Goal: Transaction & Acquisition: Book appointment/travel/reservation

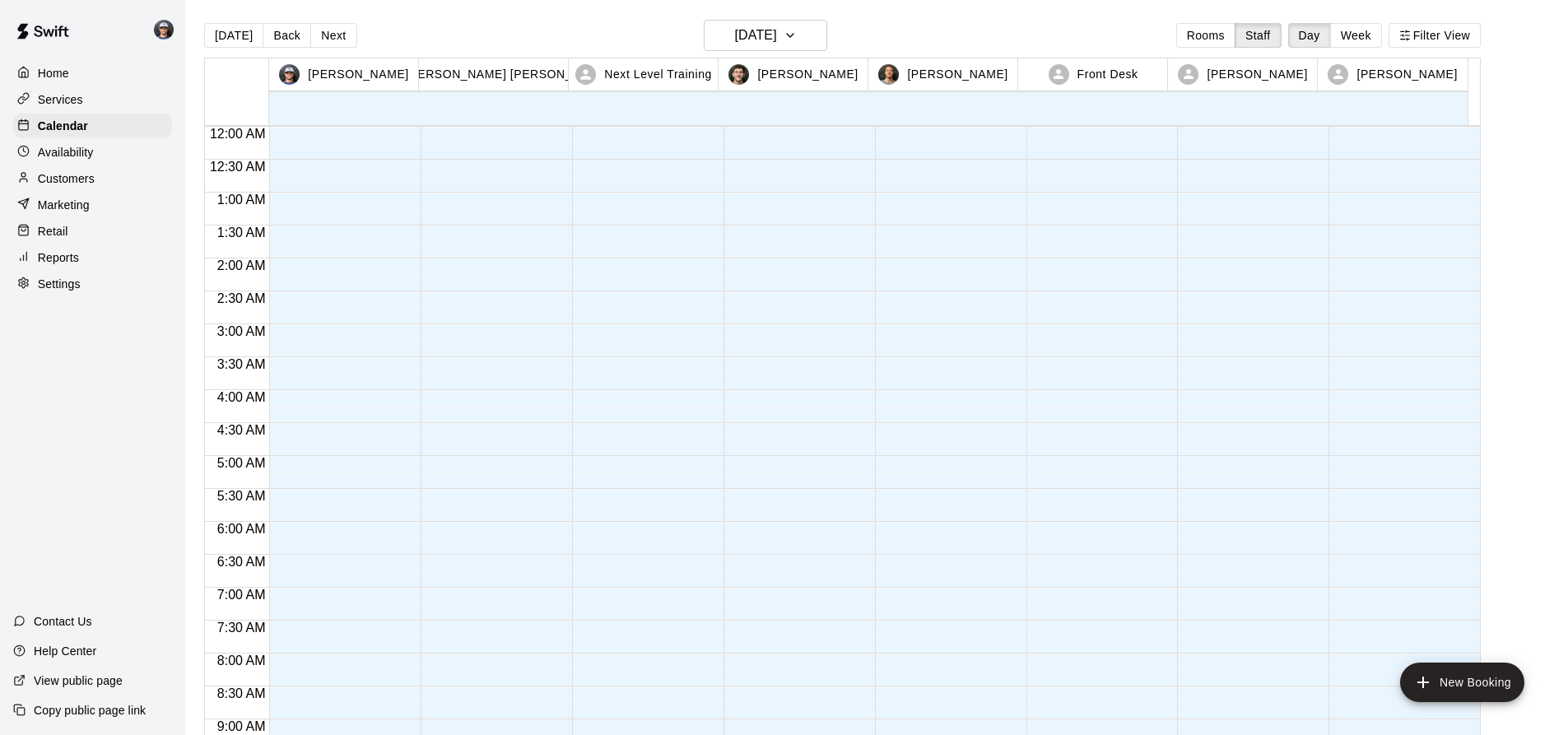
scroll to position [953, 0]
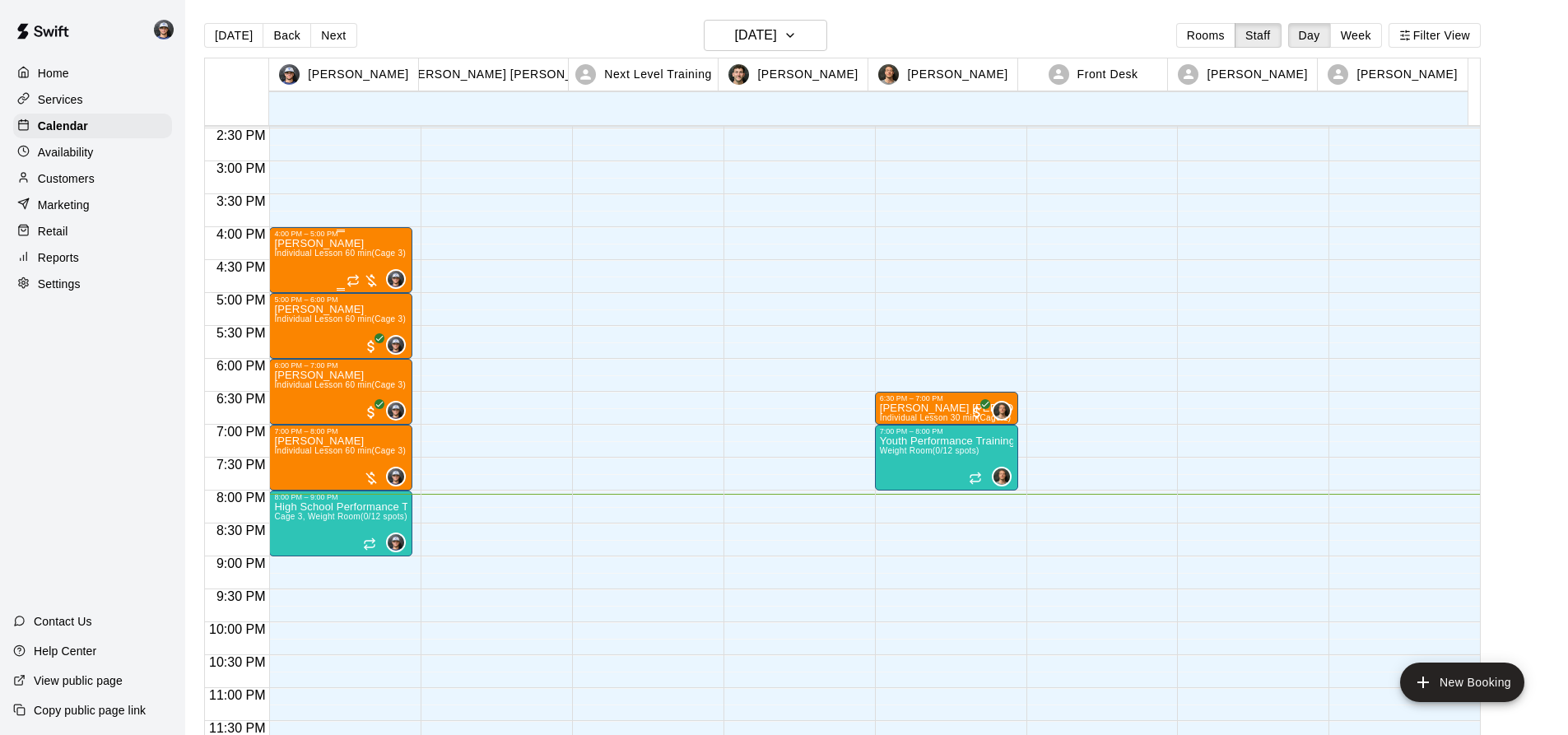
click at [362, 258] on span "Individual Lesson 60 min (Cage 3)" at bounding box center [339, 253] width 131 height 9
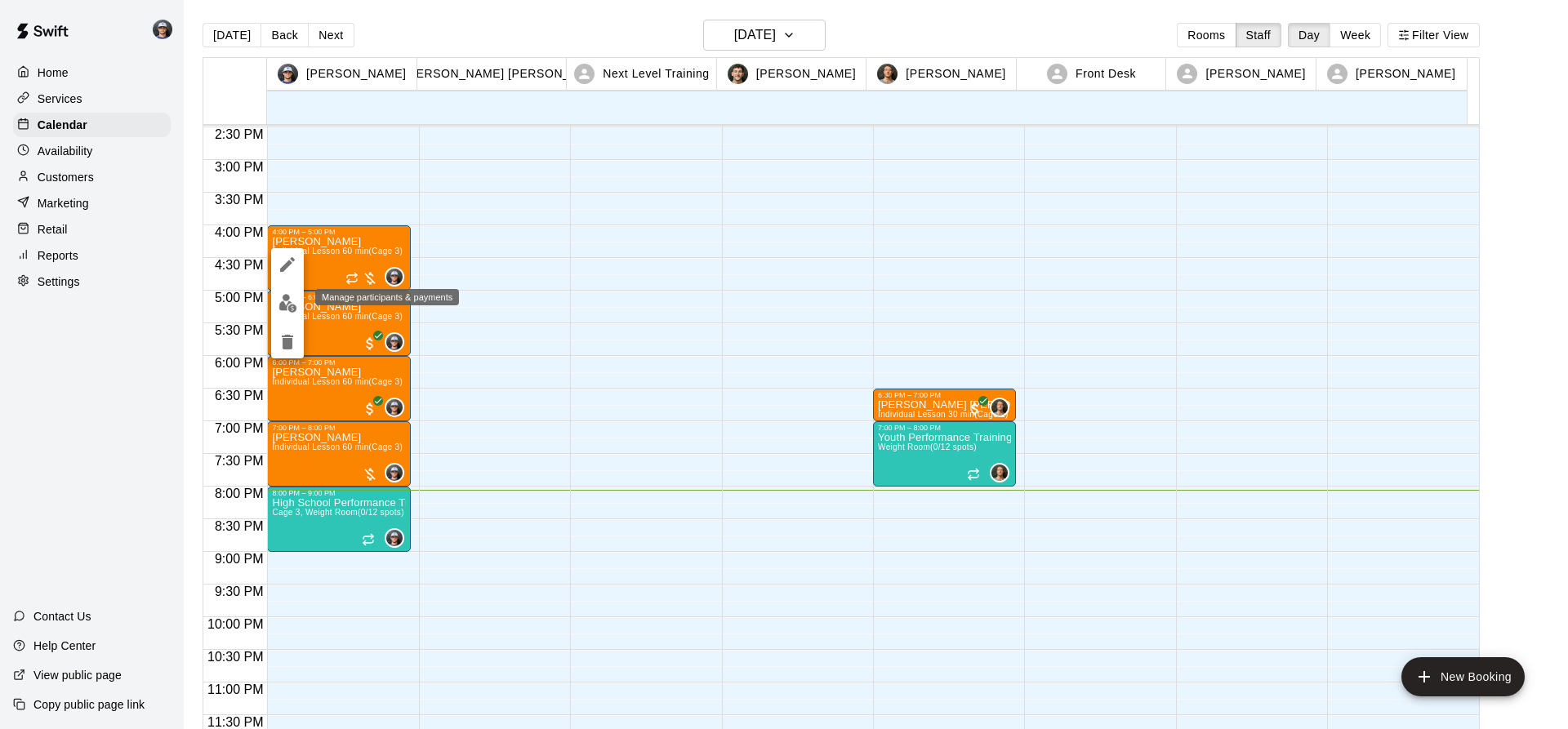
click at [283, 310] on img "edit" at bounding box center [288, 304] width 19 height 18
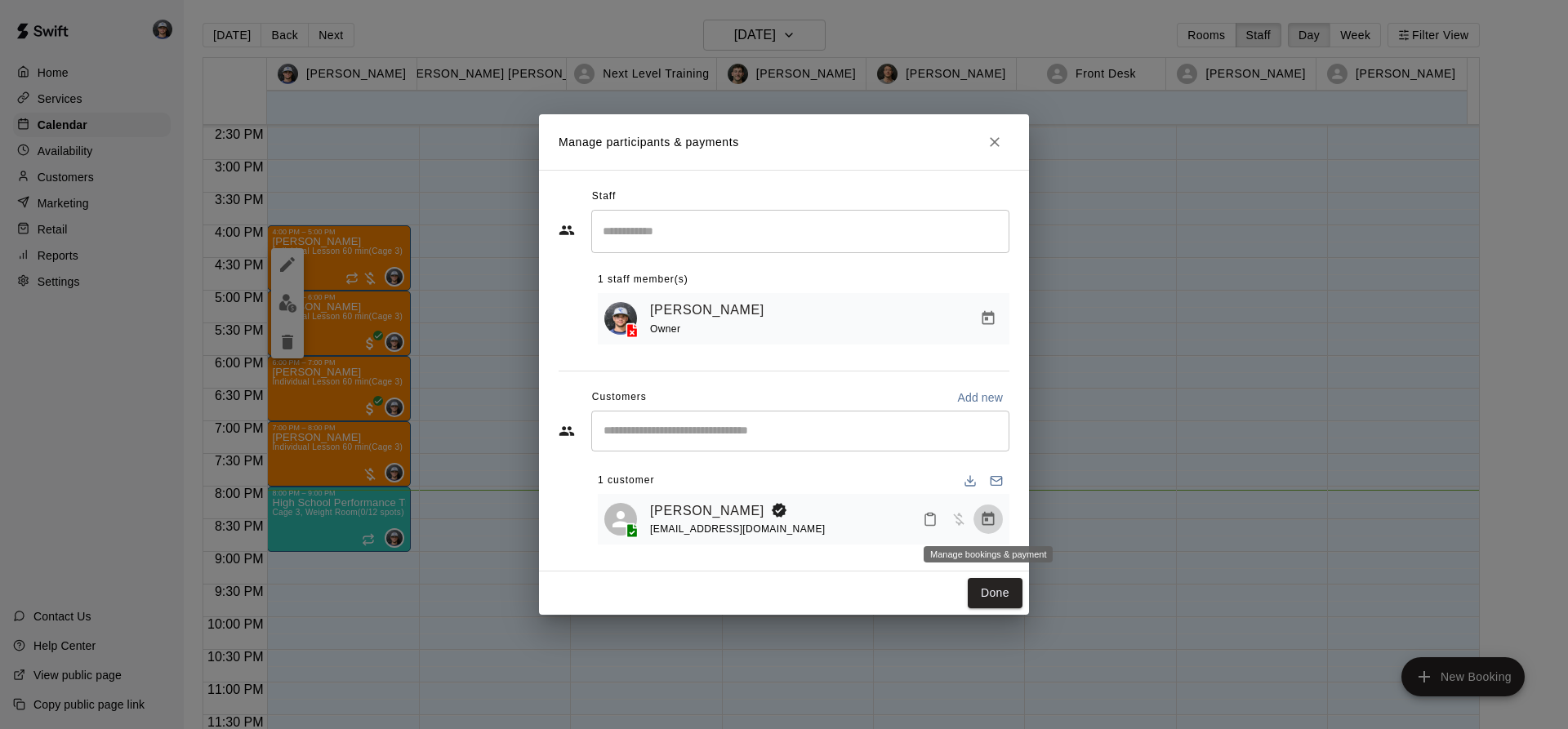
click at [985, 514] on icon "Manage bookings & payment" at bounding box center [988, 519] width 13 height 14
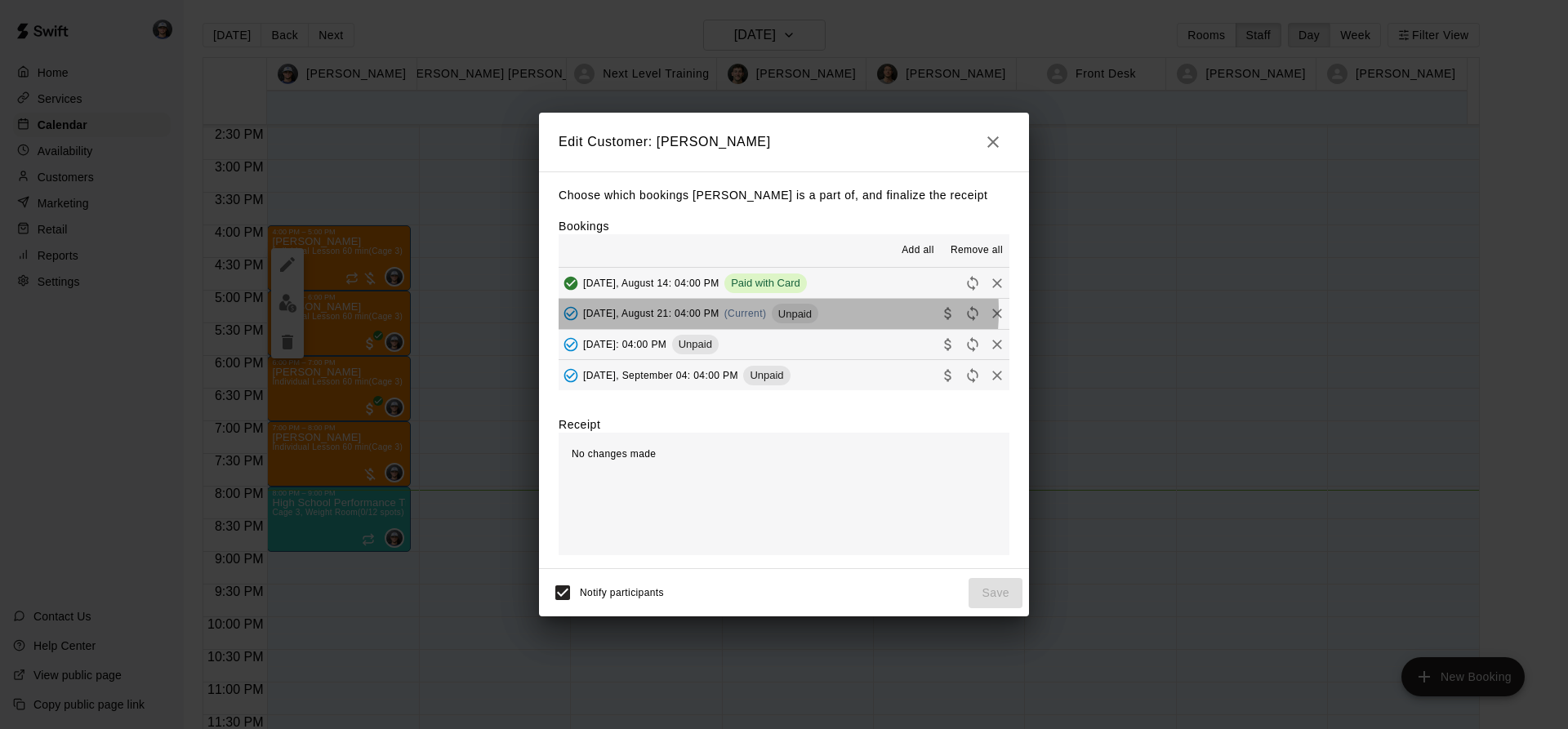
click at [767, 312] on span "(Current)" at bounding box center [745, 314] width 42 height 12
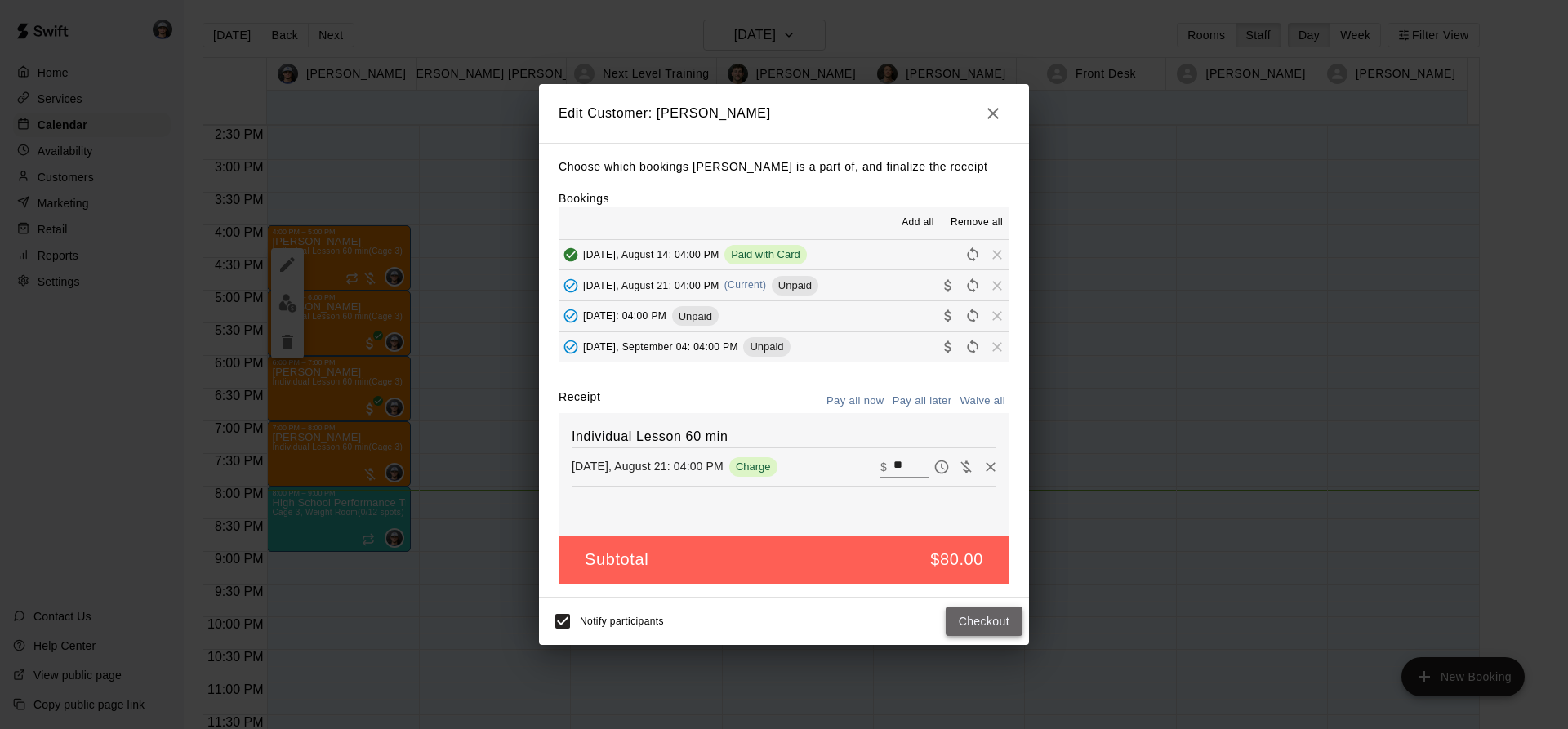
click at [995, 630] on button "Checkout" at bounding box center [983, 621] width 77 height 30
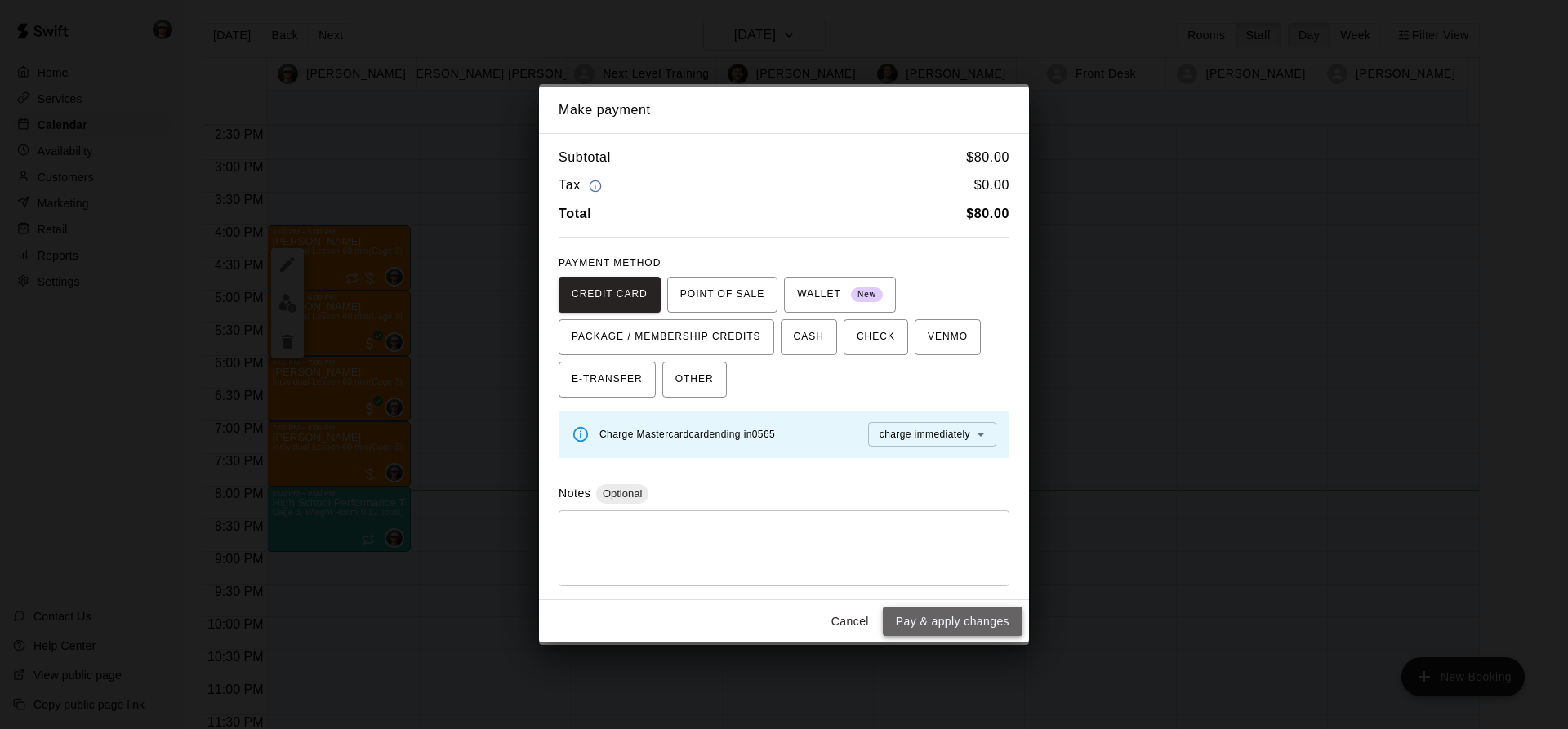
click at [913, 622] on button "Pay & apply changes" at bounding box center [953, 621] width 140 height 30
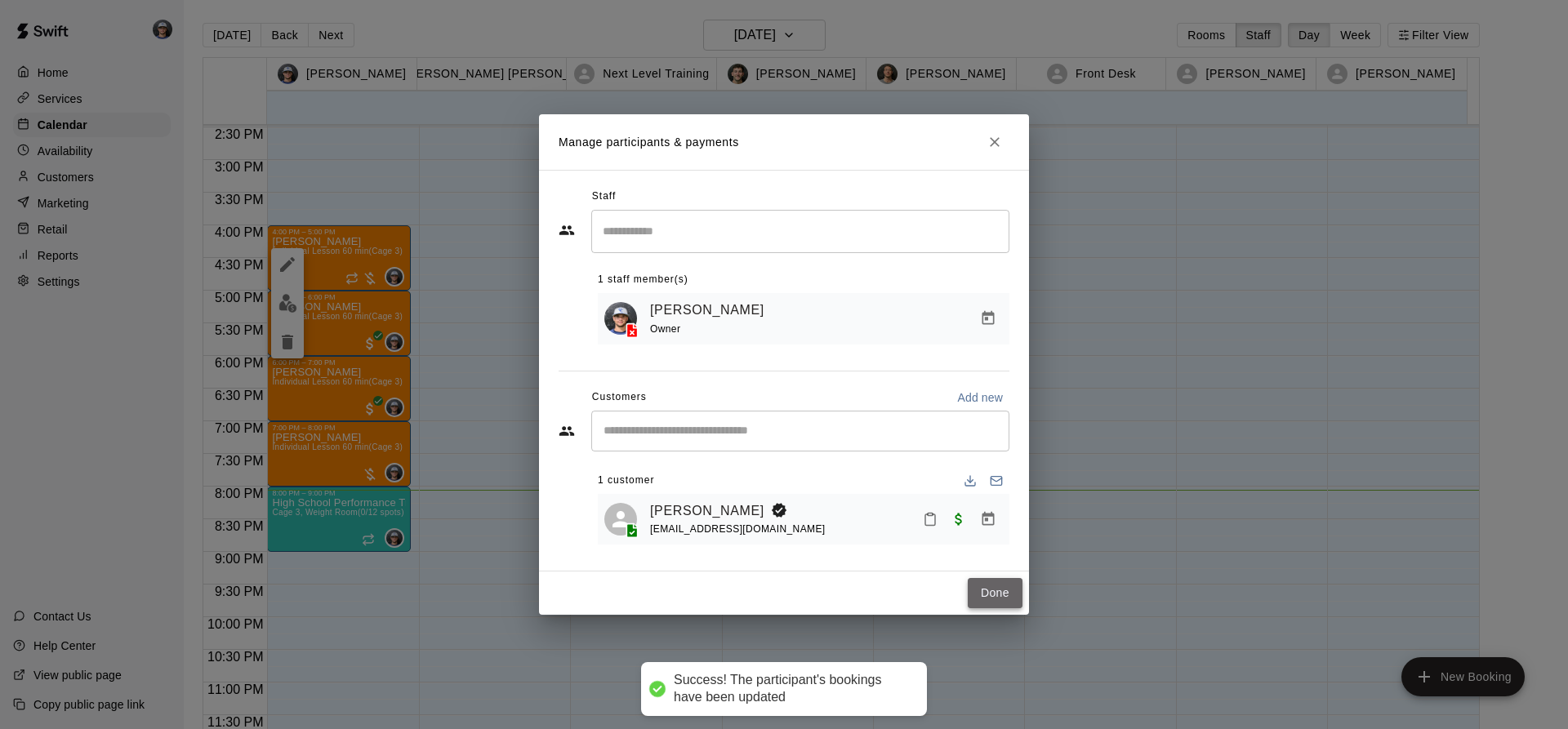
click at [1014, 603] on button "Done" at bounding box center [994, 593] width 55 height 30
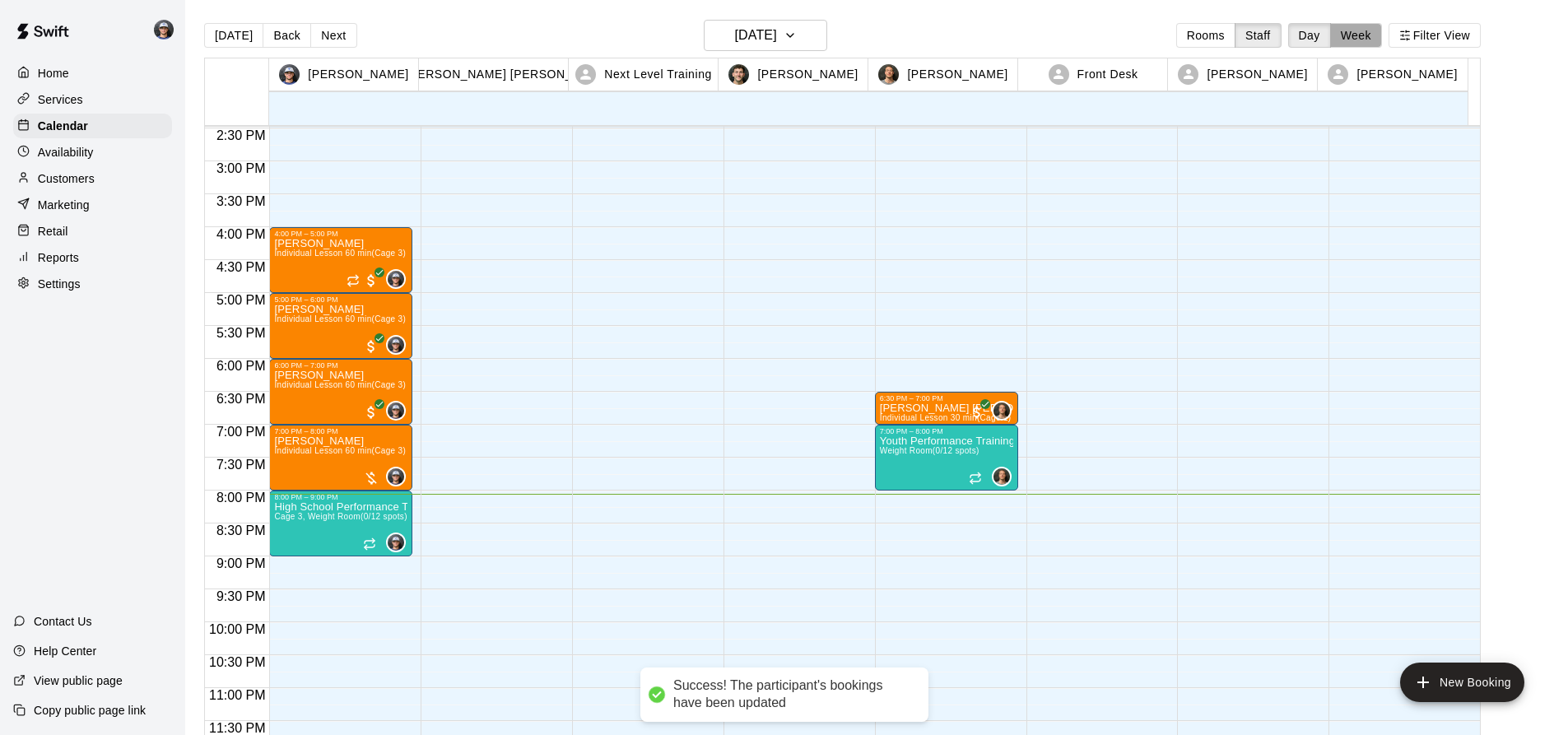
click at [1377, 38] on button "Week" at bounding box center [1355, 35] width 52 height 25
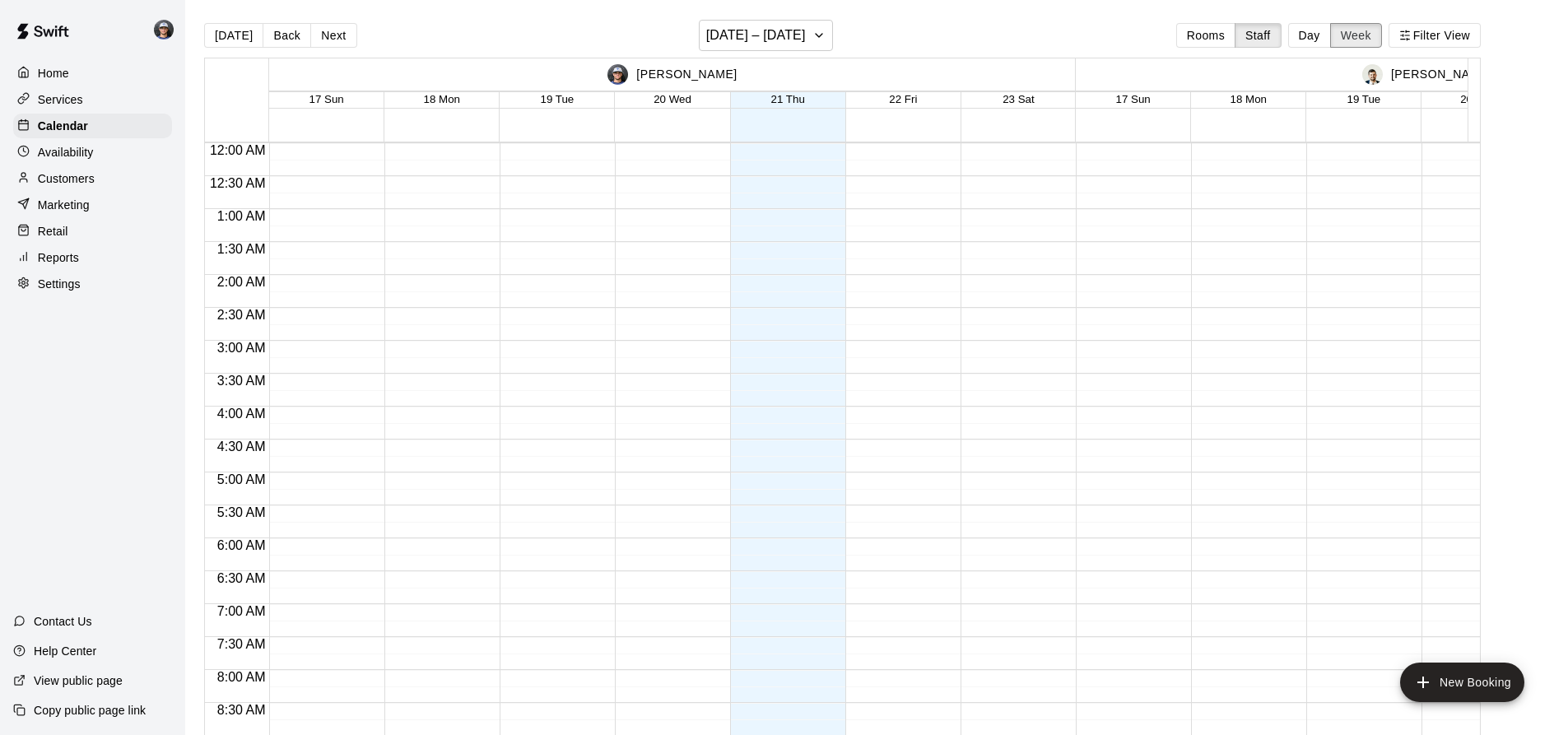
scroll to position [983, 0]
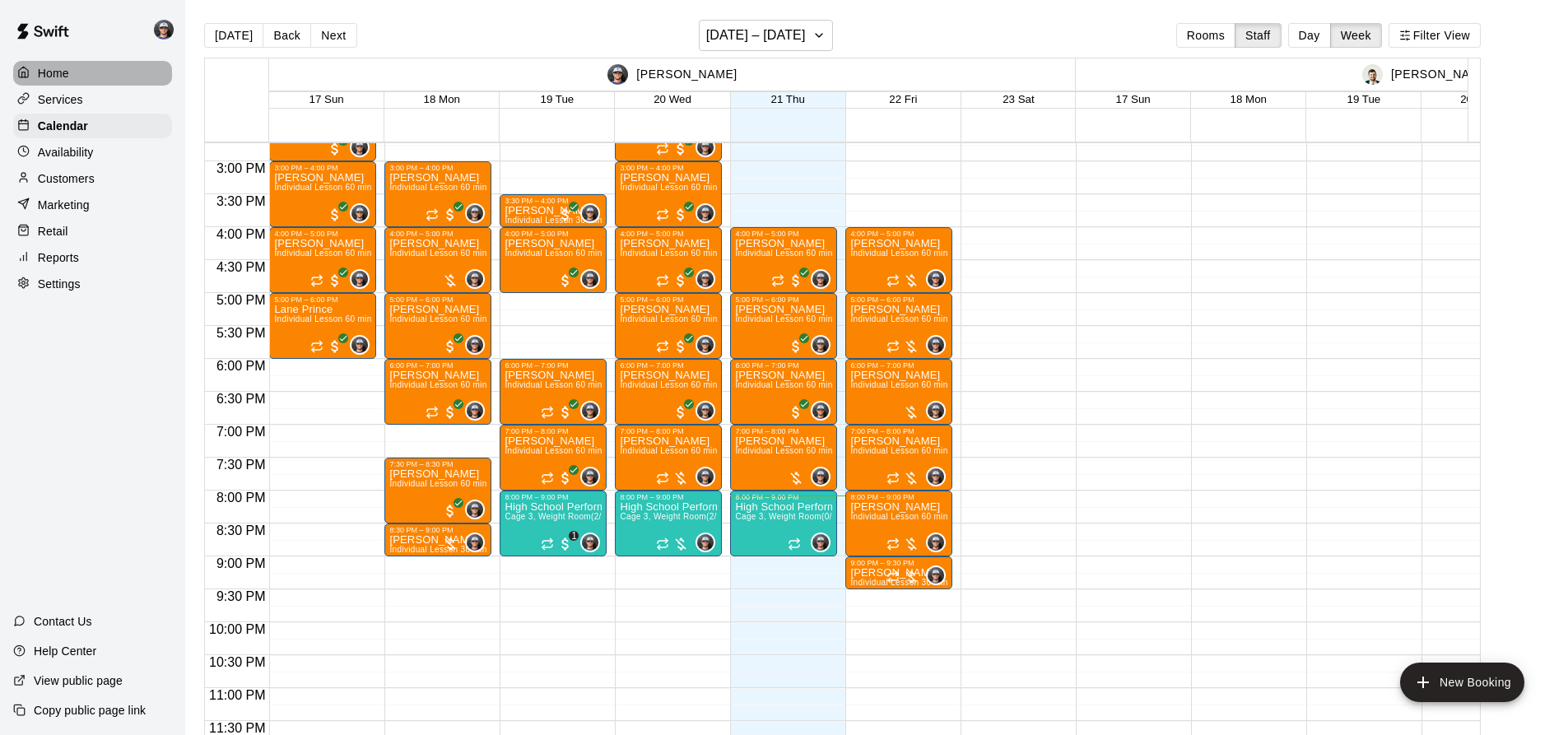
click at [62, 80] on p "Home" at bounding box center [53, 73] width 31 height 16
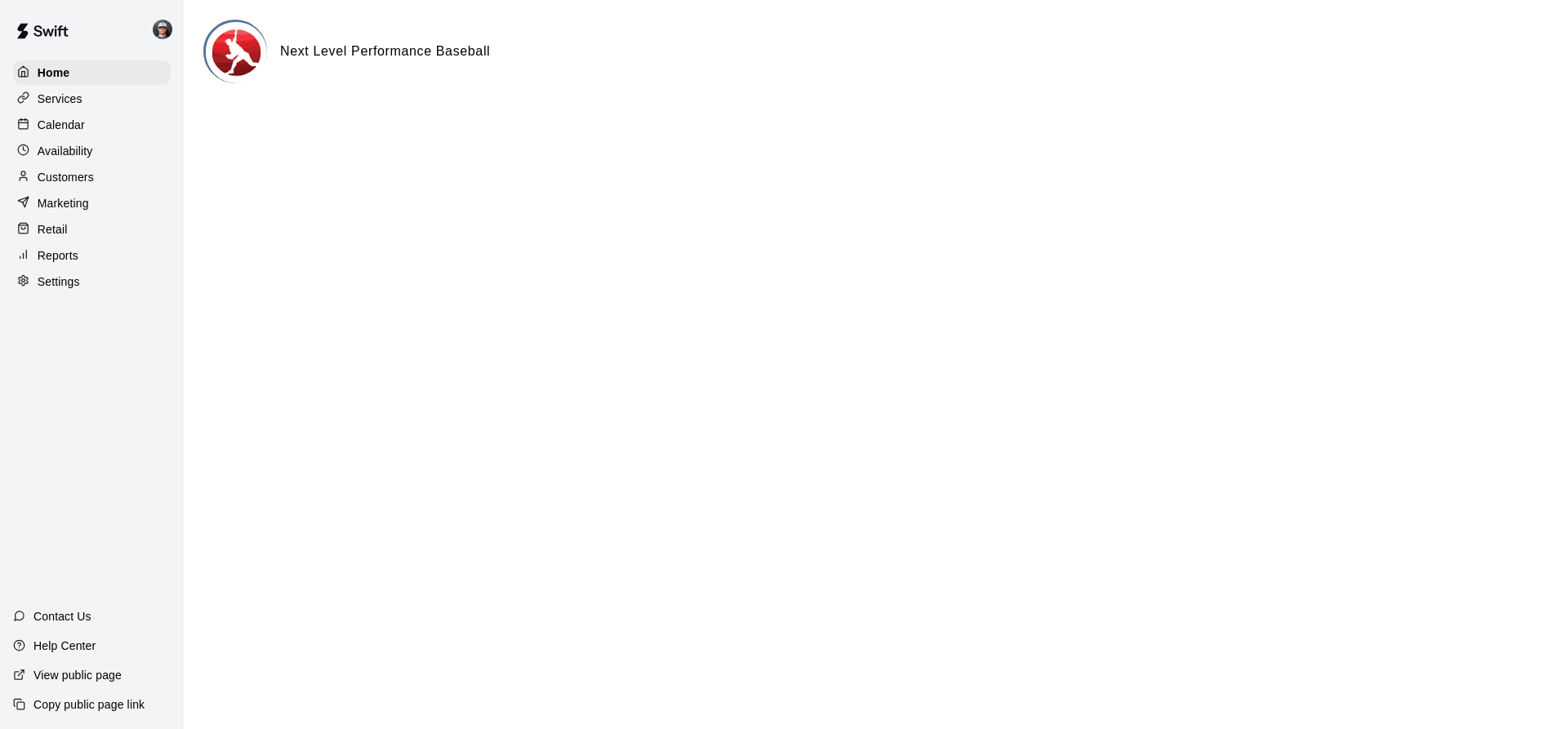
click at [50, 136] on div "Calendar" at bounding box center [92, 124] width 157 height 24
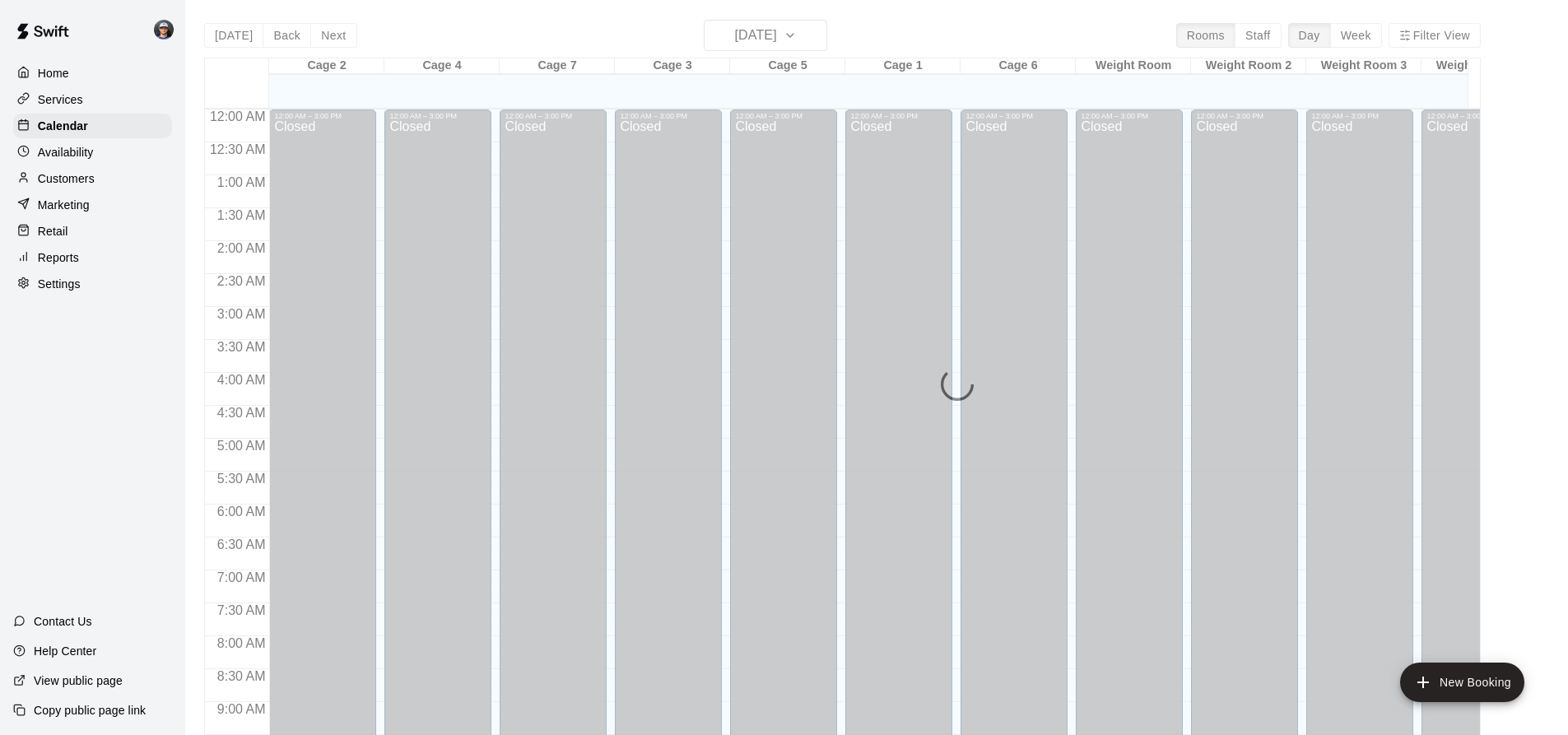
scroll to position [887, 0]
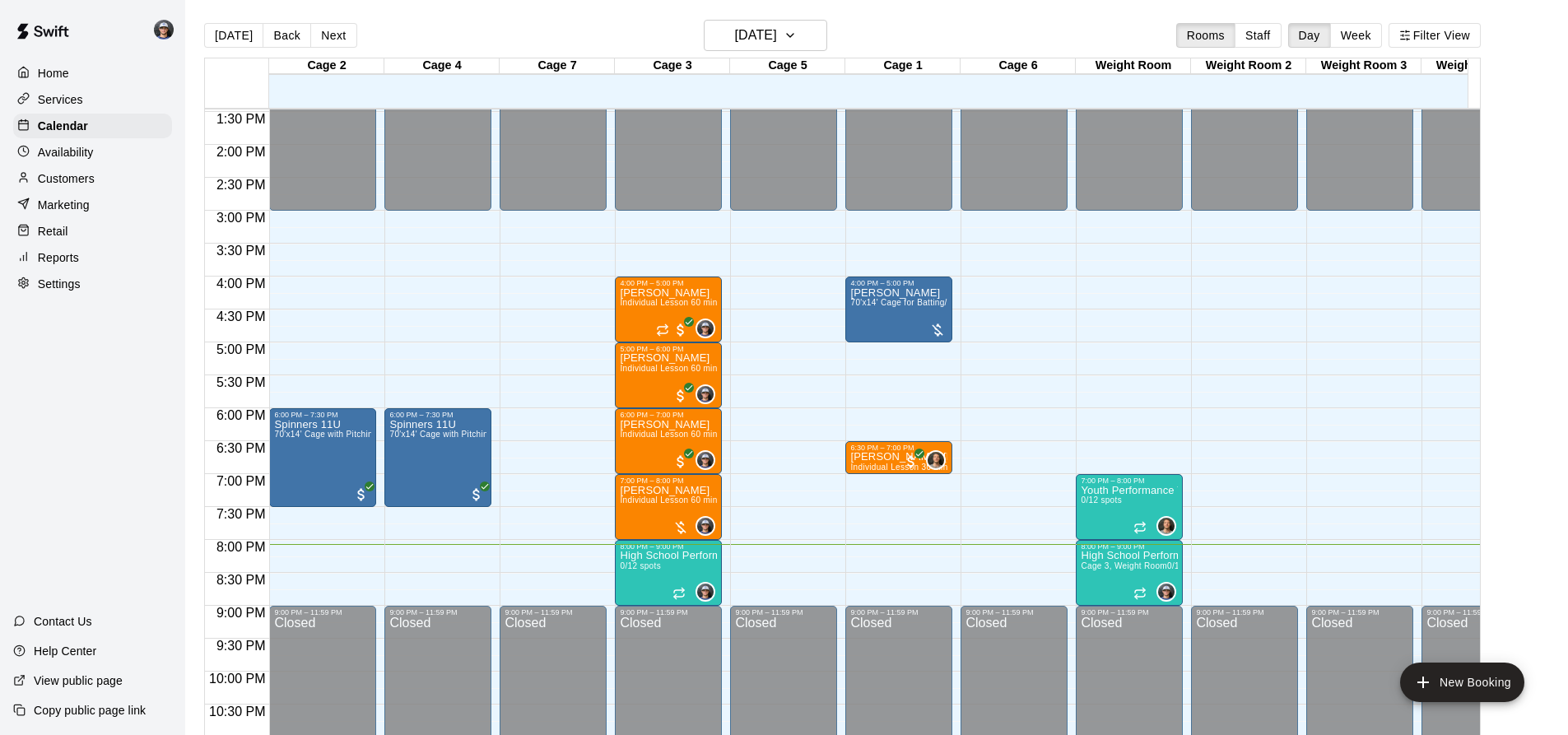
drag, startPoint x: 1384, startPoint y: 31, endPoint x: 1348, endPoint y: 43, distance: 37.9
click at [1382, 31] on button "Week" at bounding box center [1355, 35] width 52 height 25
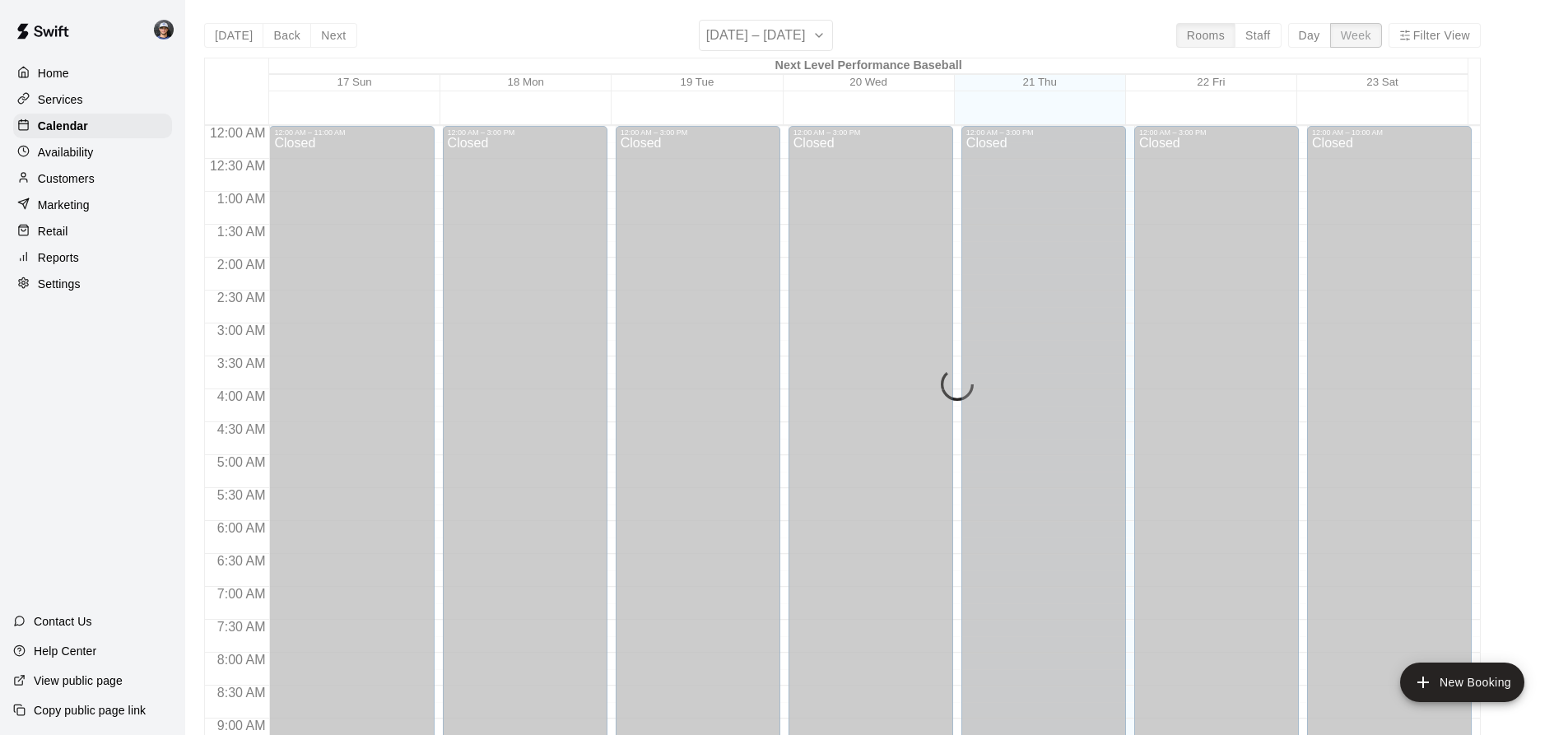
scroll to position [955, 0]
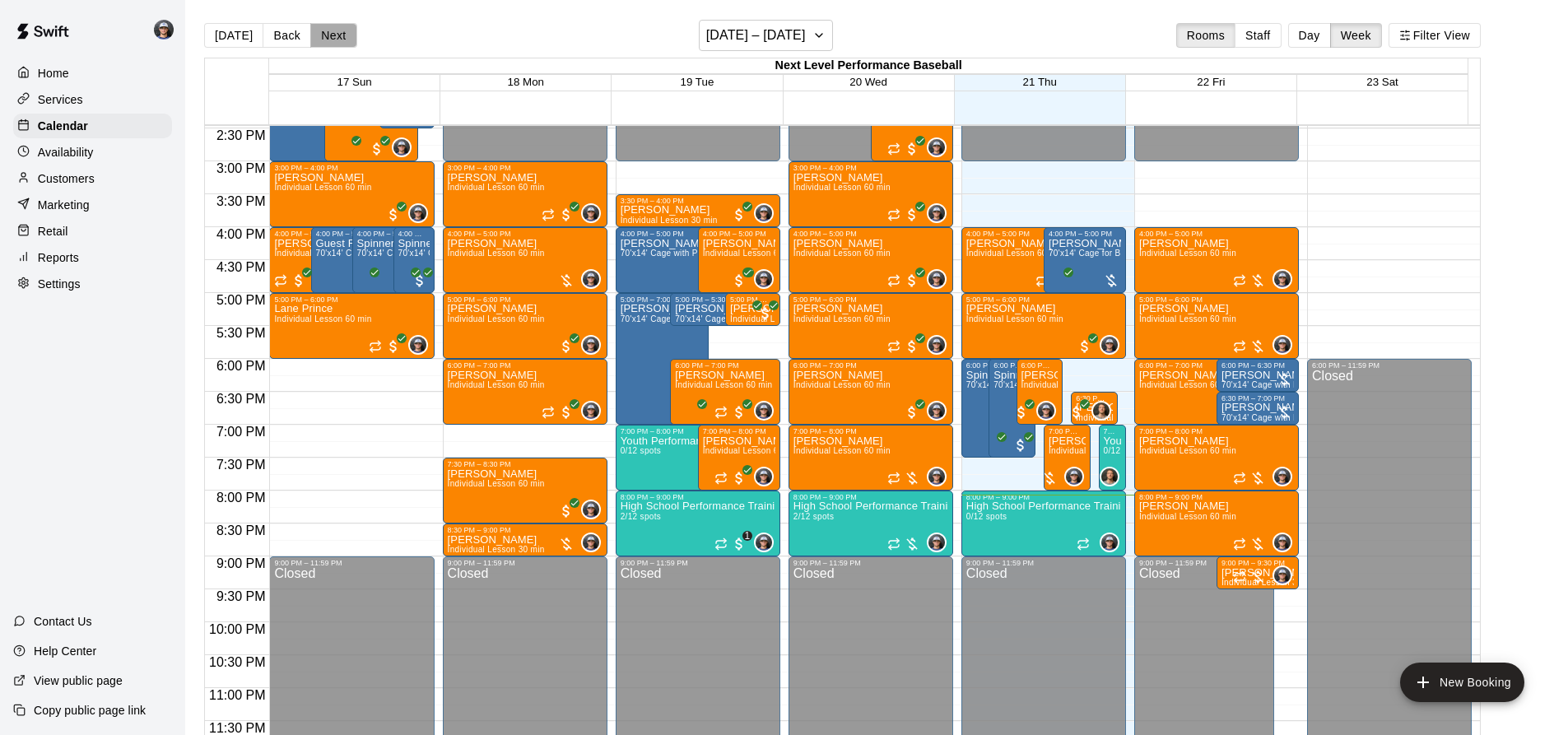
click at [336, 34] on button "Next" at bounding box center [333, 35] width 46 height 25
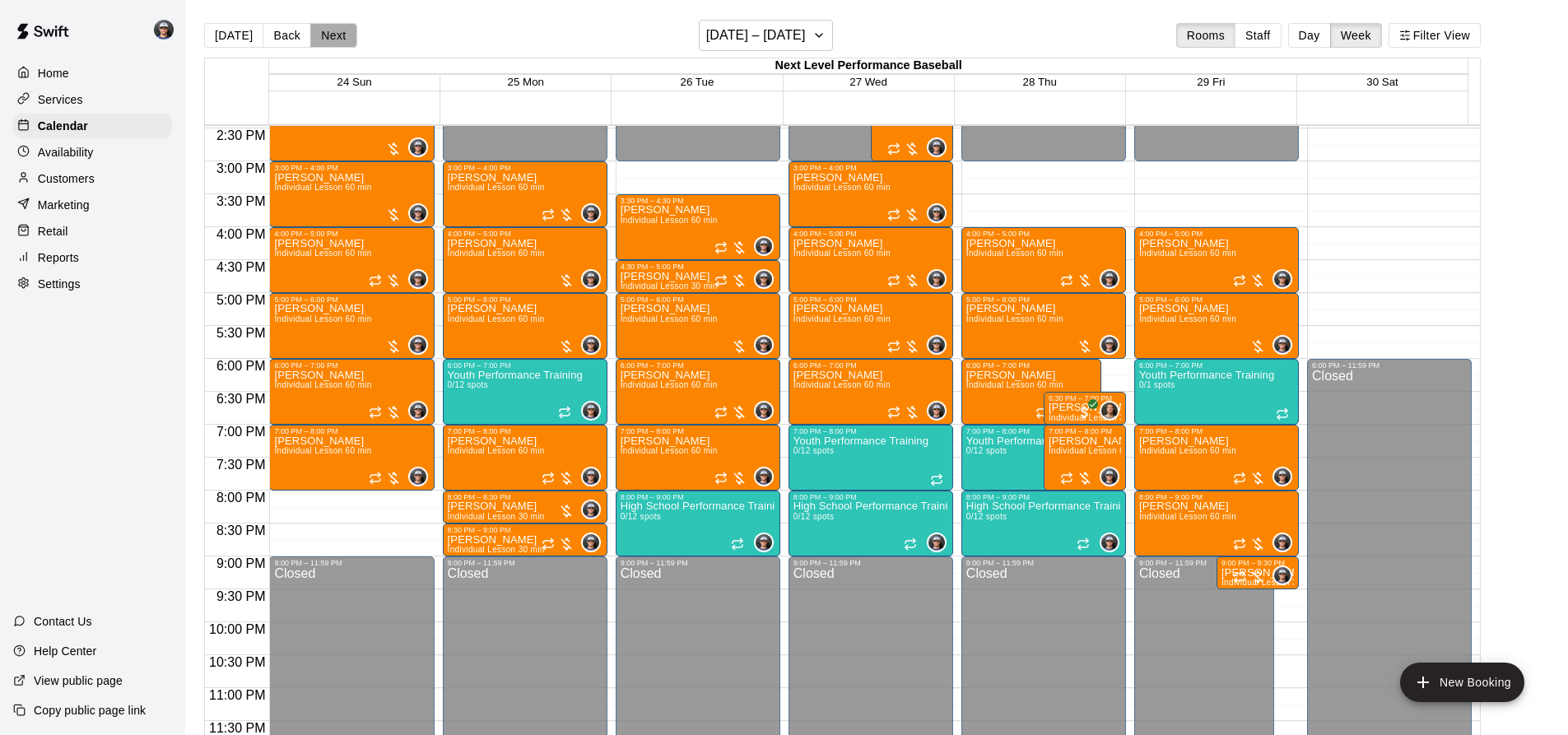
click at [337, 35] on button "Next" at bounding box center [333, 35] width 46 height 25
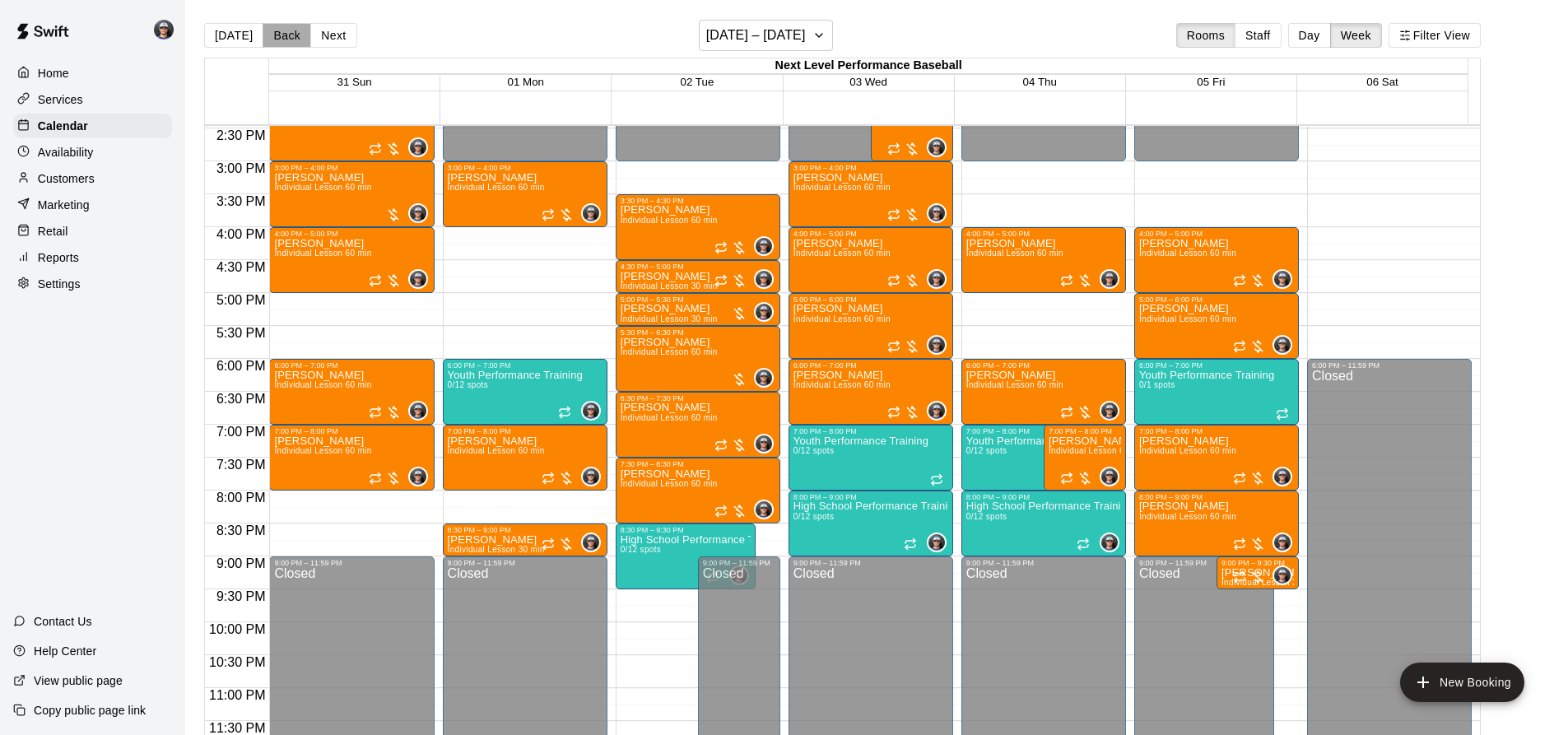
click at [263, 27] on button "Back" at bounding box center [286, 35] width 48 height 25
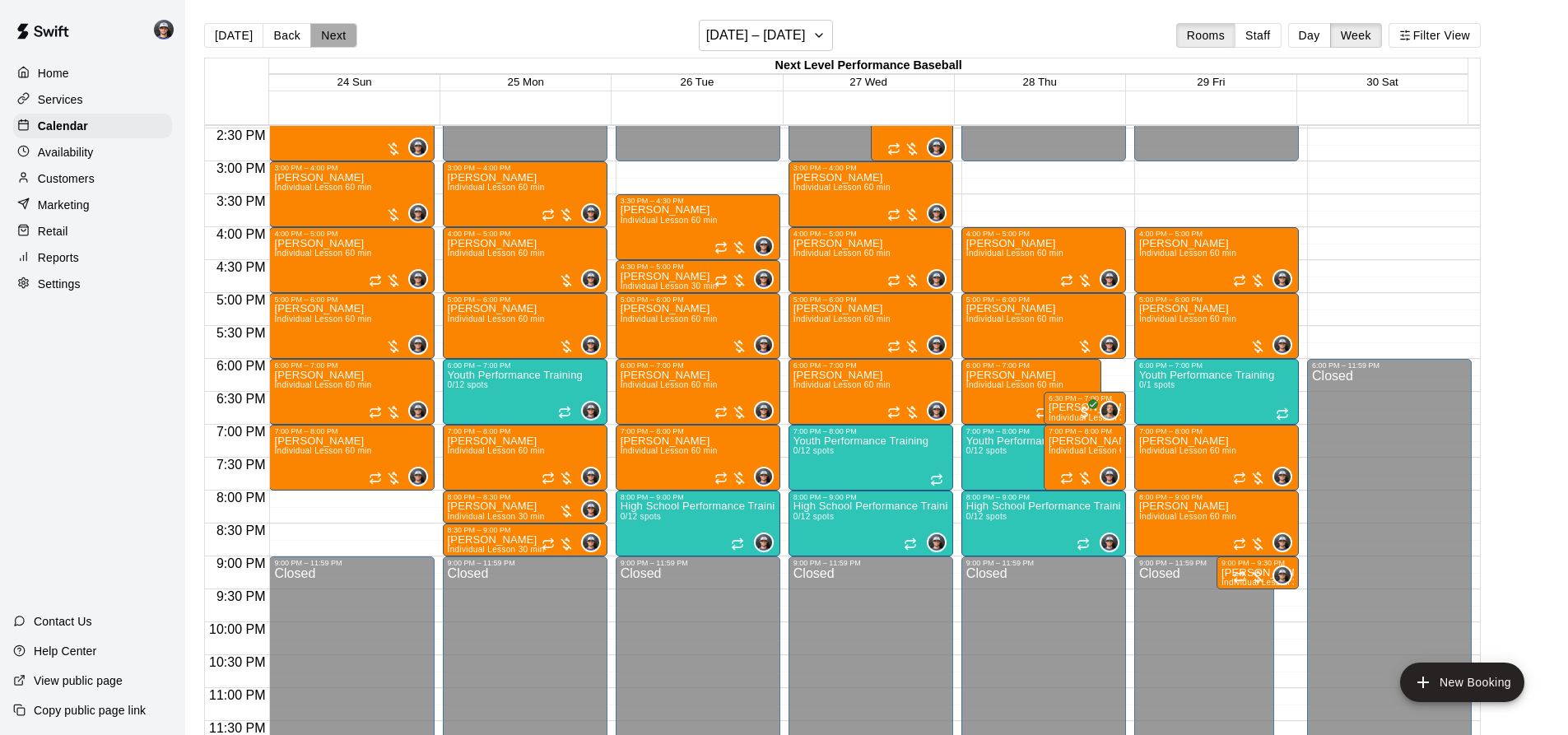
click at [331, 33] on button "Next" at bounding box center [333, 35] width 46 height 25
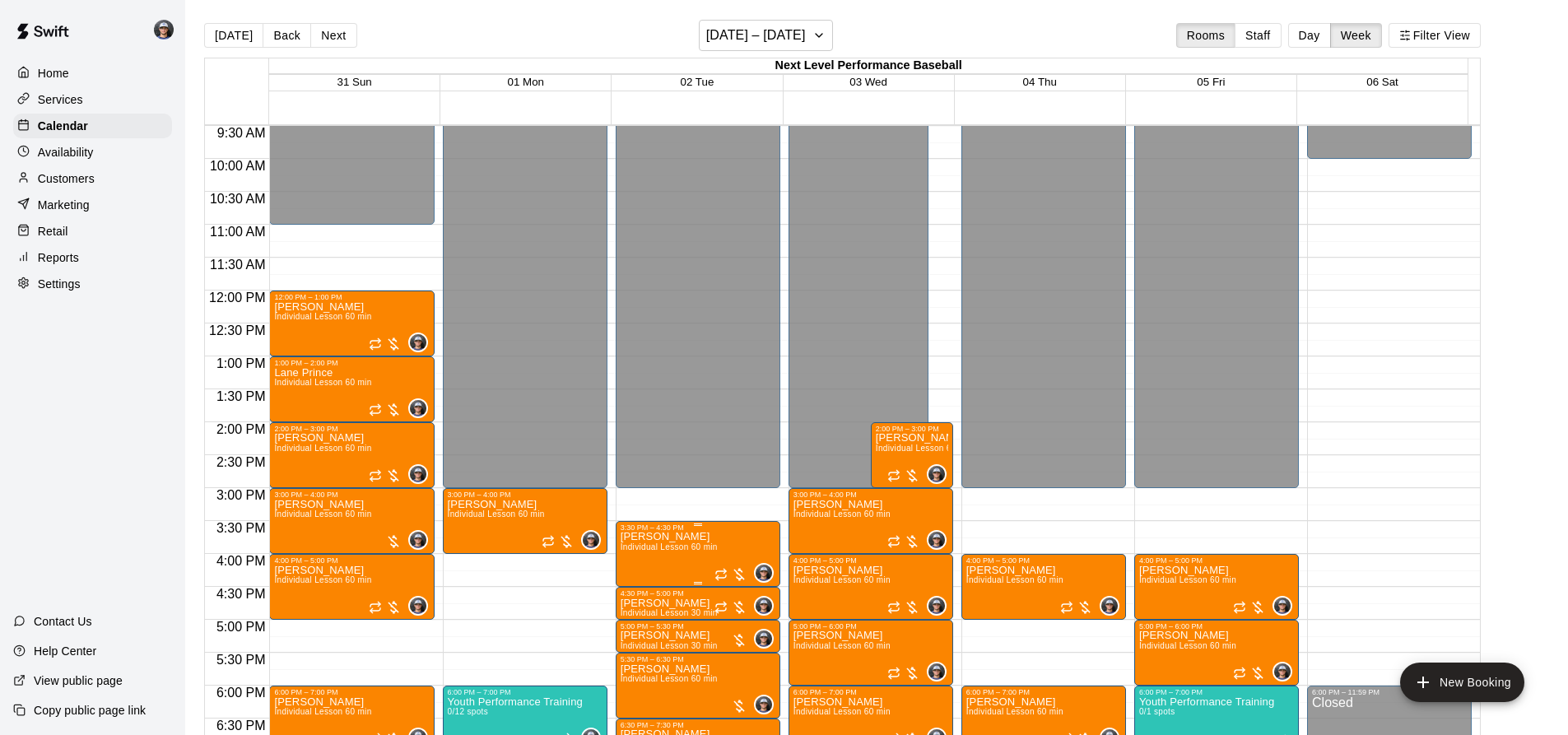
scroll to position [708, 0]
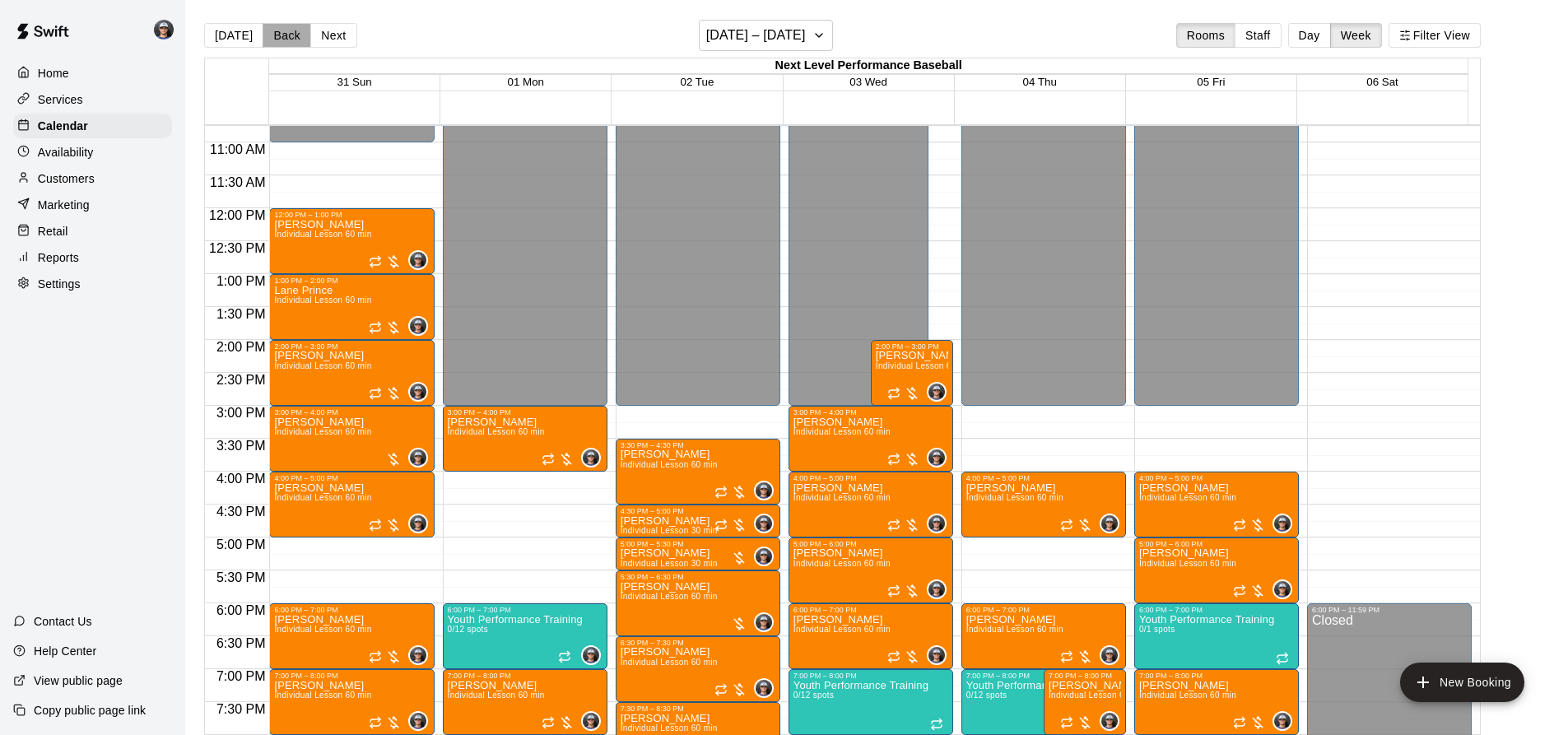
click at [302, 36] on button "Back" at bounding box center [286, 35] width 48 height 25
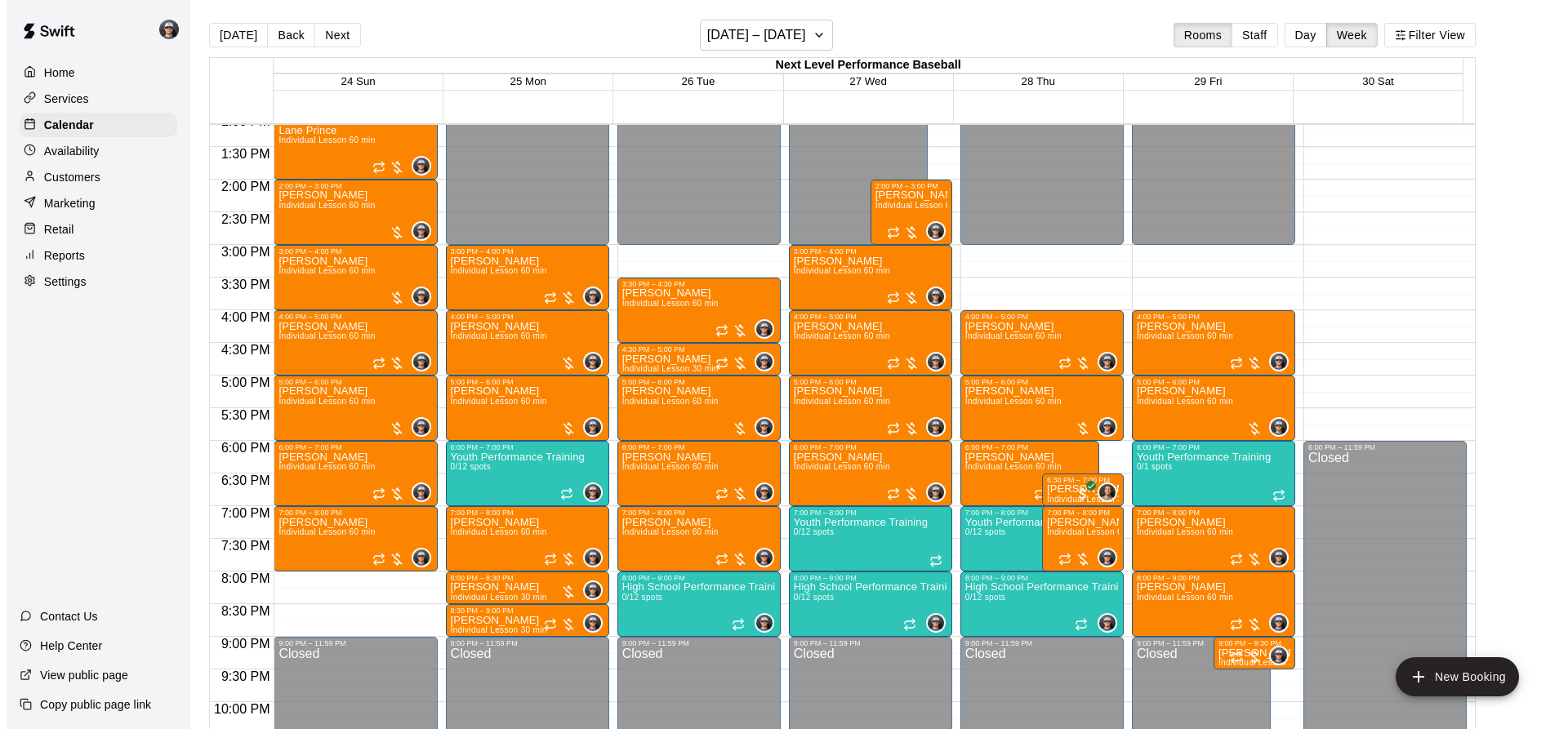
scroll to position [947, 0]
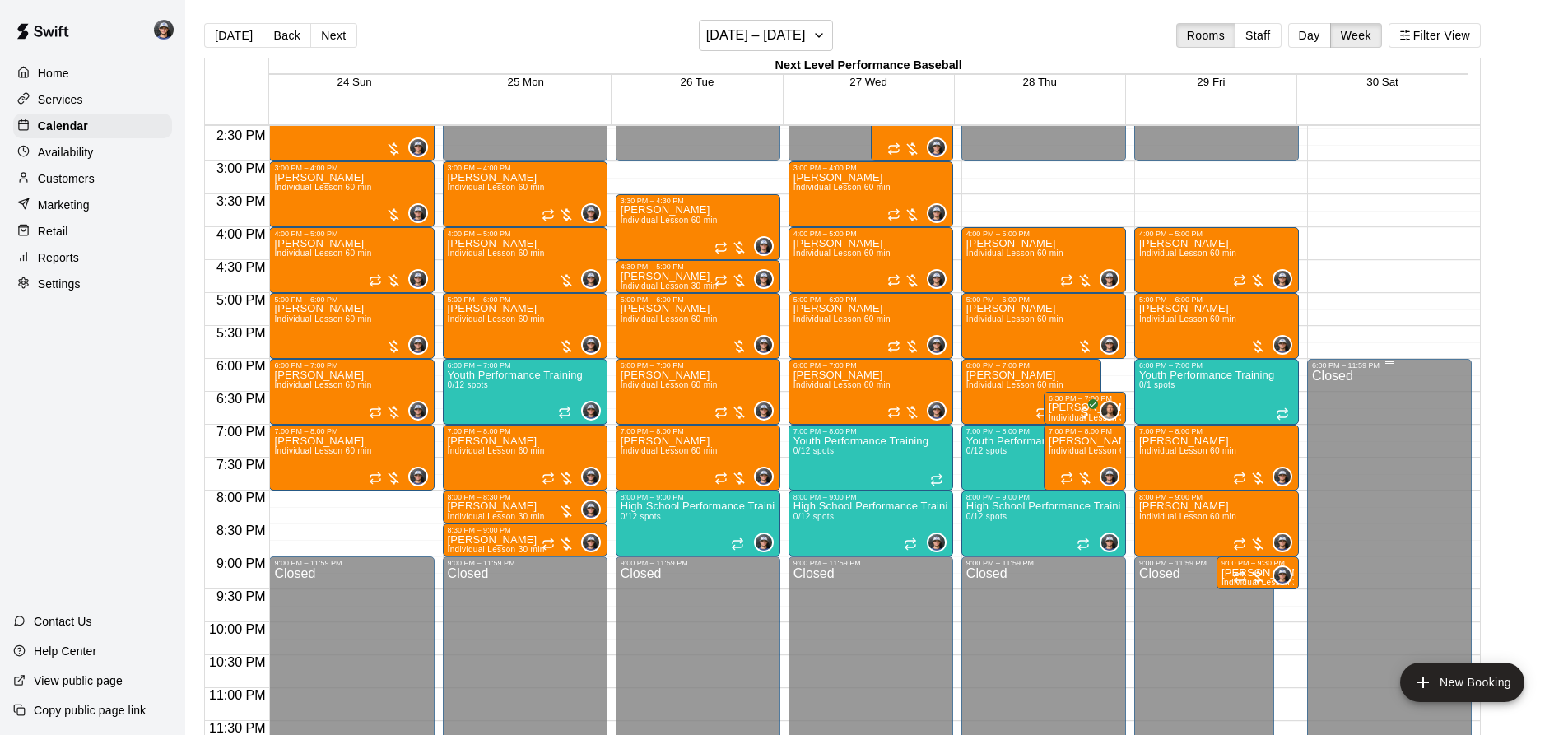
click at [1441, 681] on button "New Booking" at bounding box center [1461, 682] width 125 height 40
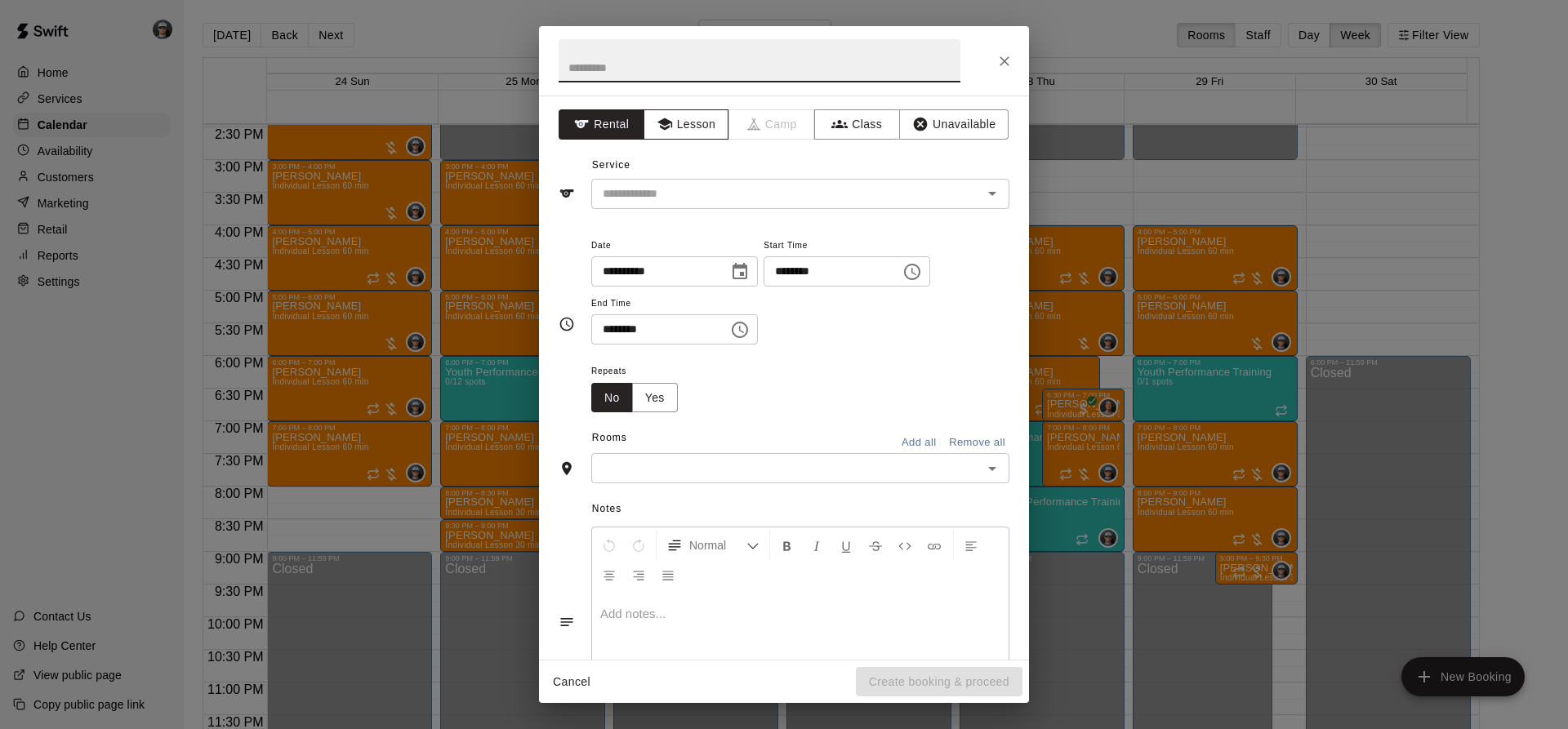
click at [687, 110] on button "Lesson" at bounding box center [686, 124] width 86 height 30
click at [686, 195] on input "text" at bounding box center [776, 193] width 360 height 20
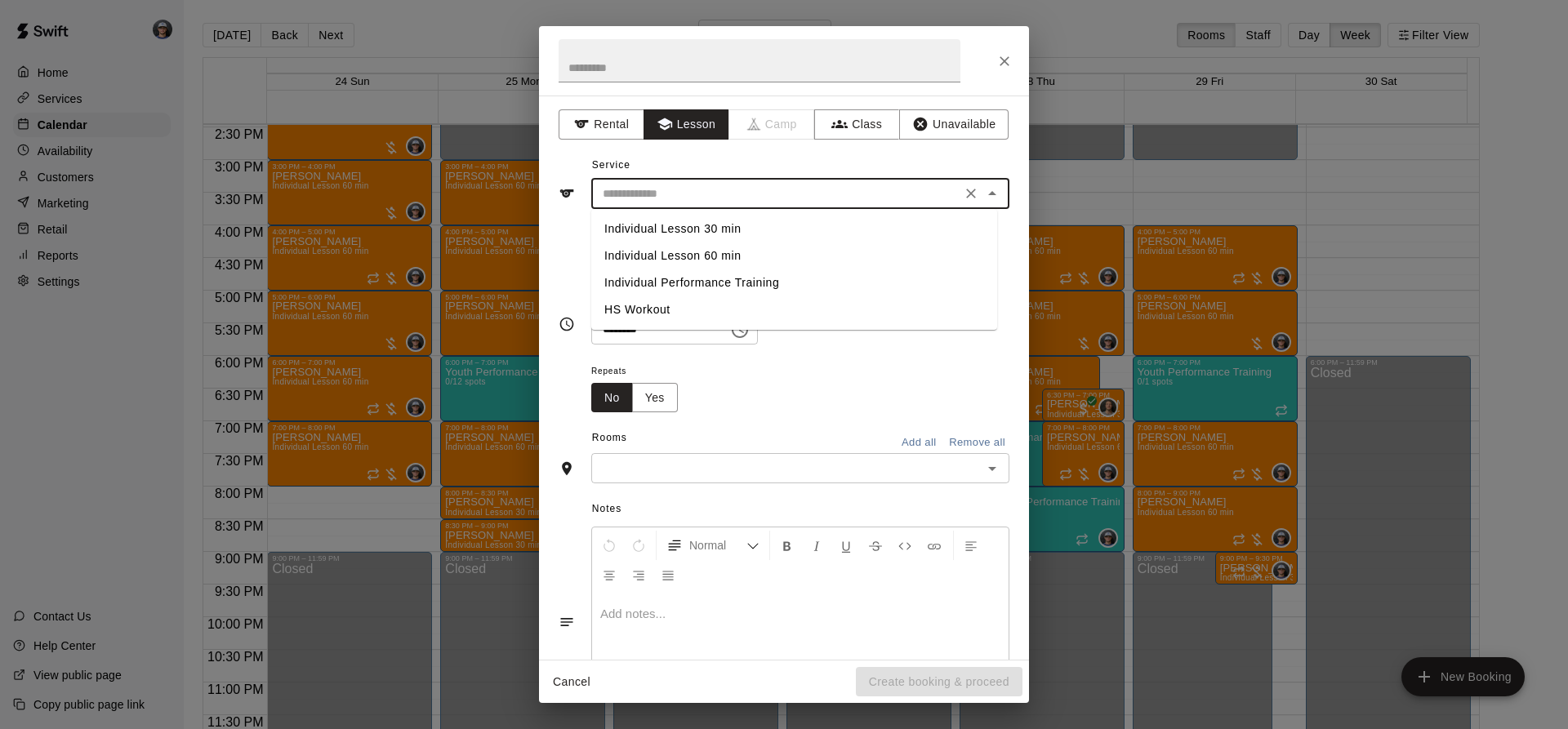
click at [729, 228] on li "Individual Lesson 30 min" at bounding box center [794, 229] width 406 height 27
type input "**********"
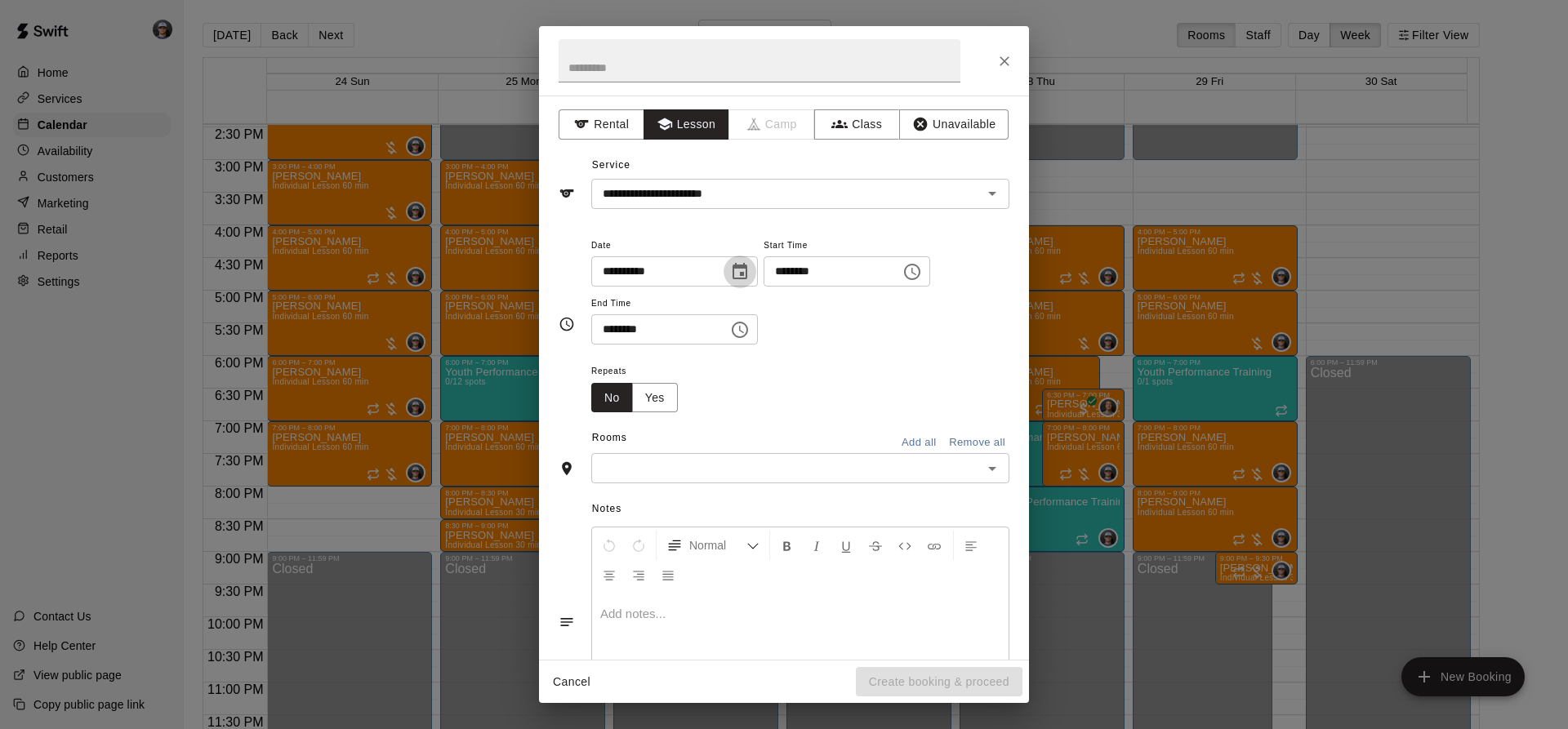
click at [747, 267] on icon "Choose date, selected date is Aug 28, 2025" at bounding box center [739, 271] width 14 height 16
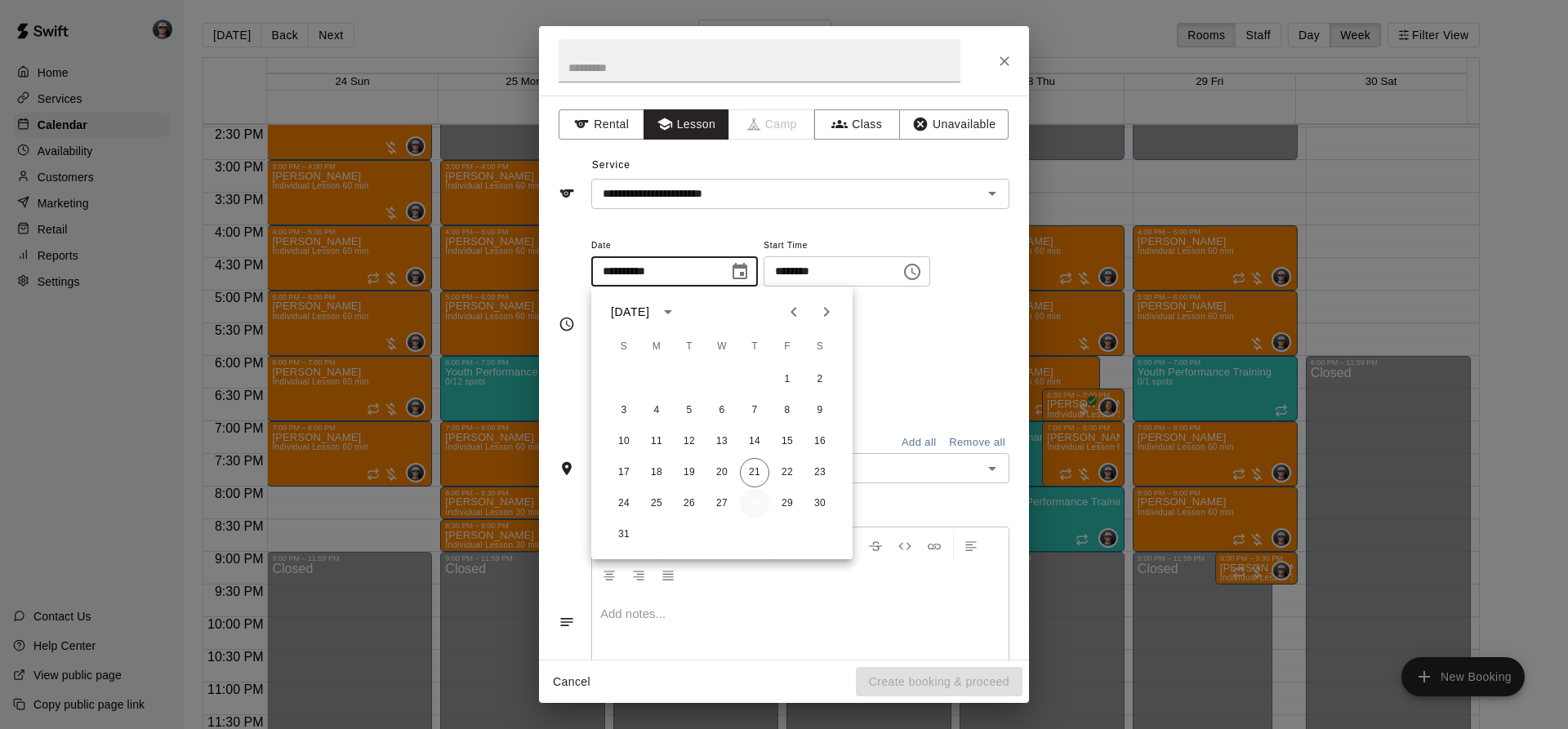
click at [753, 516] on button "28" at bounding box center [755, 504] width 29 height 29
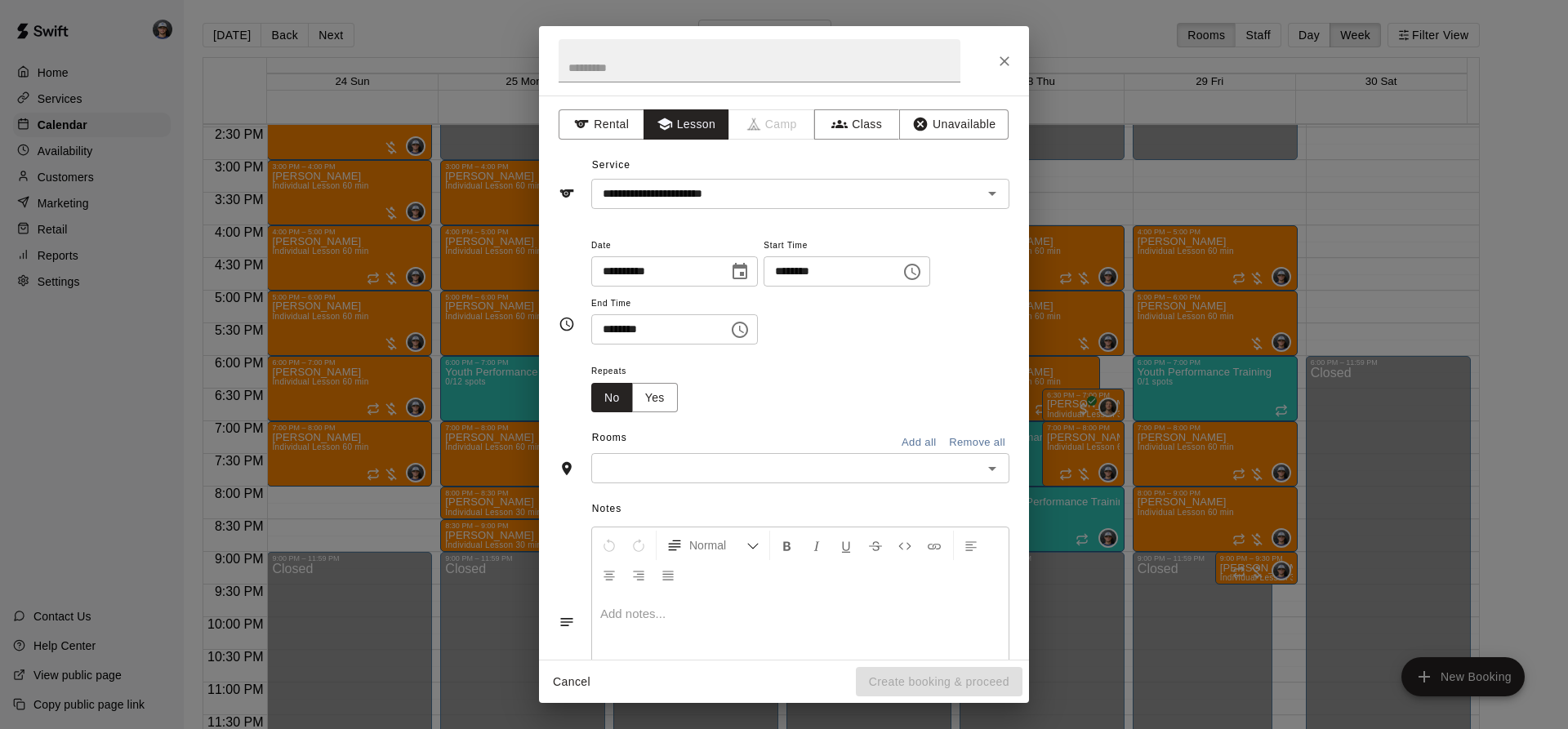
click at [930, 285] on div "******** ​" at bounding box center [847, 272] width 167 height 30
click at [922, 272] on icon "Choose time, selected time is 8:00 PM" at bounding box center [912, 272] width 19 height 19
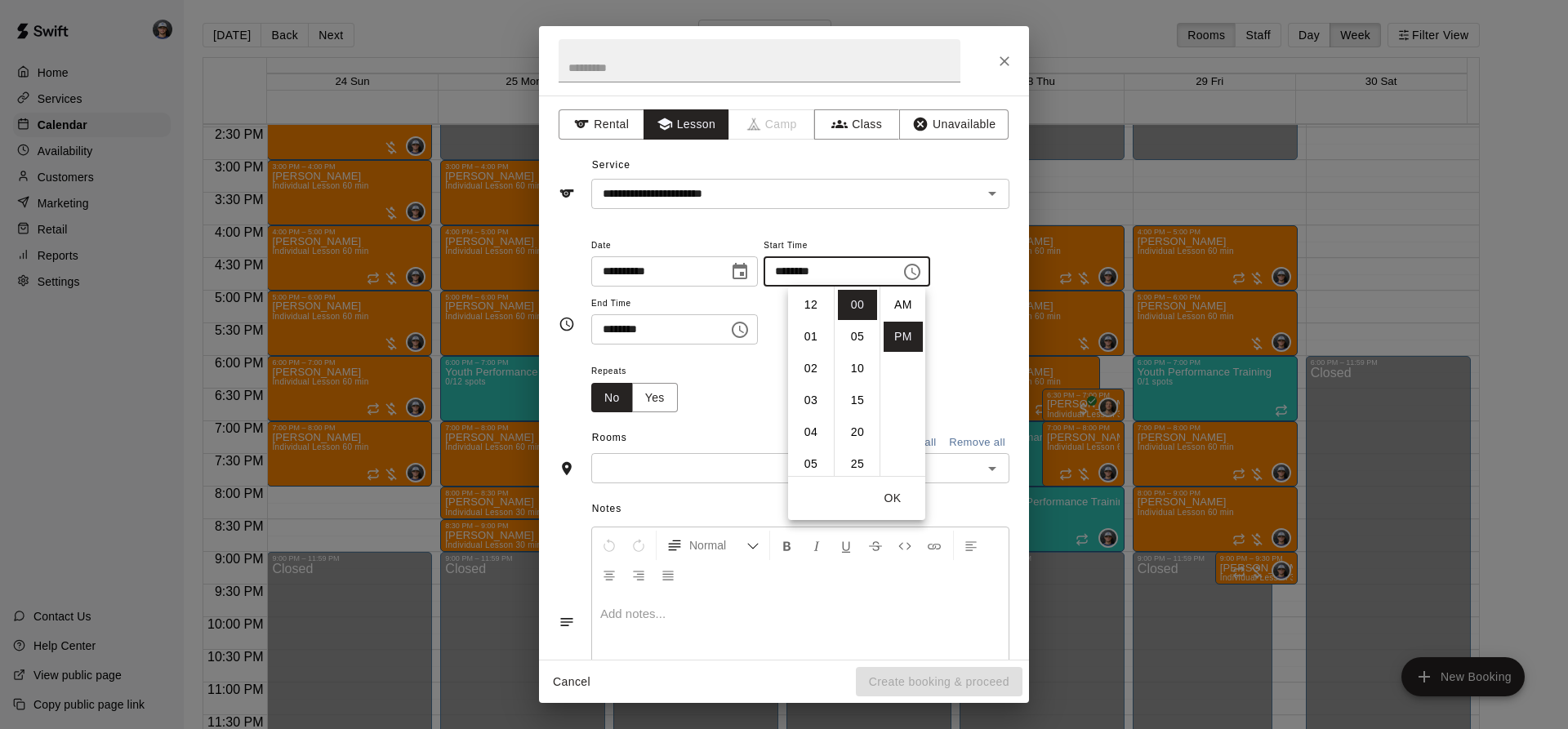
scroll to position [29, 0]
click at [817, 310] on li "03" at bounding box center [811, 309] width 40 height 30
type input "********"
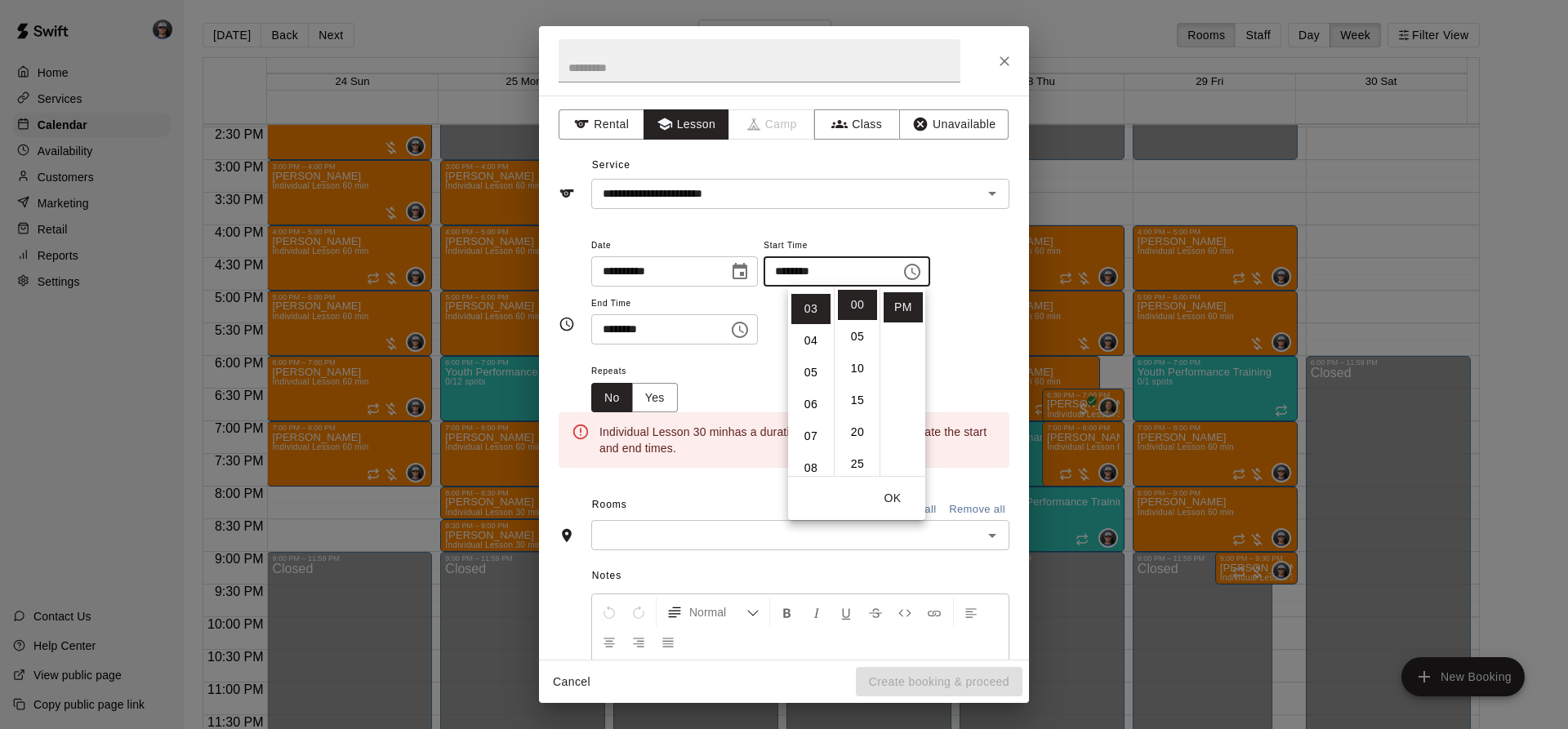
scroll to position [96, 0]
click at [748, 332] on icon "Choose time, selected time is 8:30 PM" at bounding box center [739, 330] width 16 height 16
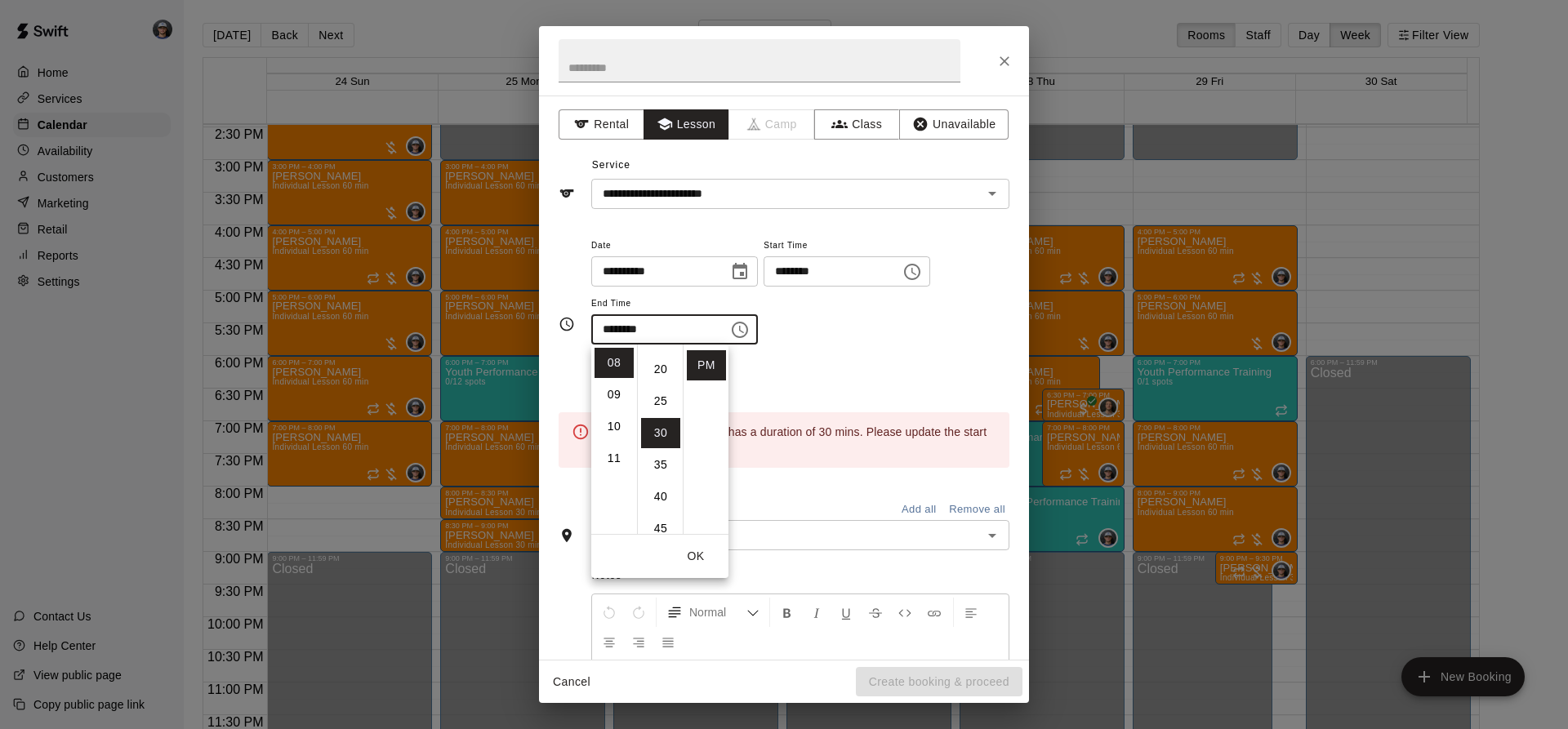
scroll to position [0, 0]
drag, startPoint x: 603, startPoint y: 480, endPoint x: 649, endPoint y: 438, distance: 62.3
click at [604, 480] on li "04" at bounding box center [614, 480] width 40 height 30
click at [663, 369] on li "00" at bounding box center [660, 363] width 40 height 30
type input "********"
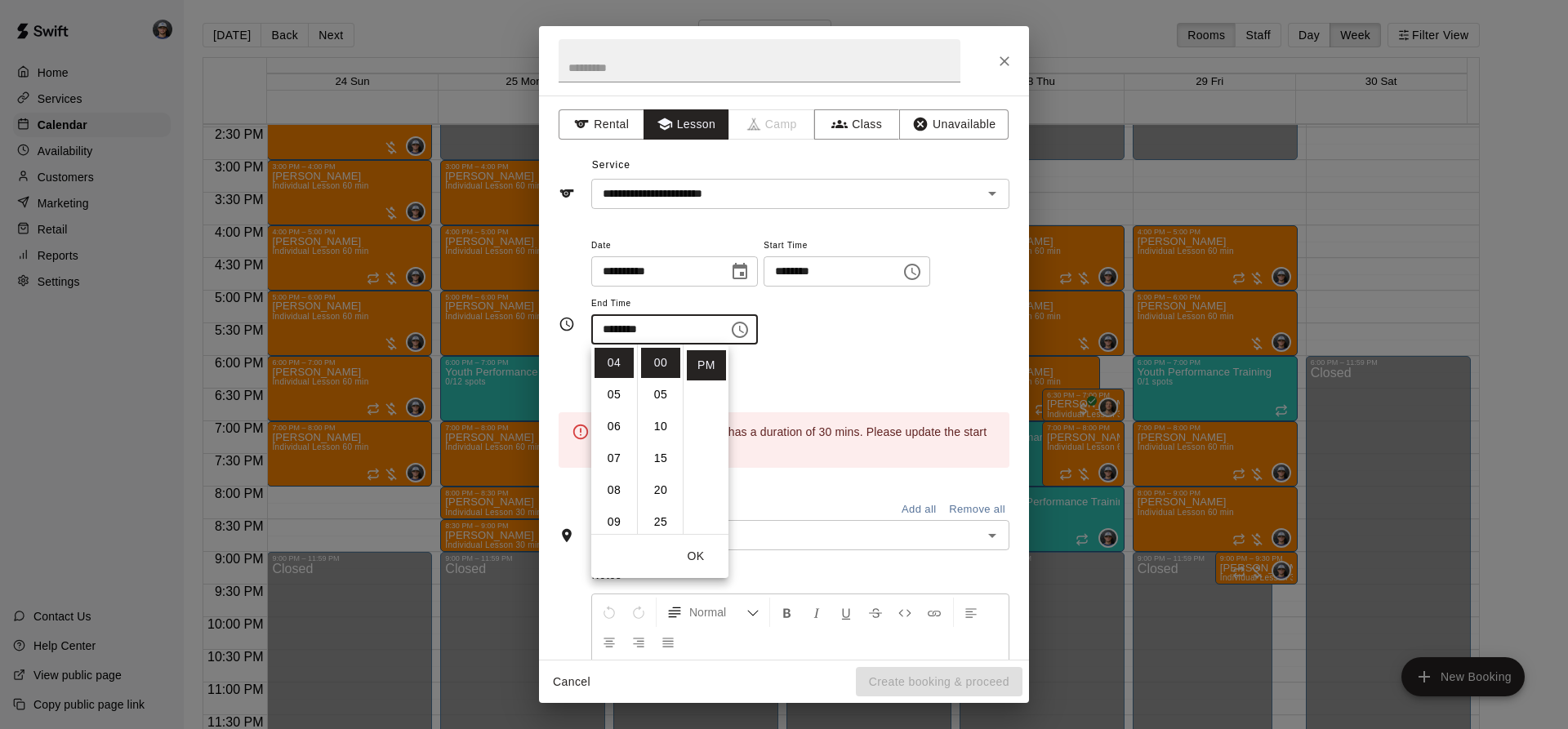
click at [771, 363] on div "Repeats No Yes" at bounding box center [800, 386] width 418 height 51
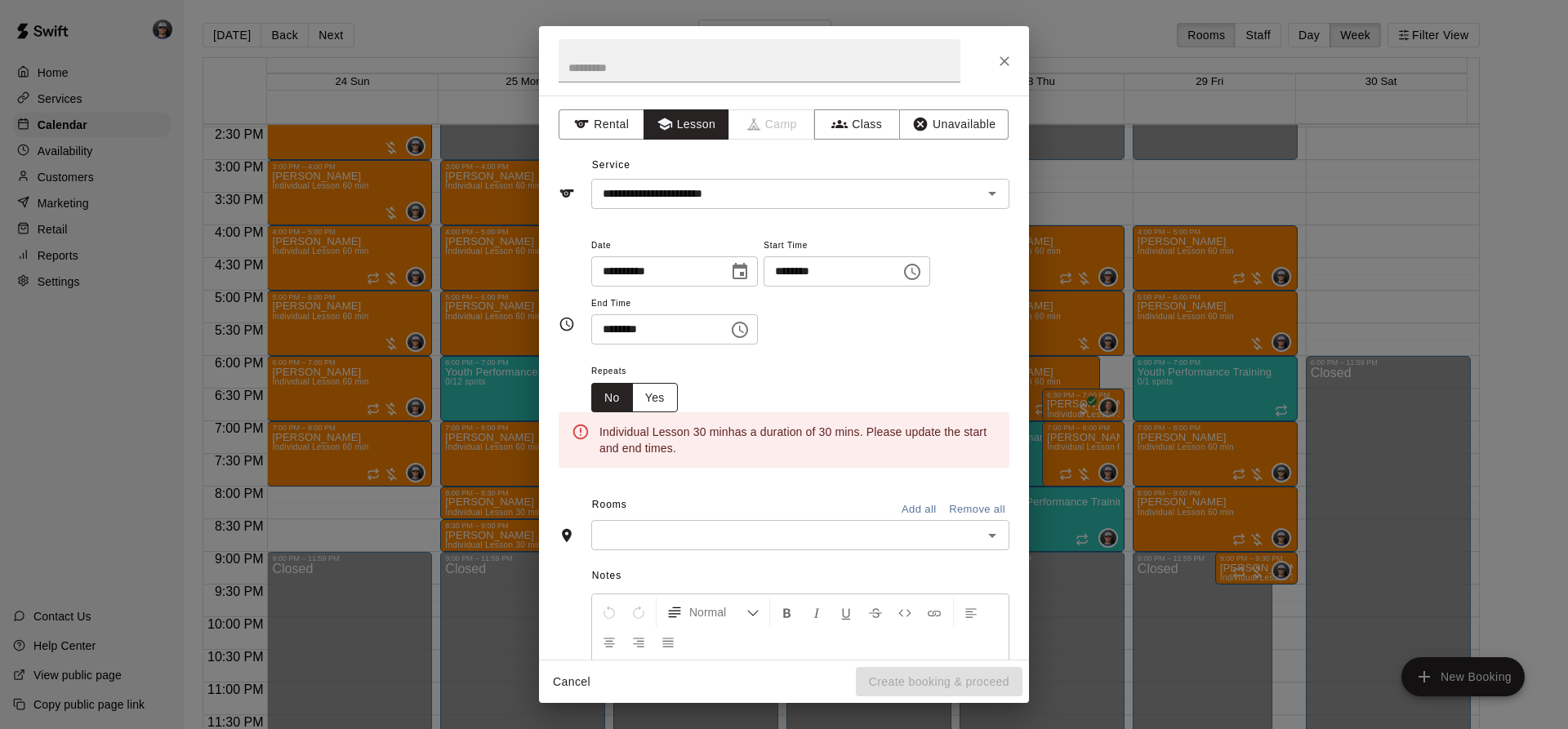
drag, startPoint x: 680, startPoint y: 394, endPoint x: 673, endPoint y: 400, distance: 9.2
click at [678, 399] on div "Repeats No Yes" at bounding box center [641, 386] width 99 height 51
click at [666, 402] on button "Yes" at bounding box center [654, 398] width 45 height 30
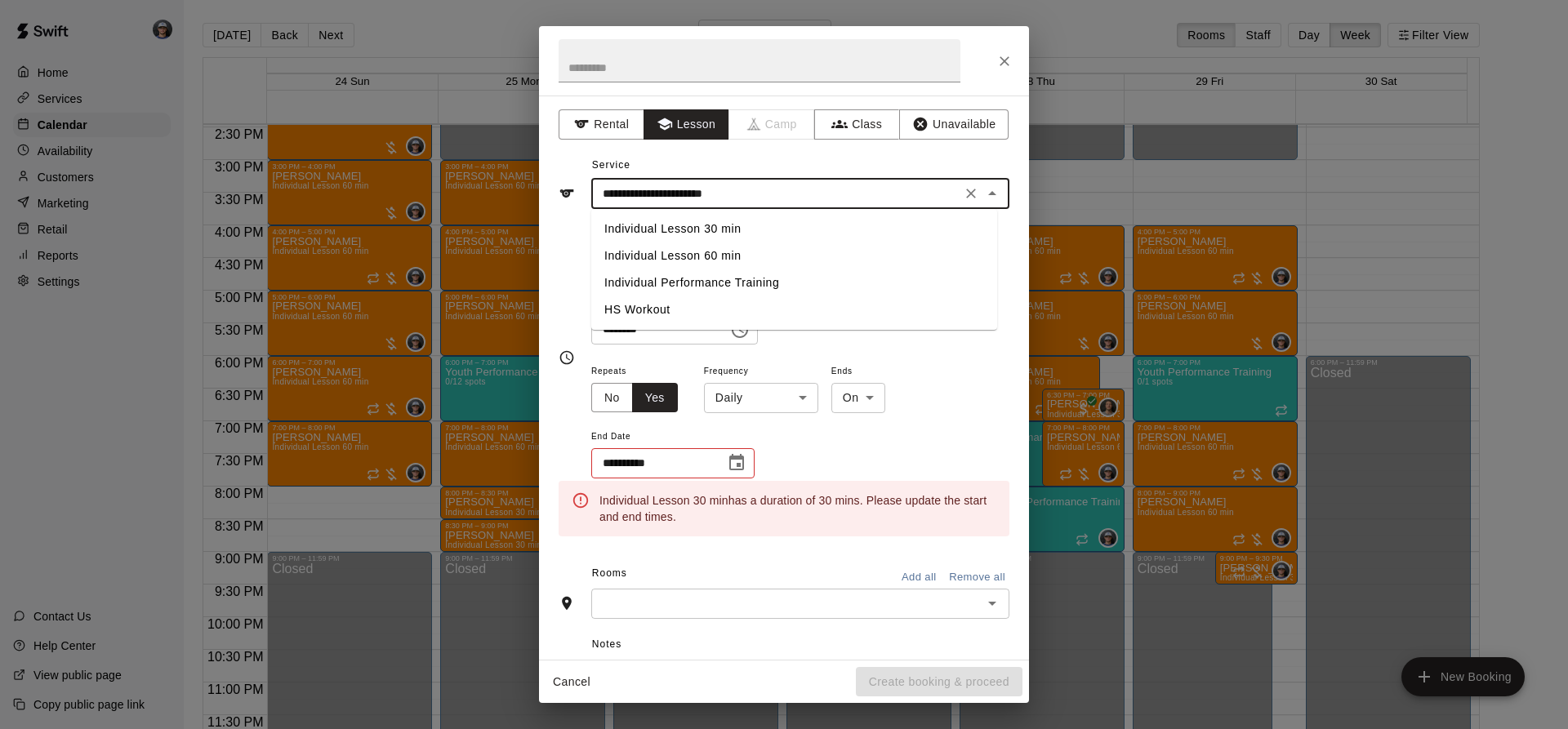
click at [807, 183] on input "**********" at bounding box center [776, 193] width 360 height 20
click at [739, 258] on li "Individual Lesson 60 min" at bounding box center [794, 256] width 406 height 27
type input "**********"
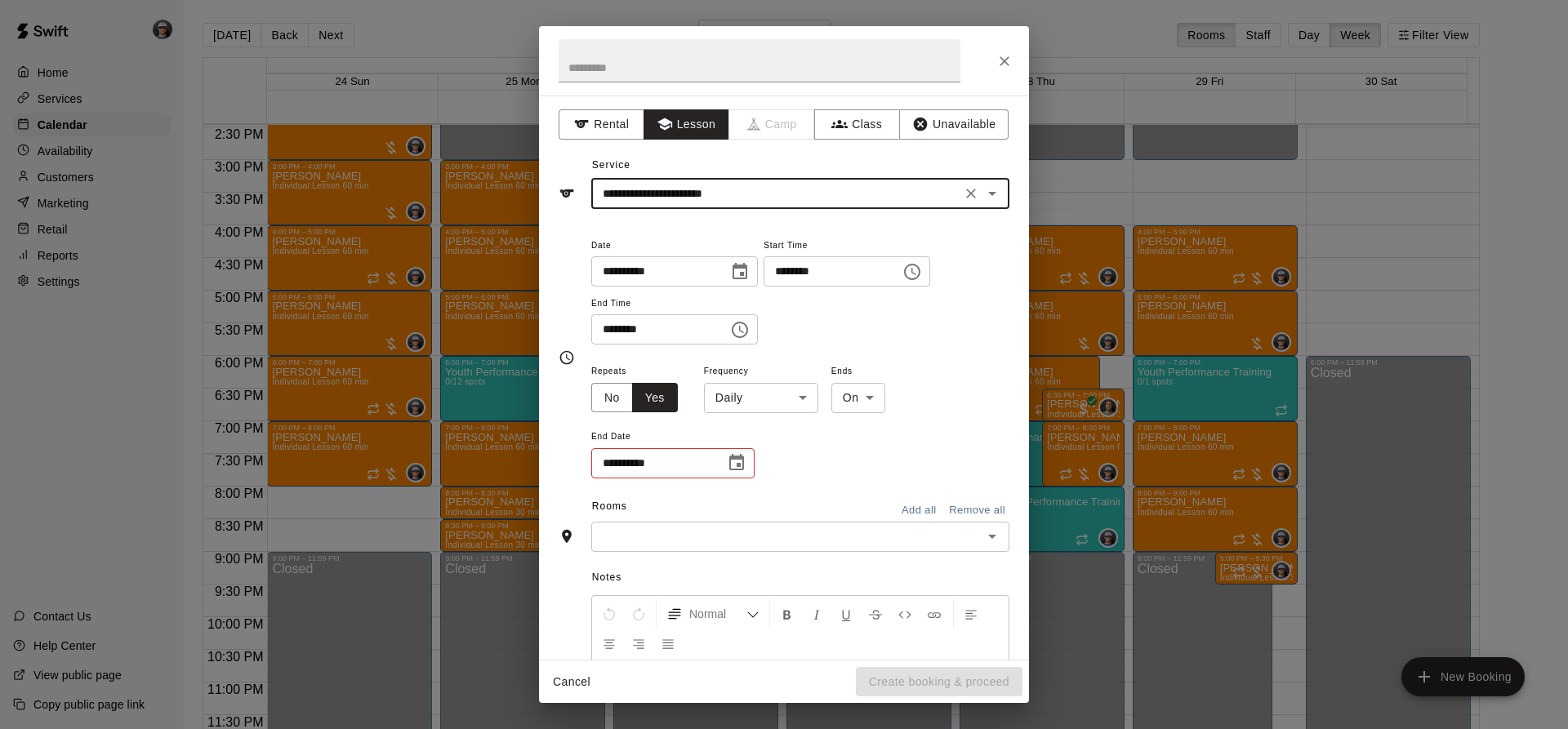
click at [776, 384] on body "Home Services Calendar Availability Customers Marketing Retail Reports Settings…" at bounding box center [784, 378] width 1568 height 755
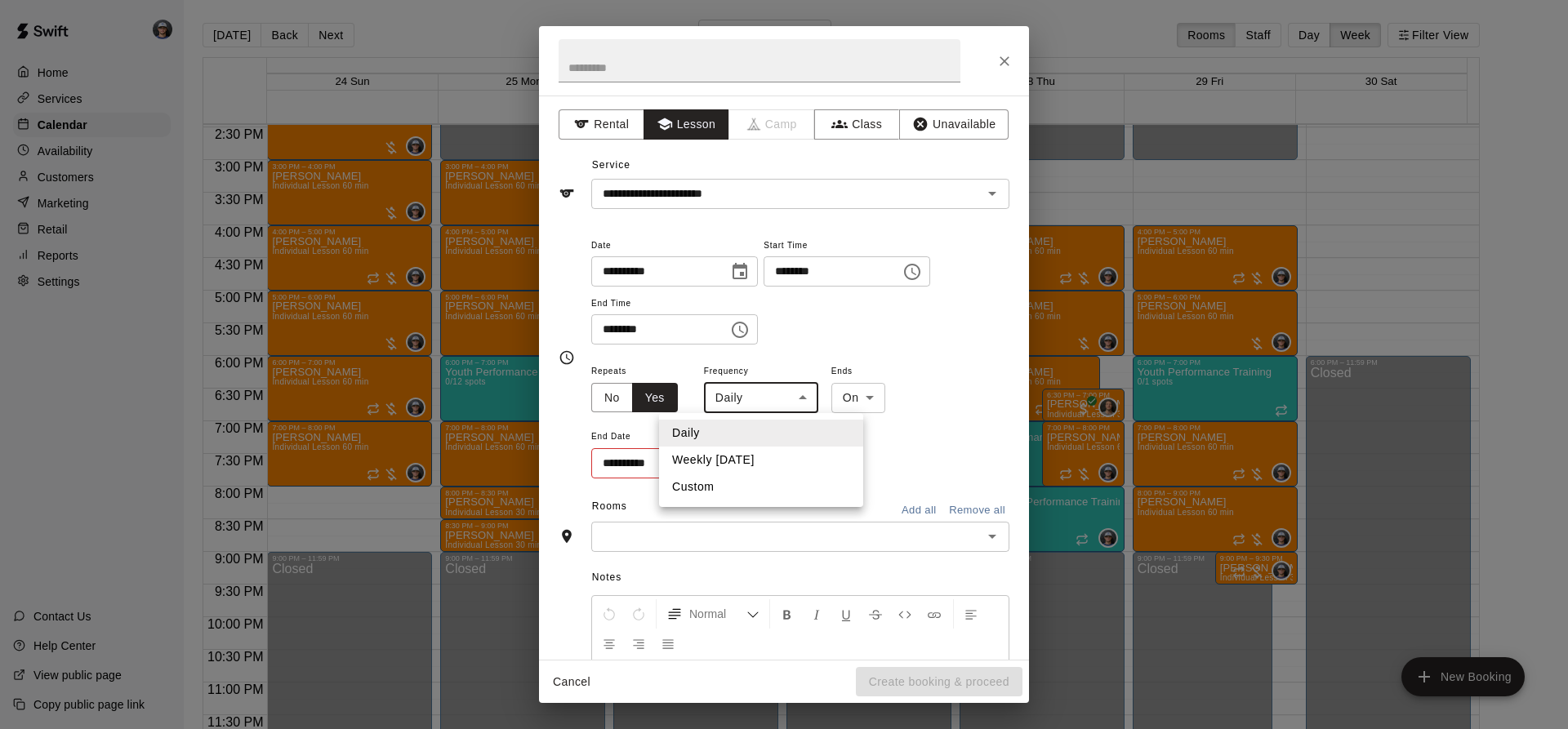
click at [706, 468] on li "Weekly [DATE]" at bounding box center [760, 460] width 204 height 27
type input "******"
click at [900, 399] on body "Home Services Calendar Availability Customers Marketing Retail Reports Settings…" at bounding box center [784, 378] width 1568 height 755
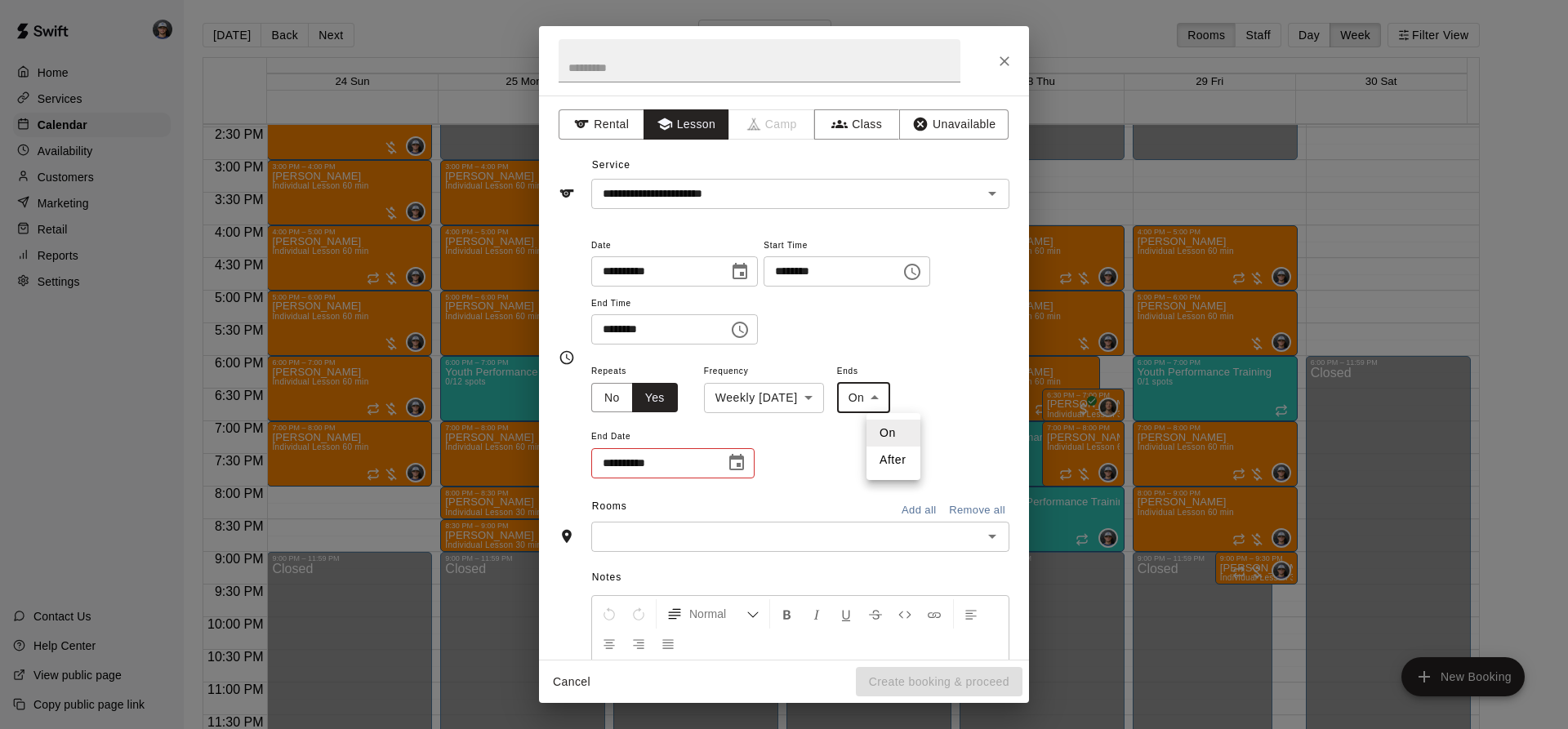
drag, startPoint x: 894, startPoint y: 441, endPoint x: 893, endPoint y: 452, distance: 11.0
click at [894, 446] on li "On" at bounding box center [893, 433] width 54 height 27
click at [888, 406] on body "Home Services Calendar Availability Customers Marketing Retail Reports Settings…" at bounding box center [784, 378] width 1568 height 755
click at [893, 462] on li "After" at bounding box center [893, 460] width 54 height 27
click at [895, 409] on body "Home Services Calendar Availability Customers Marketing Retail Reports Settings…" at bounding box center [784, 378] width 1568 height 755
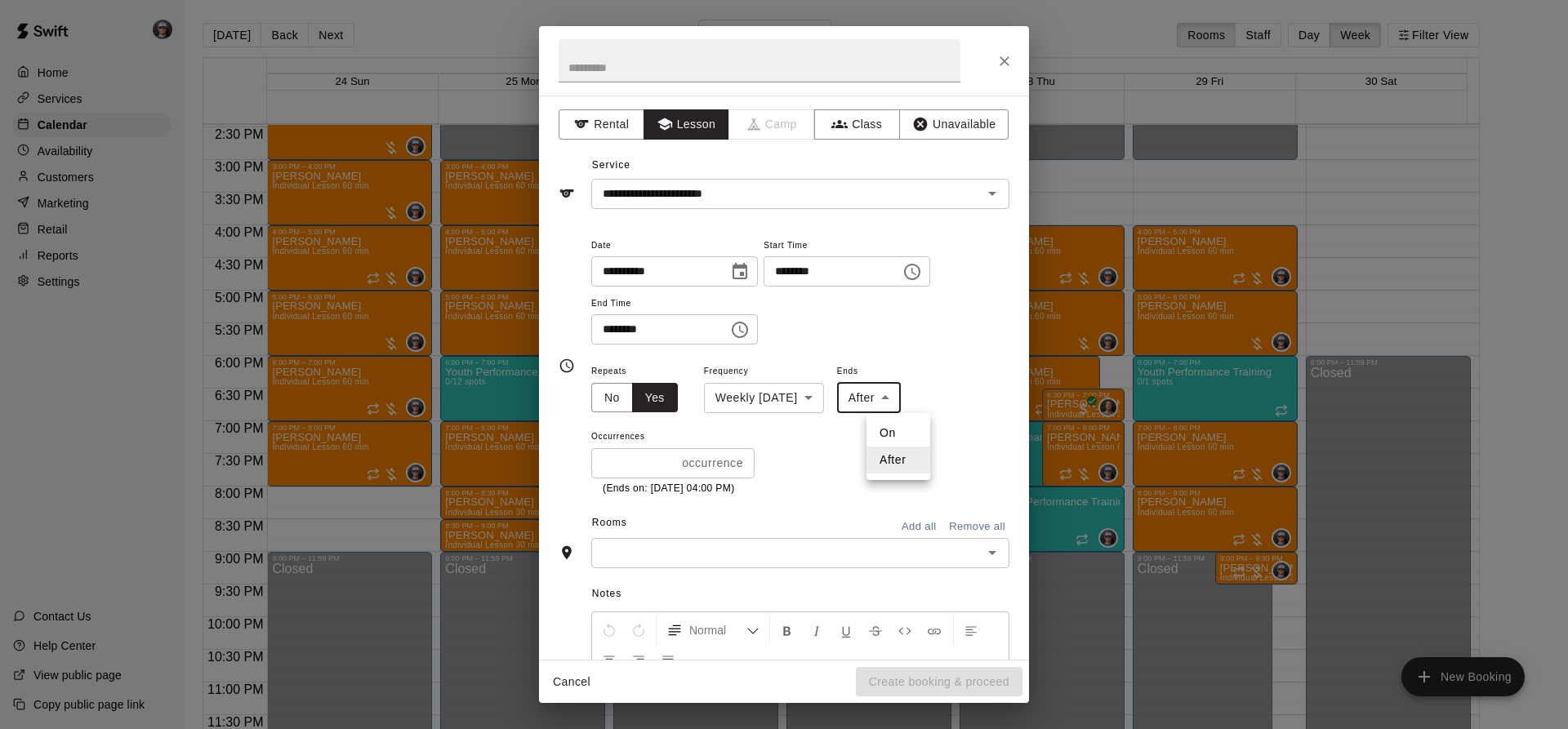
click at [889, 435] on li "On" at bounding box center [898, 433] width 64 height 27
type input "**"
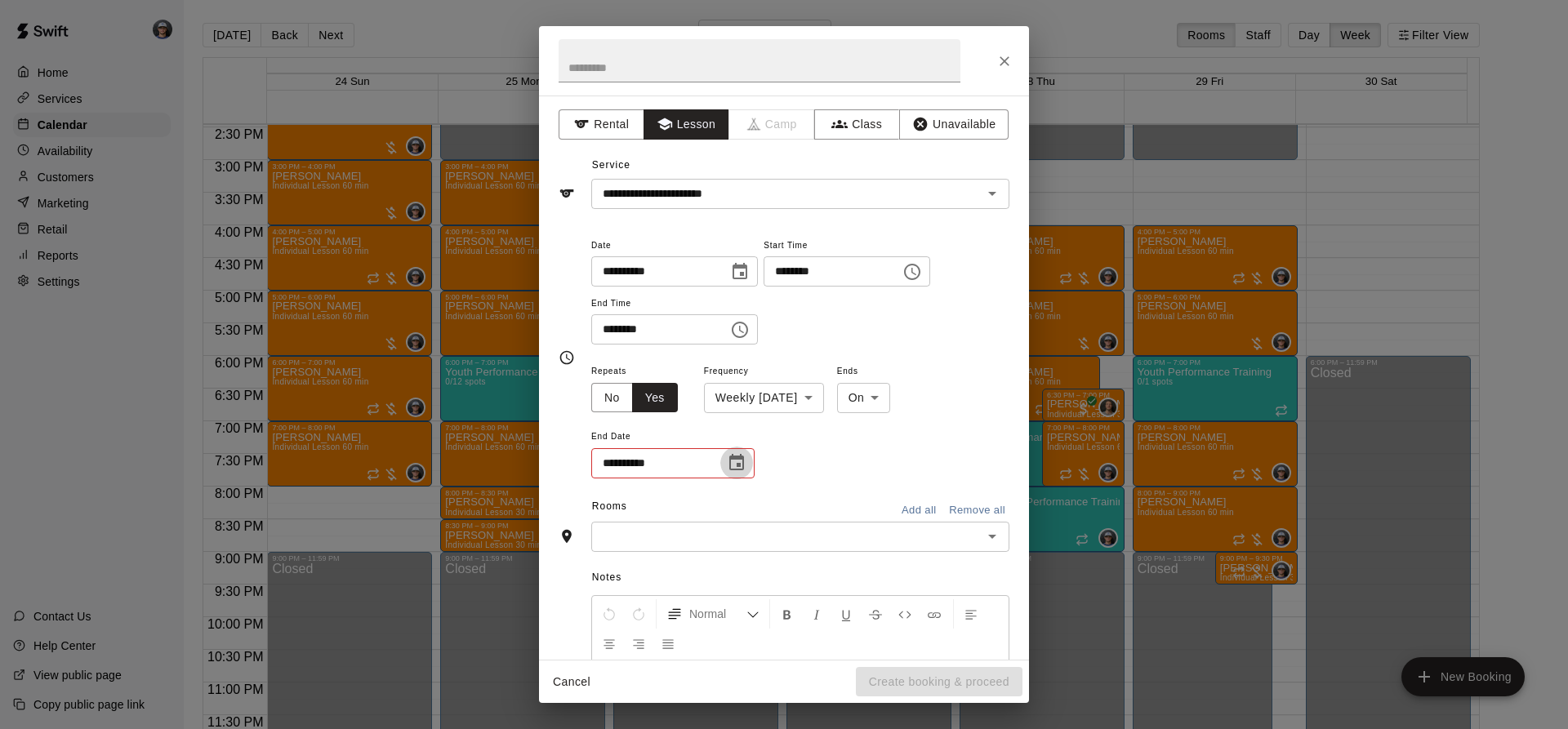
click at [742, 471] on icon "Choose date" at bounding box center [736, 462] width 19 height 19
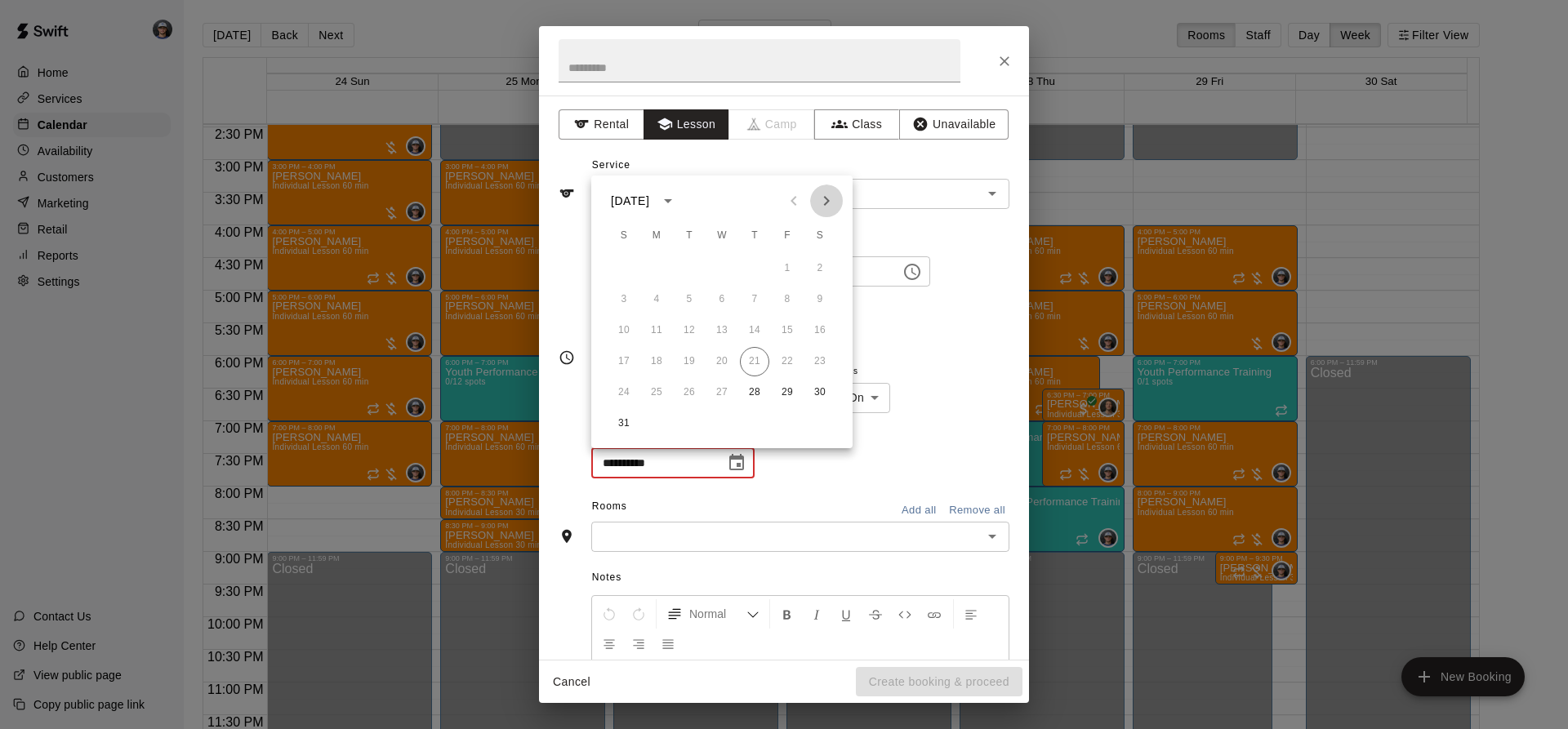
click at [836, 192] on button "Next month" at bounding box center [826, 200] width 33 height 33
click at [752, 323] on button "16" at bounding box center [755, 330] width 29 height 29
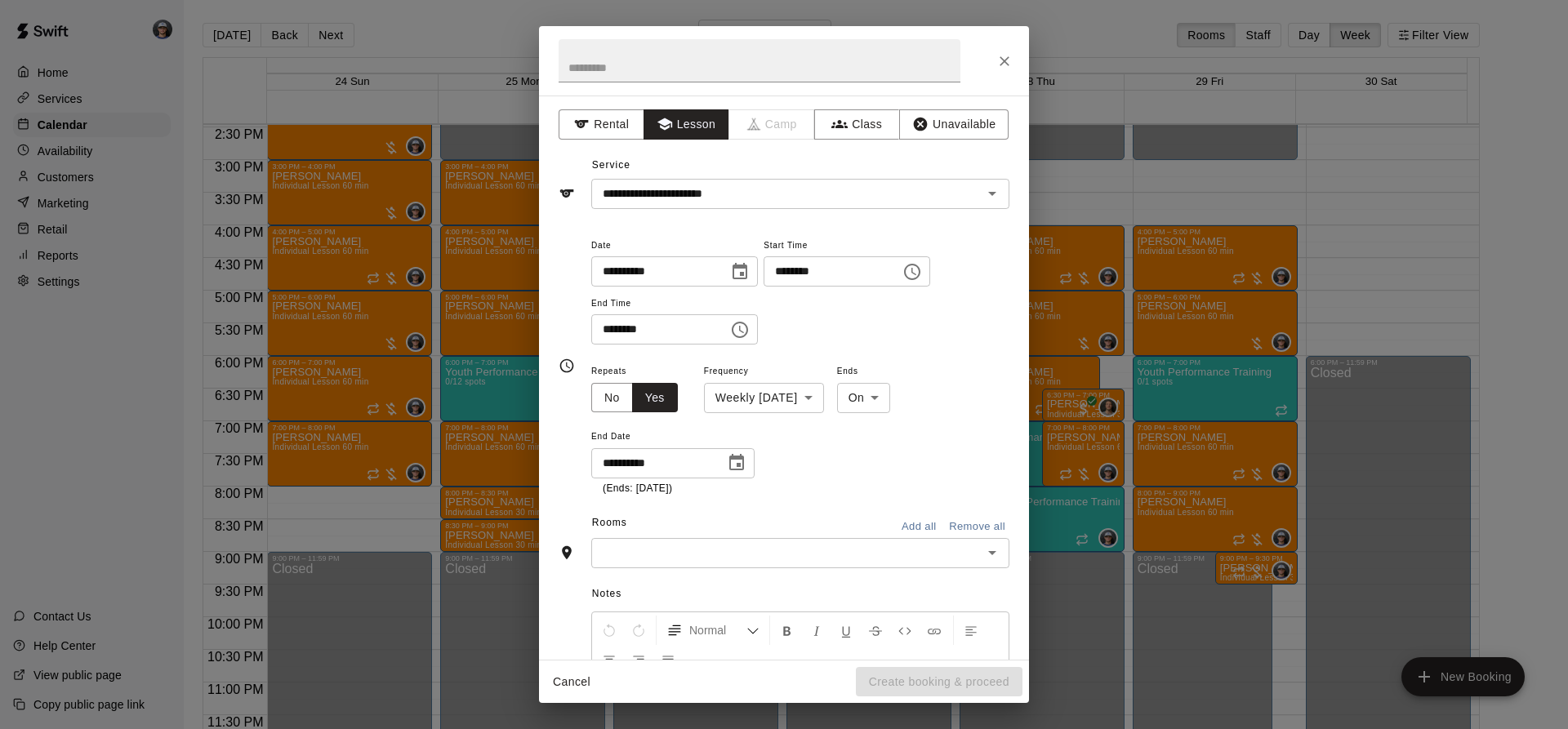
type input "**********"
click at [720, 536] on div "Rooms Add all Remove all" at bounding box center [784, 524] width 451 height 28
click at [717, 542] on div "​" at bounding box center [800, 553] width 418 height 30
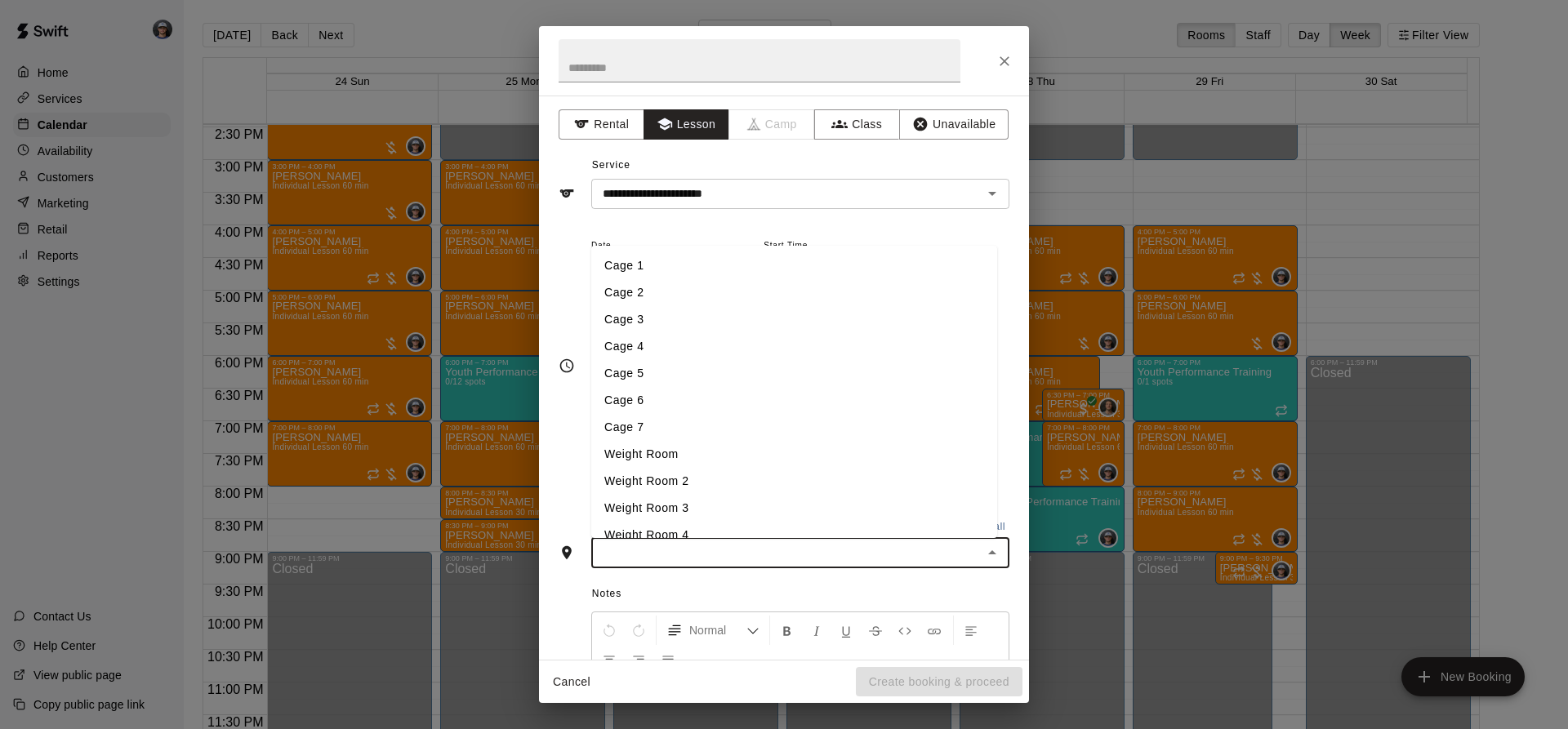
click at [642, 323] on li "Cage 3" at bounding box center [794, 320] width 406 height 27
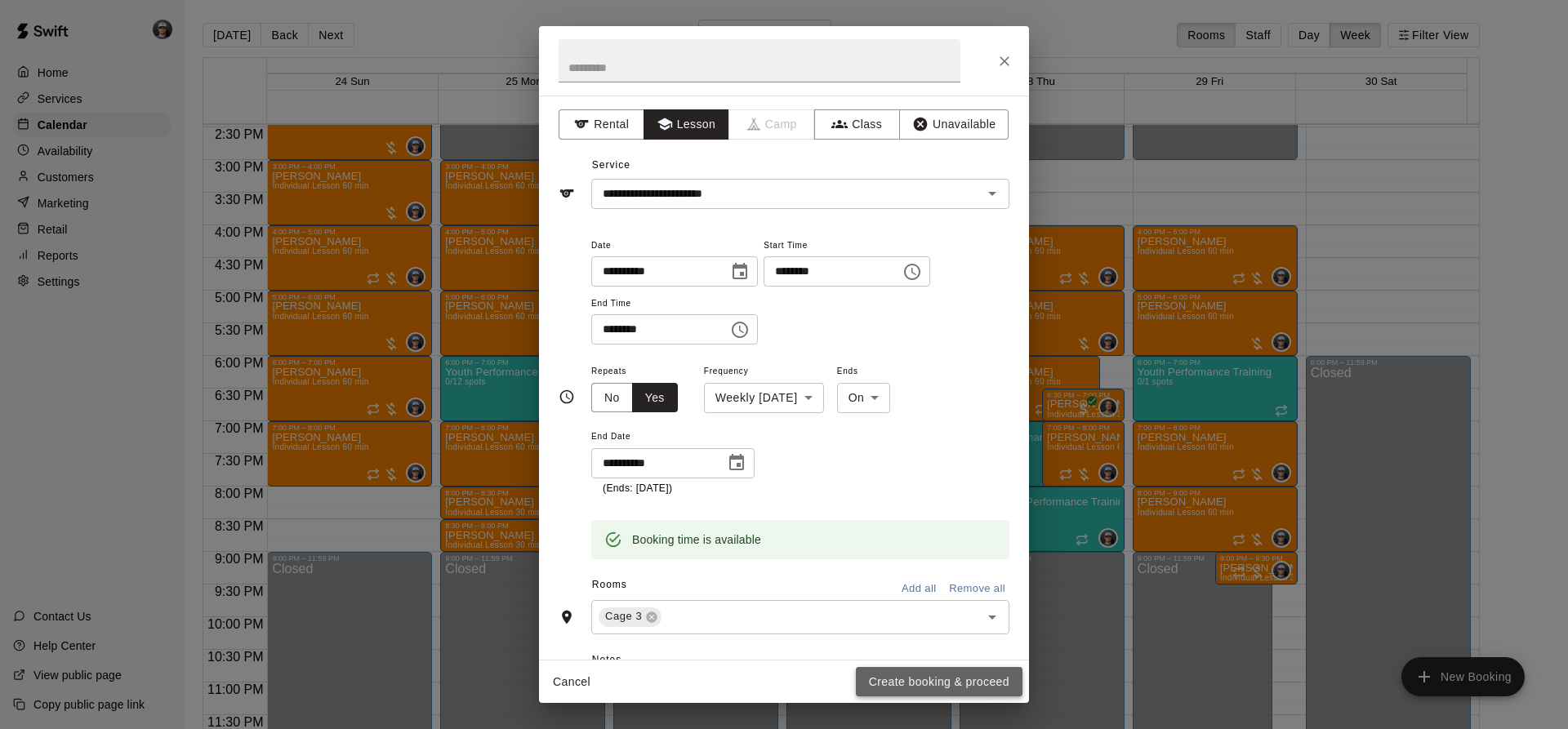
click at [921, 691] on button "Create booking & proceed" at bounding box center [939, 682] width 167 height 30
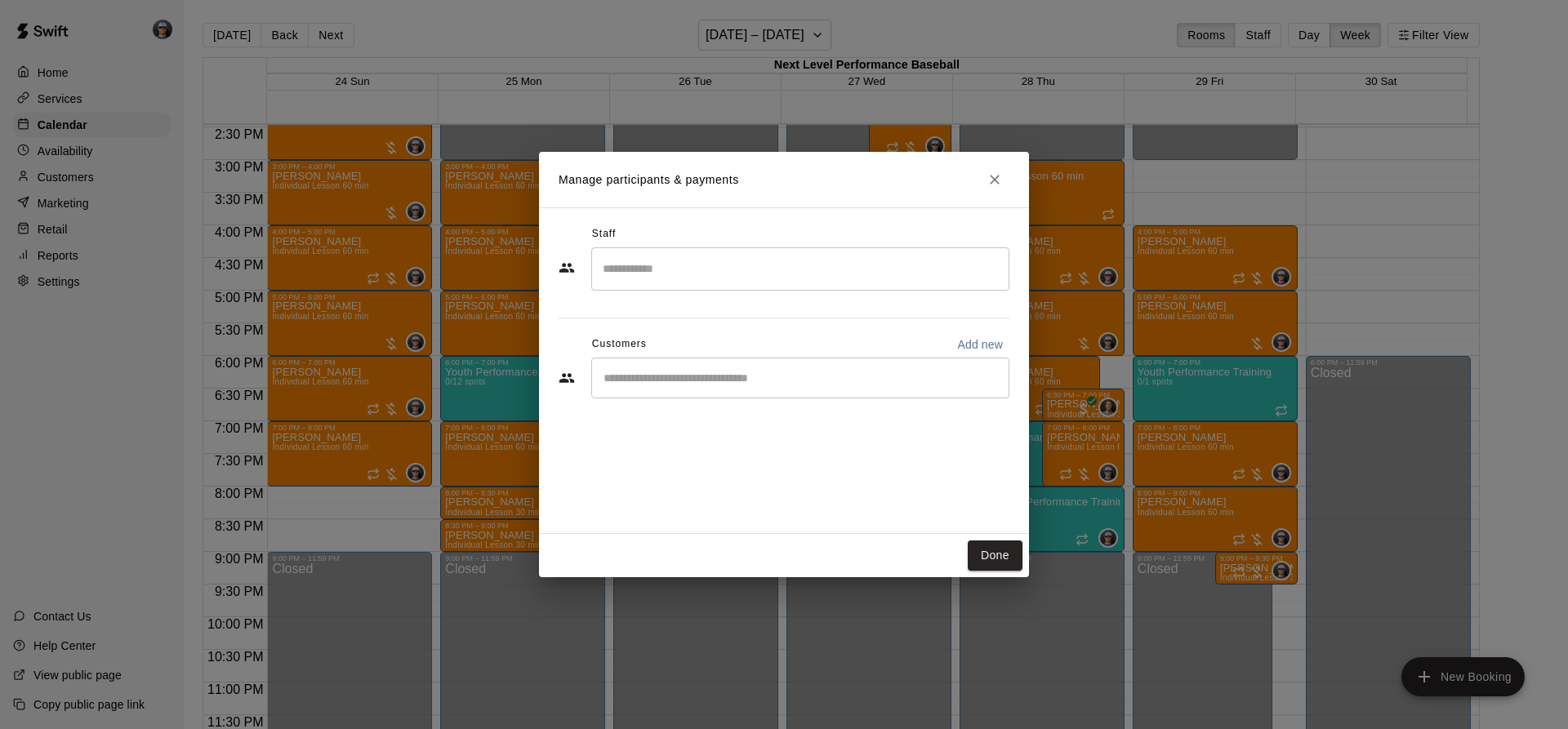
click at [637, 261] on input "Search staff" at bounding box center [801, 269] width 404 height 29
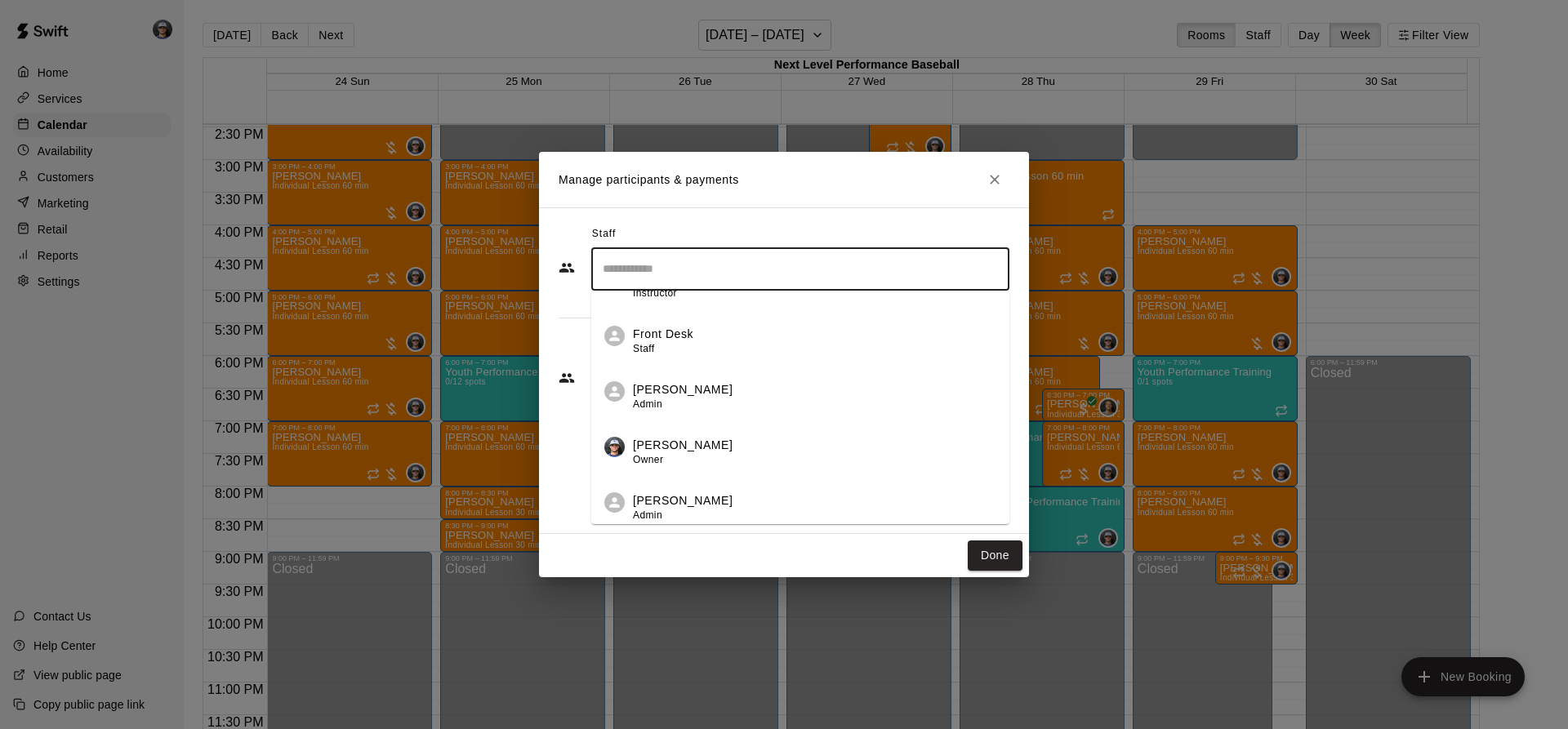
scroll to position [210, 0]
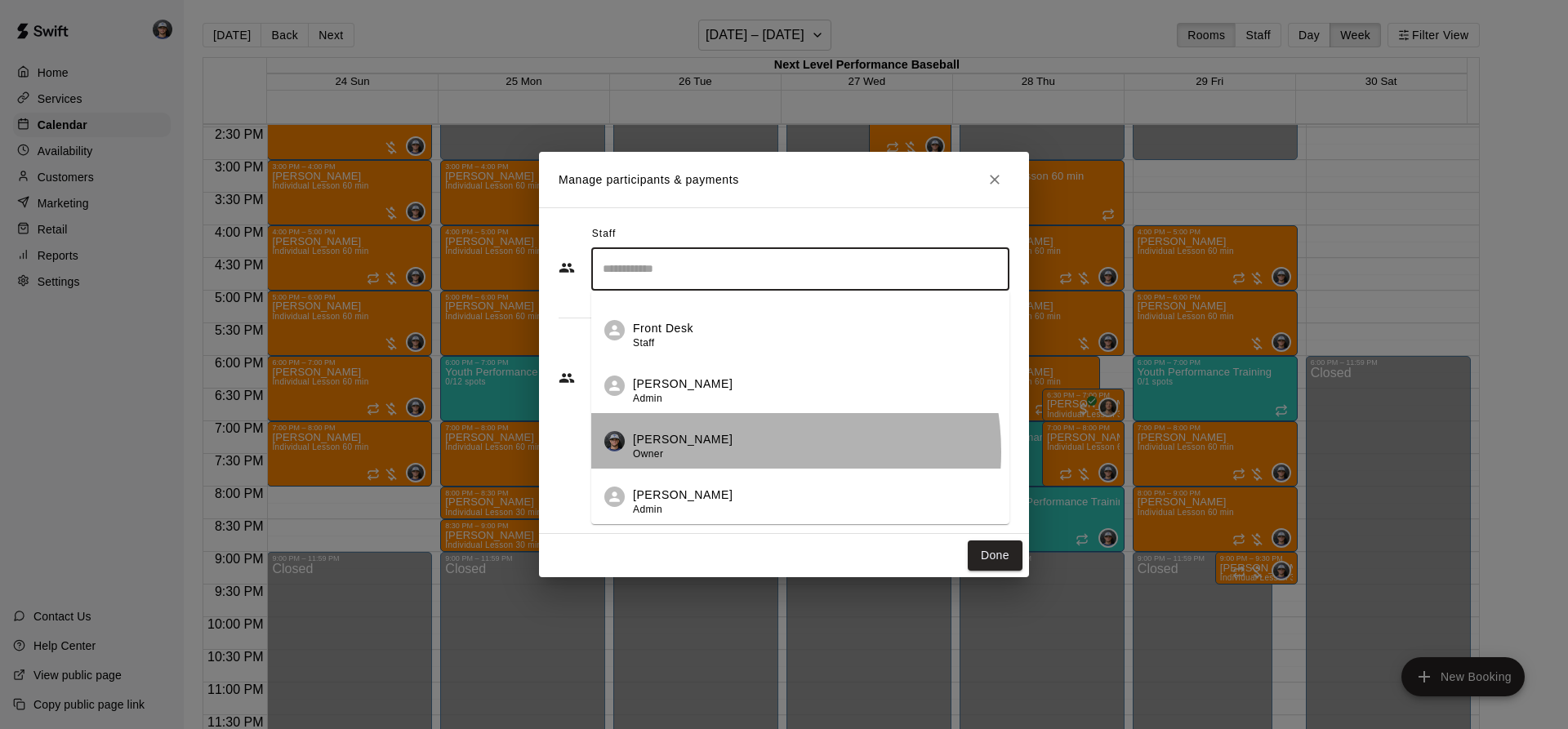
click at [731, 452] on div "[PERSON_NAME] Owner" at bounding box center [814, 447] width 363 height 32
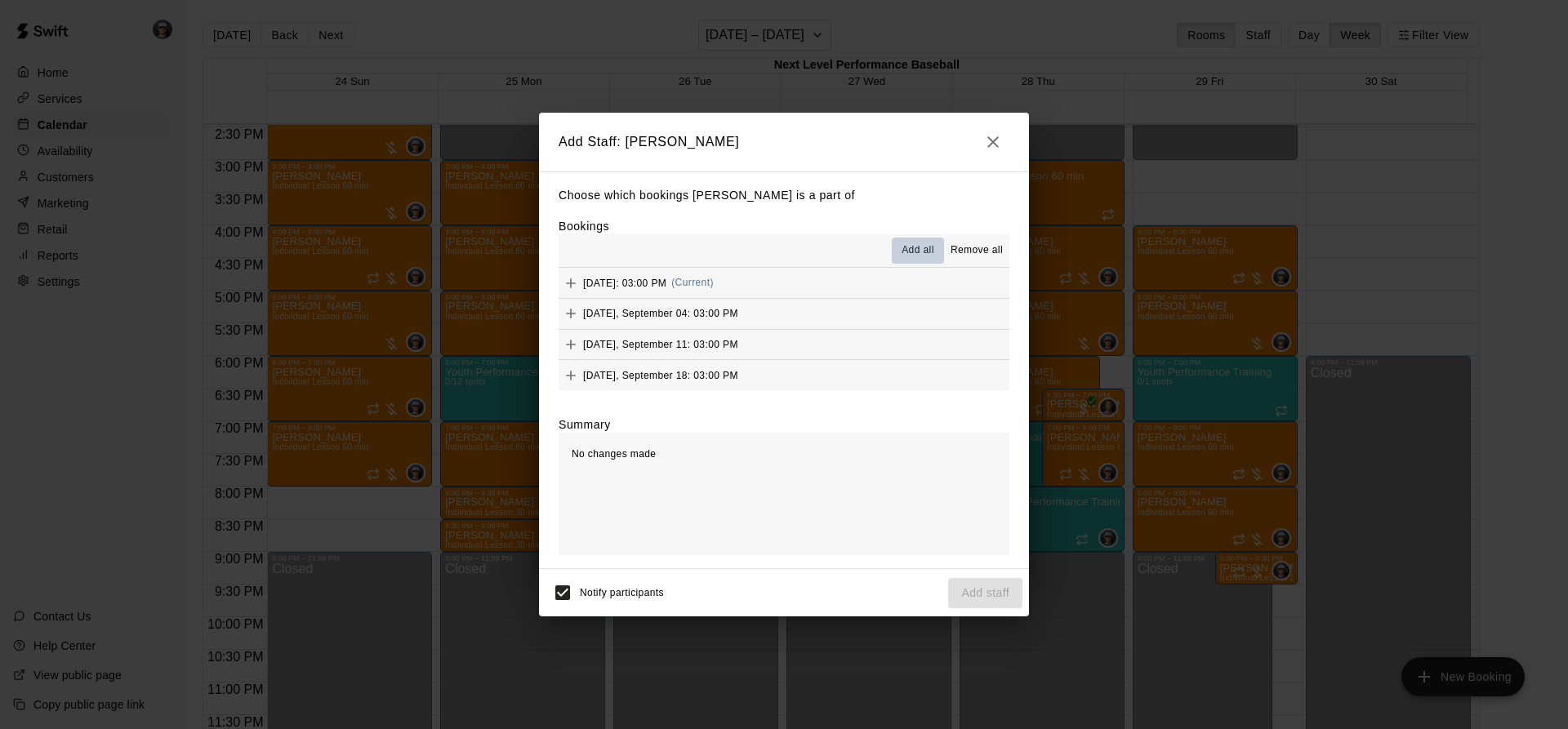
click at [903, 250] on span "Add all" at bounding box center [918, 250] width 33 height 16
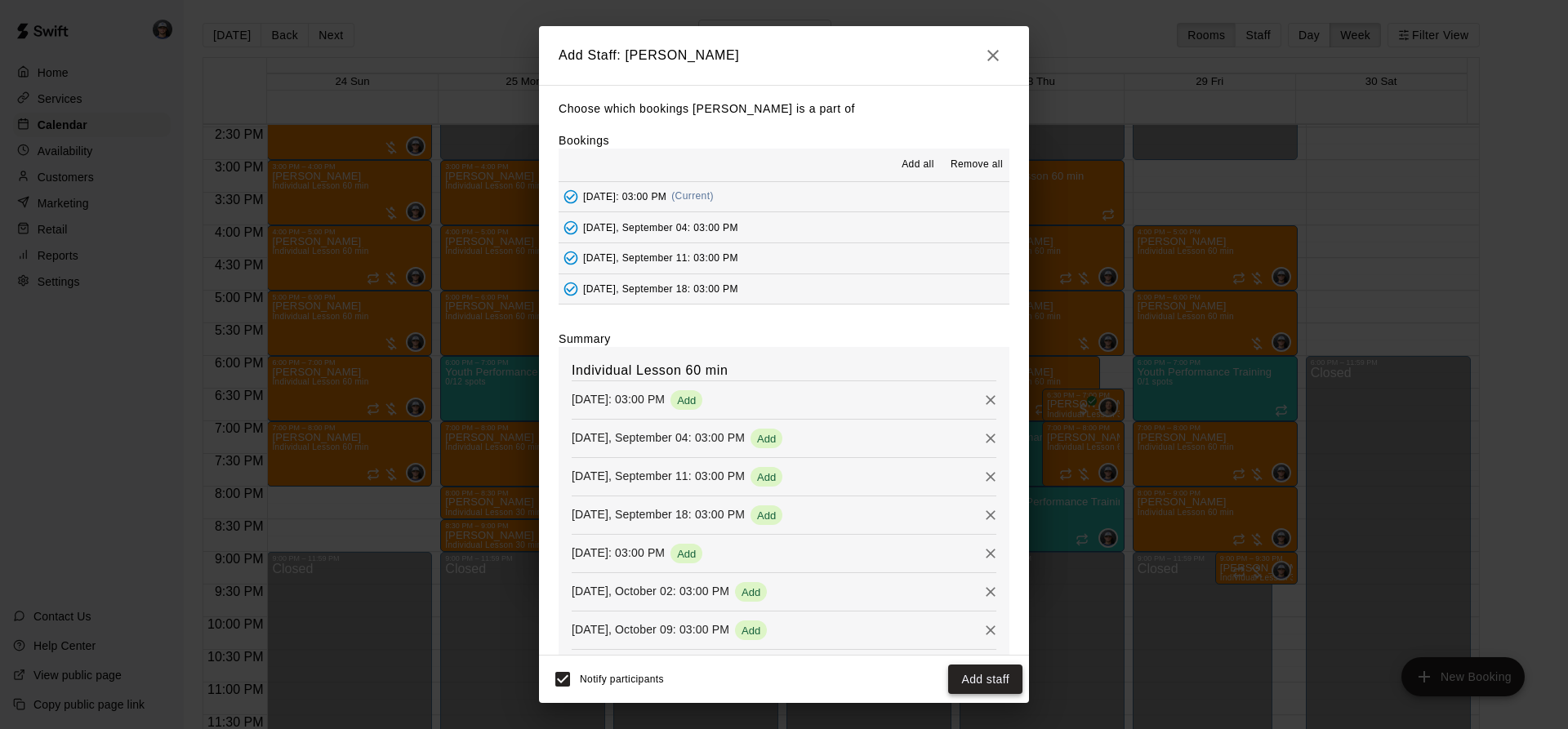
click at [959, 693] on button "Add staff" at bounding box center [985, 679] width 74 height 30
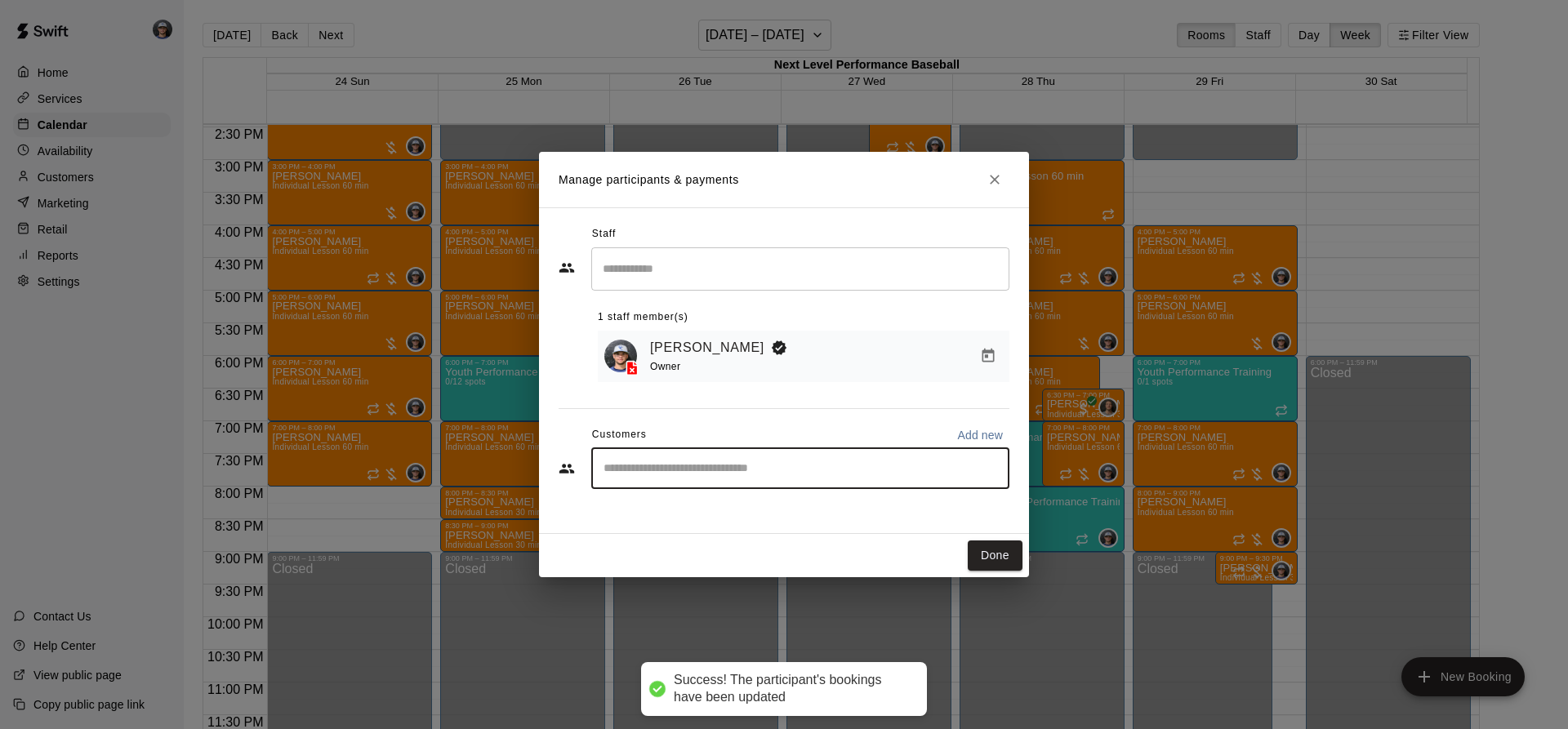
click at [681, 477] on input "Start typing to search customers..." at bounding box center [801, 468] width 404 height 16
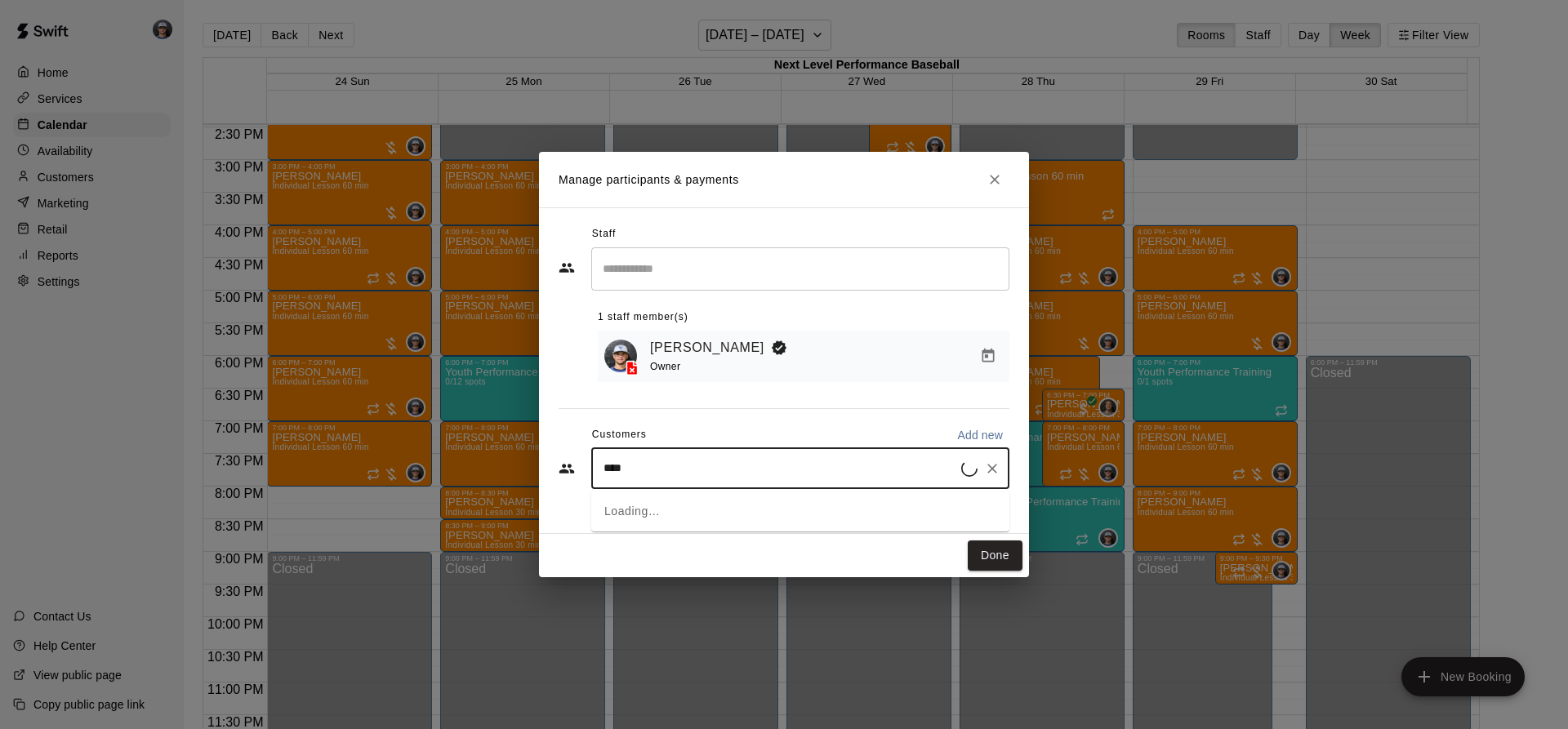
type input "*****"
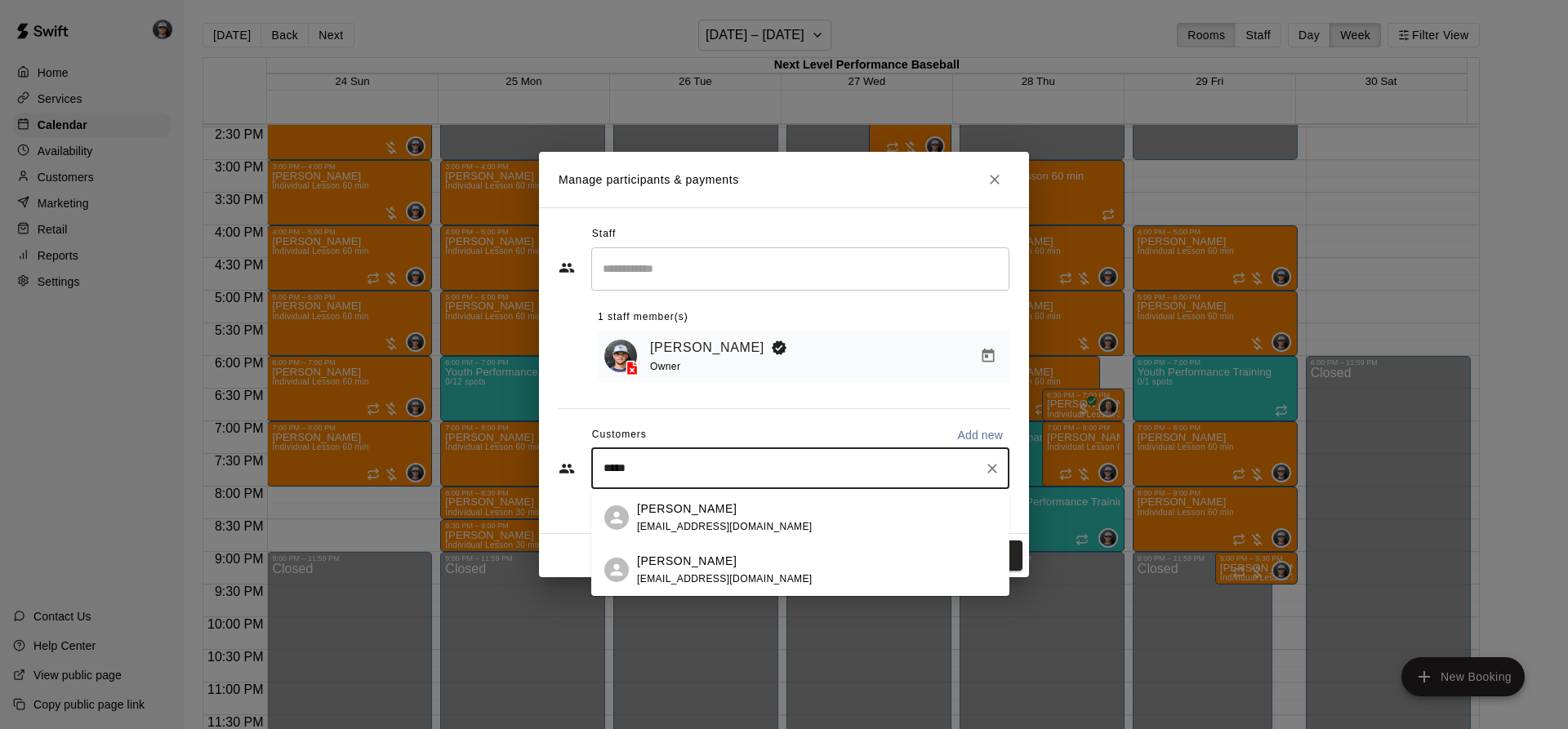
click at [694, 501] on p "[PERSON_NAME]" at bounding box center [686, 509] width 99 height 17
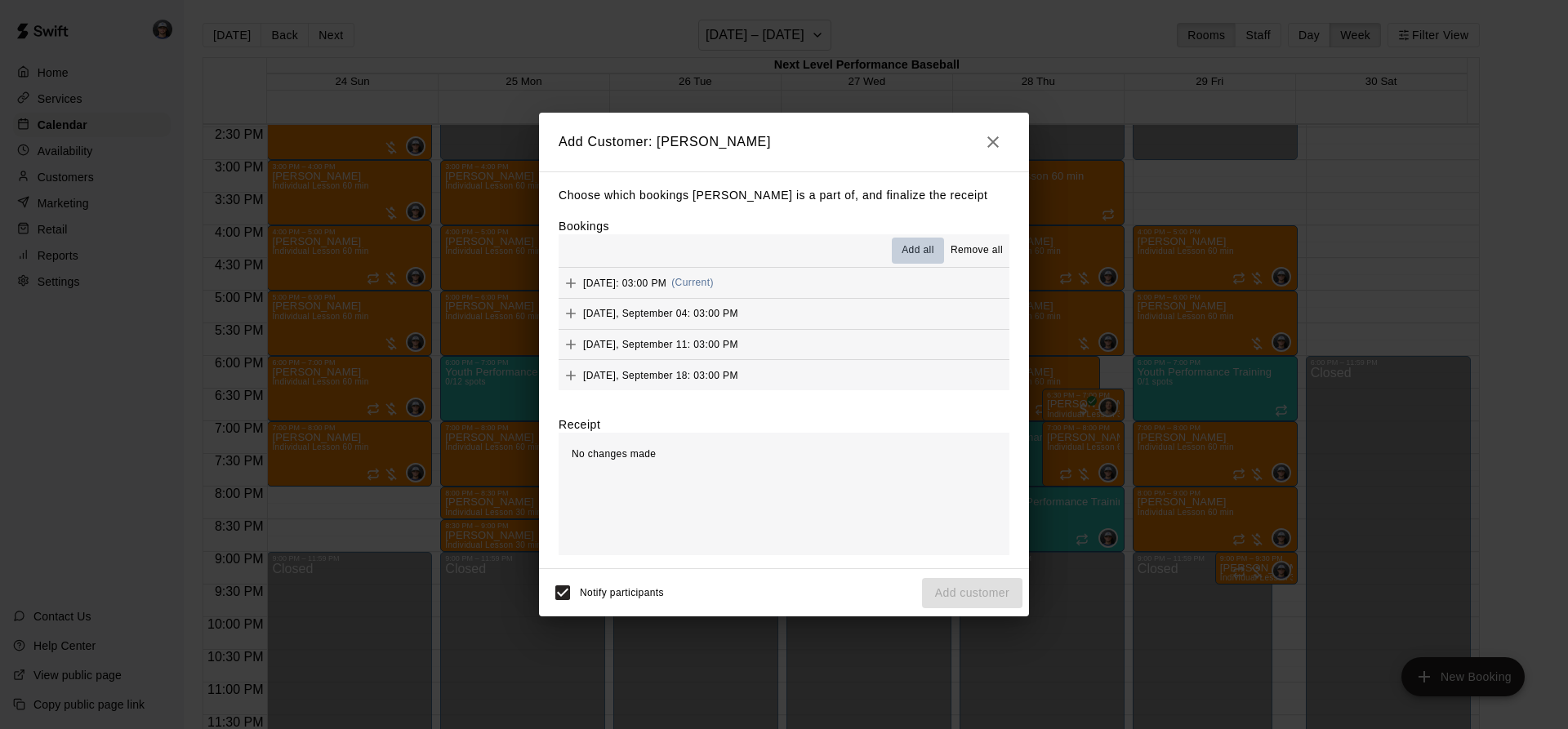
click at [898, 251] on button "Add all" at bounding box center [918, 251] width 52 height 26
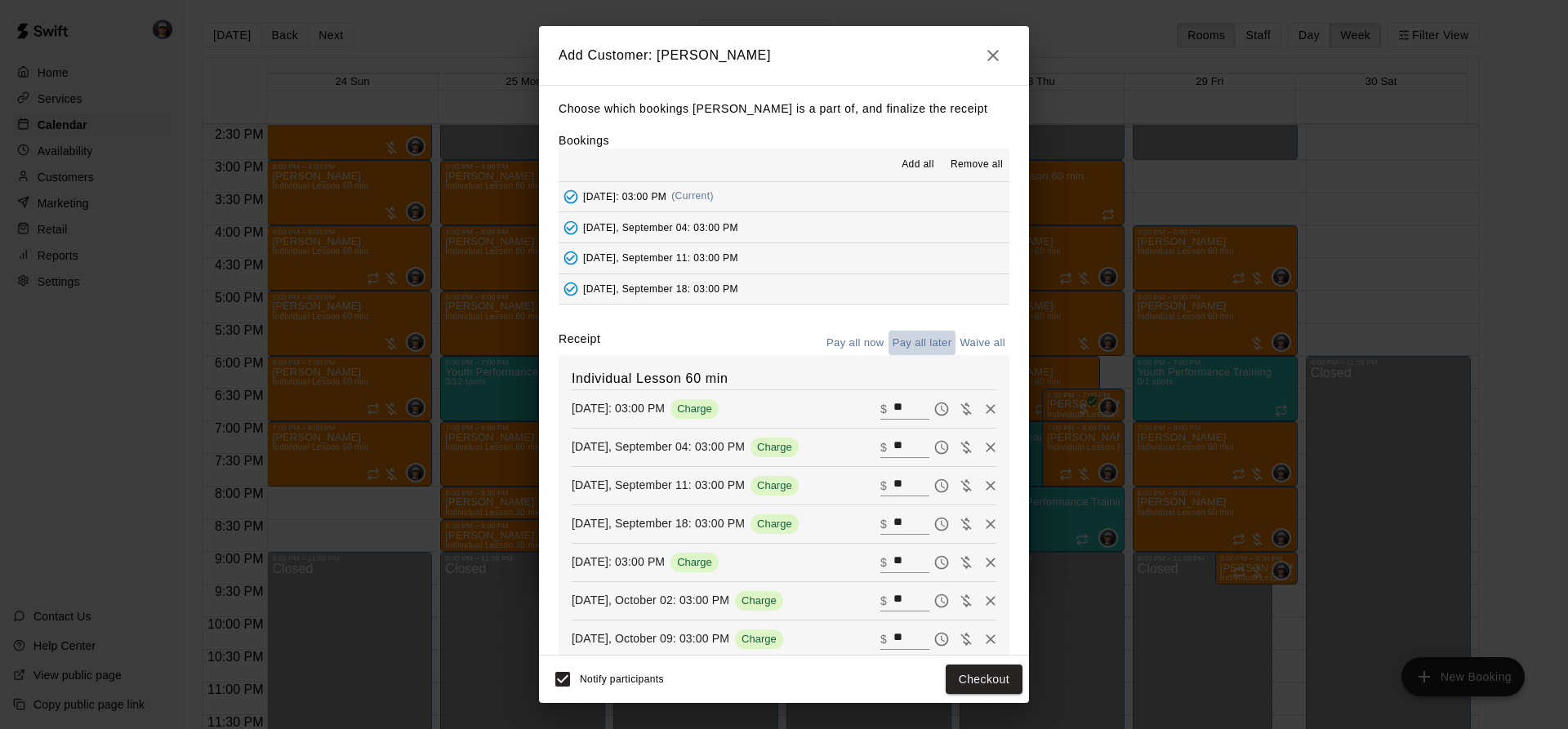
click at [914, 346] on button "Pay all later" at bounding box center [922, 343] width 68 height 25
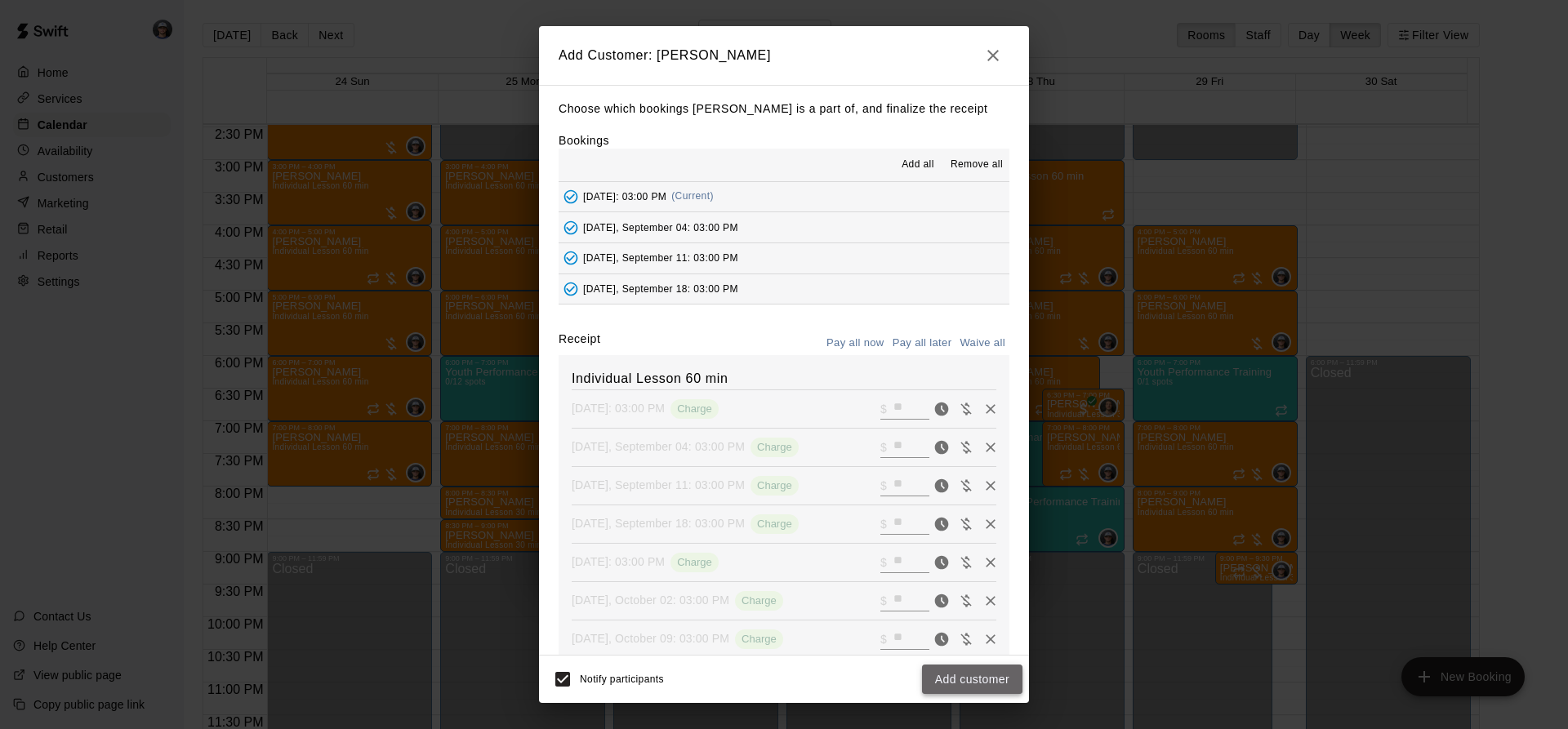
click at [958, 668] on button "Add customer" at bounding box center [972, 679] width 100 height 30
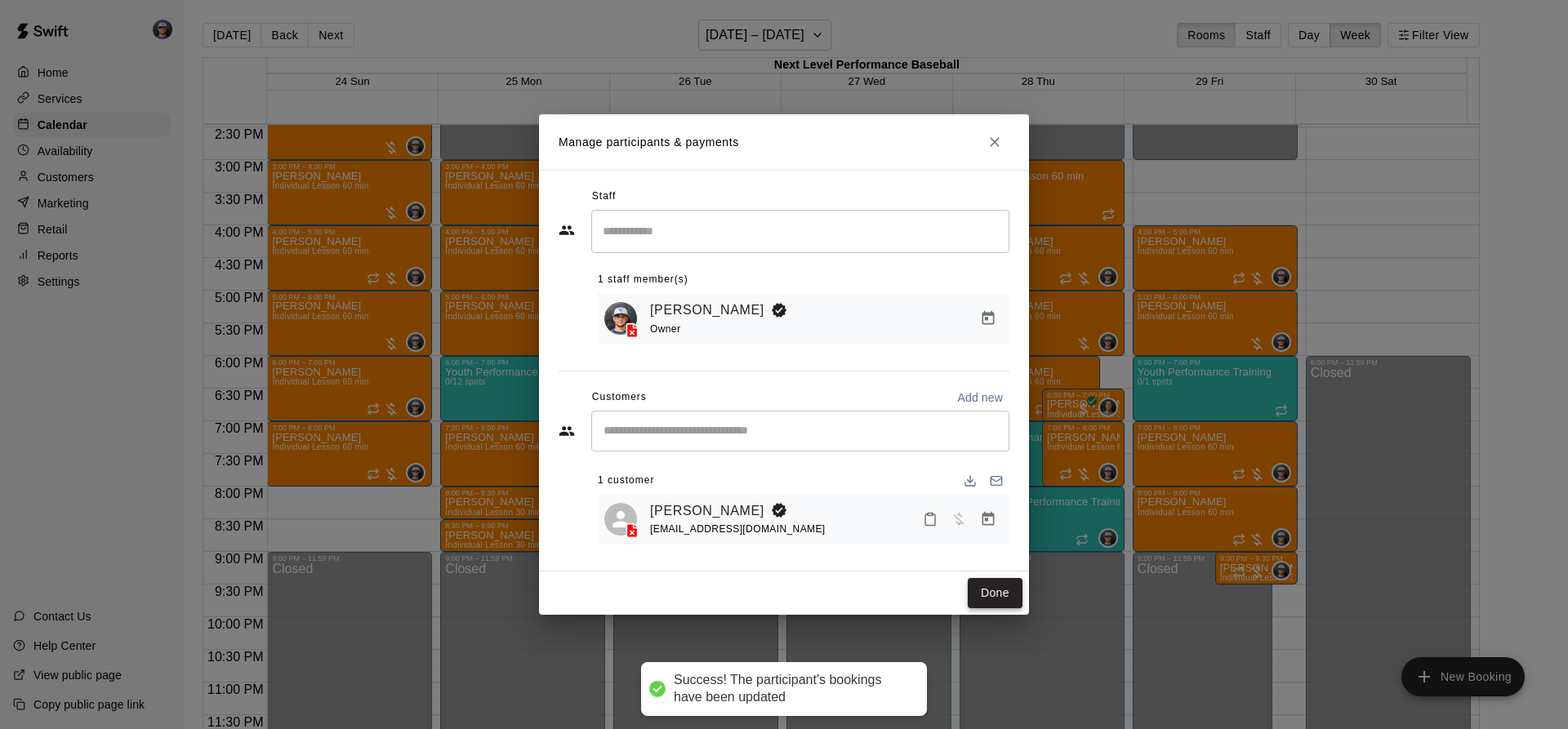
click at [1009, 588] on button "Done" at bounding box center [994, 593] width 55 height 30
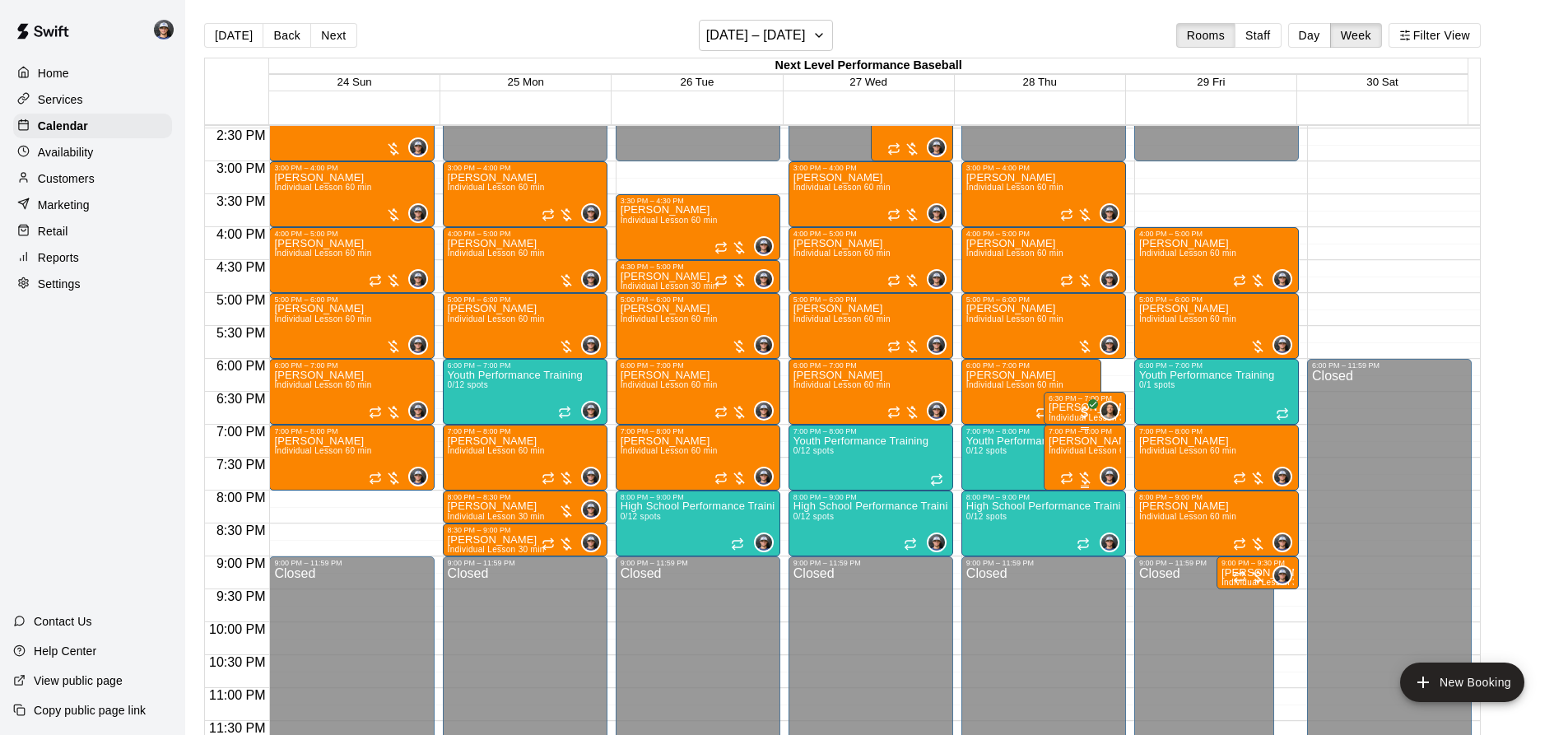
click at [1106, 453] on span "Individual Lesson 60 min" at bounding box center [1097, 450] width 97 height 9
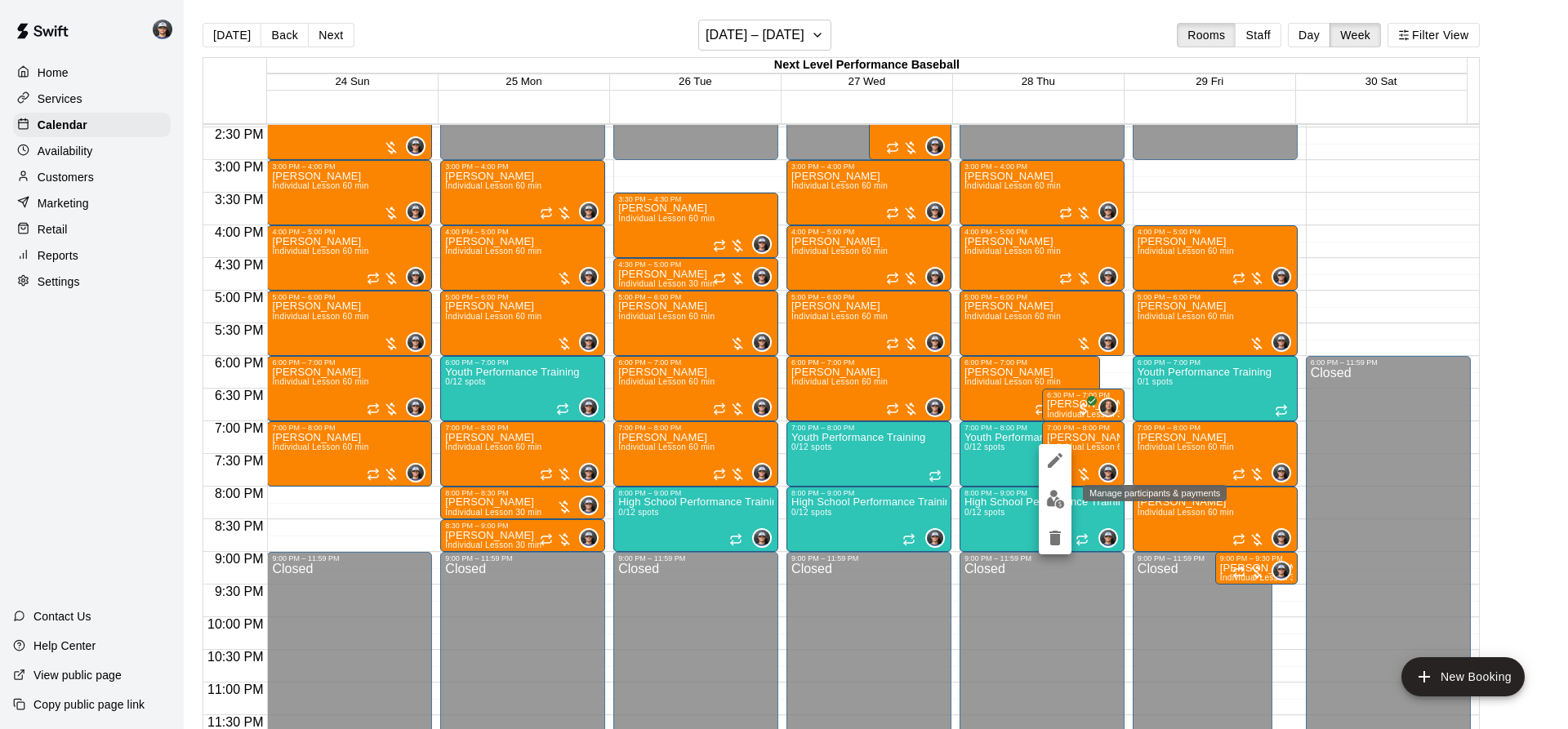
click at [1052, 509] on button "edit" at bounding box center [1055, 499] width 33 height 32
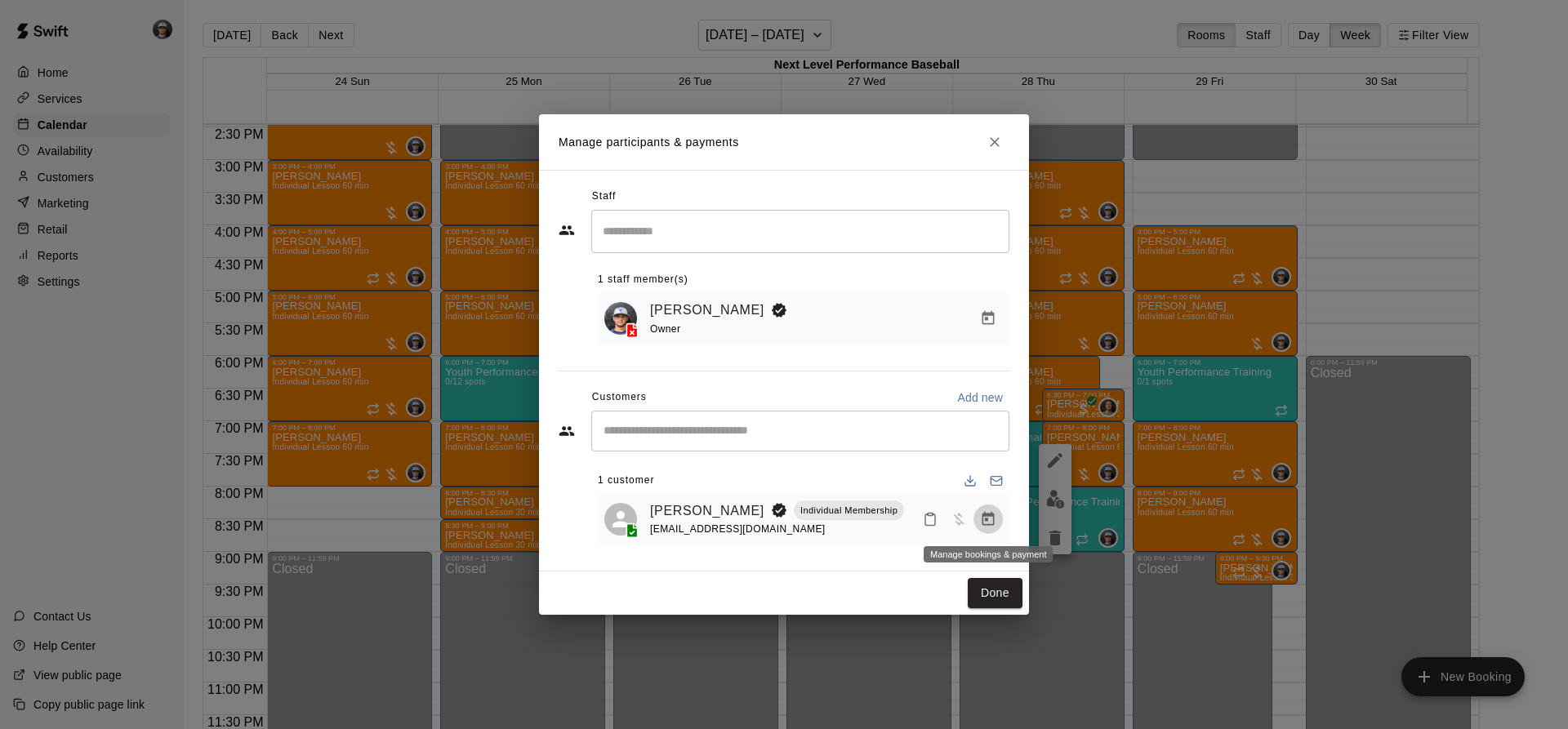
click at [988, 506] on button "Manage bookings & payment" at bounding box center [988, 519] width 29 height 29
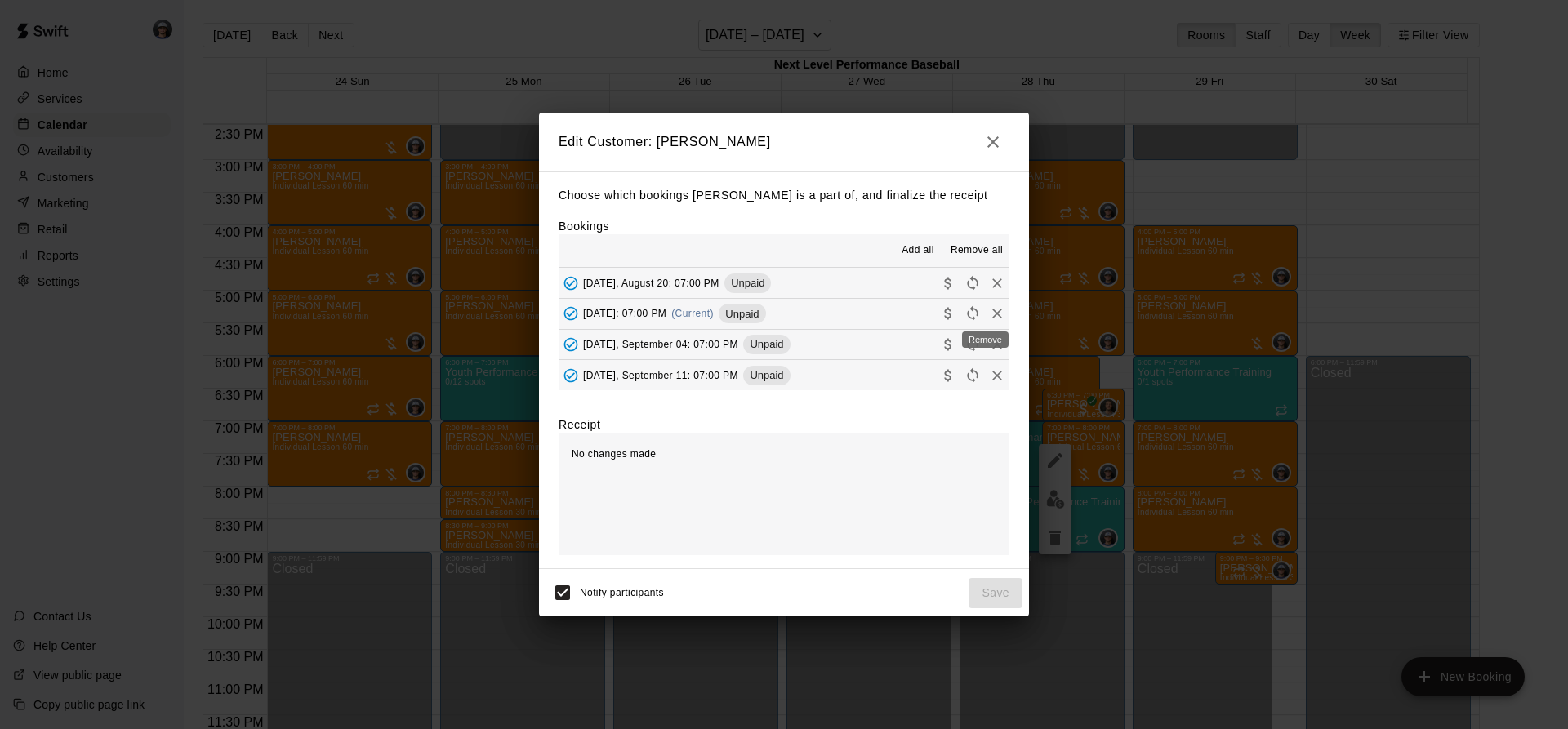
click at [989, 307] on icon "Remove" at bounding box center [997, 313] width 16 height 16
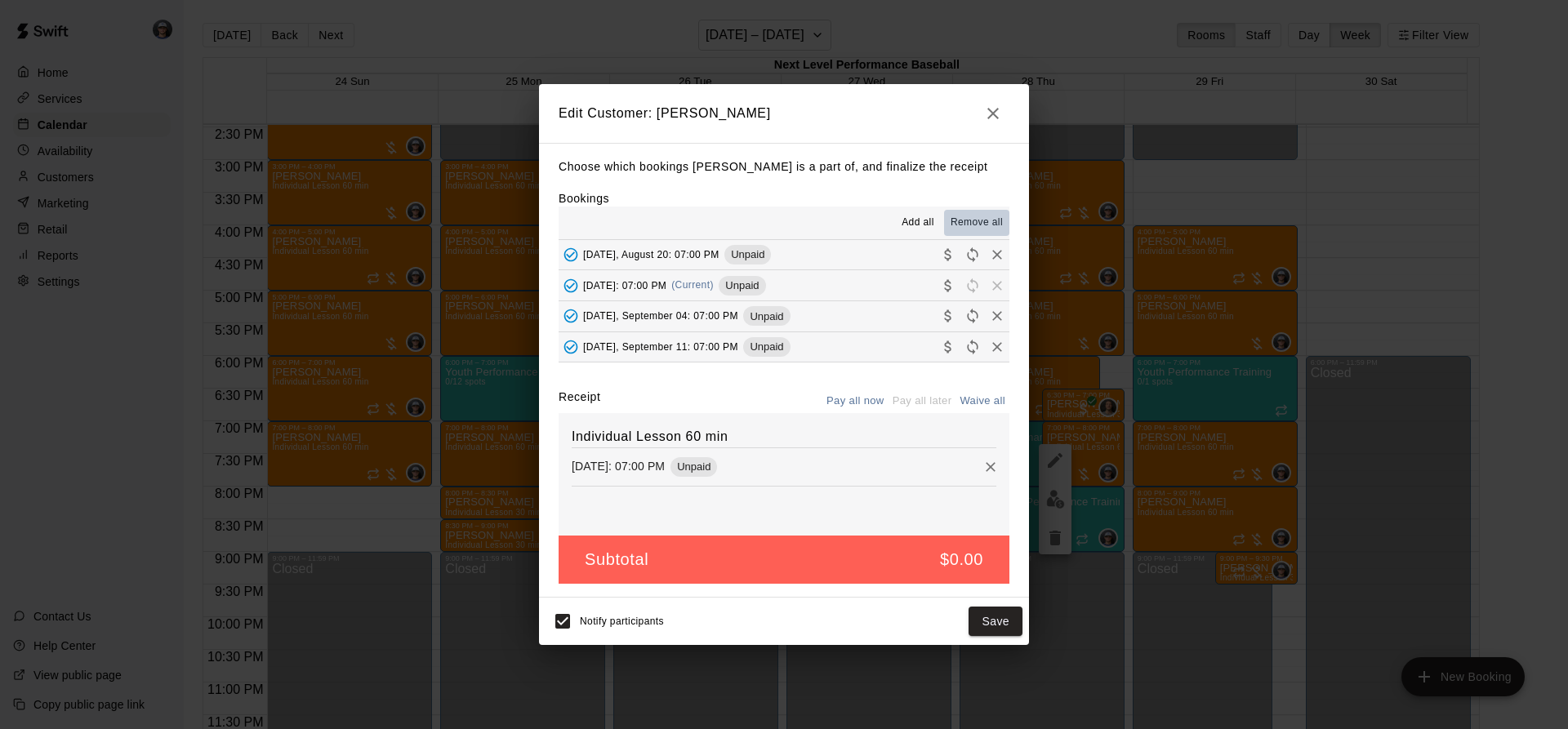
click at [988, 220] on span "Remove all" at bounding box center [977, 222] width 52 height 16
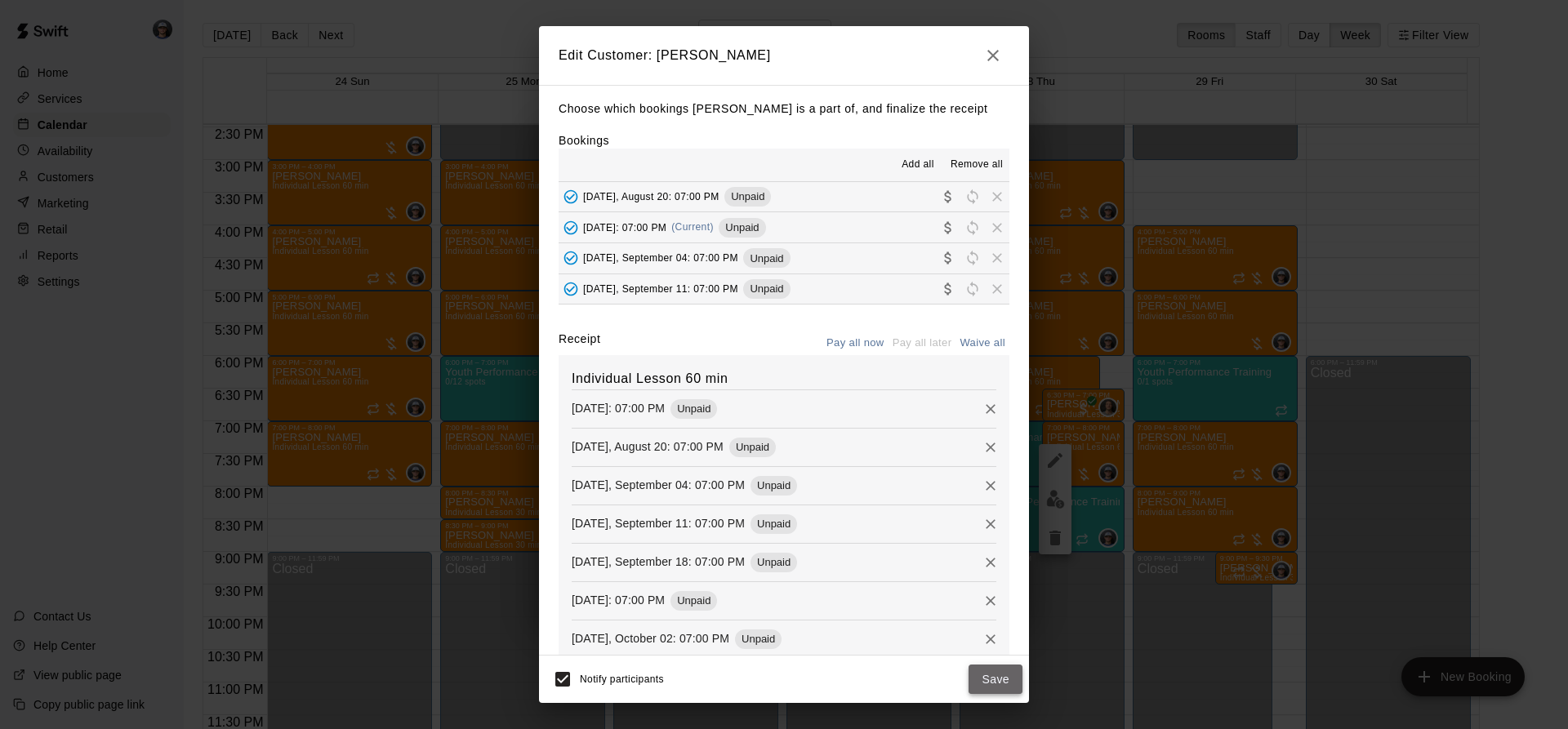
click at [978, 682] on button "Save" at bounding box center [995, 679] width 54 height 30
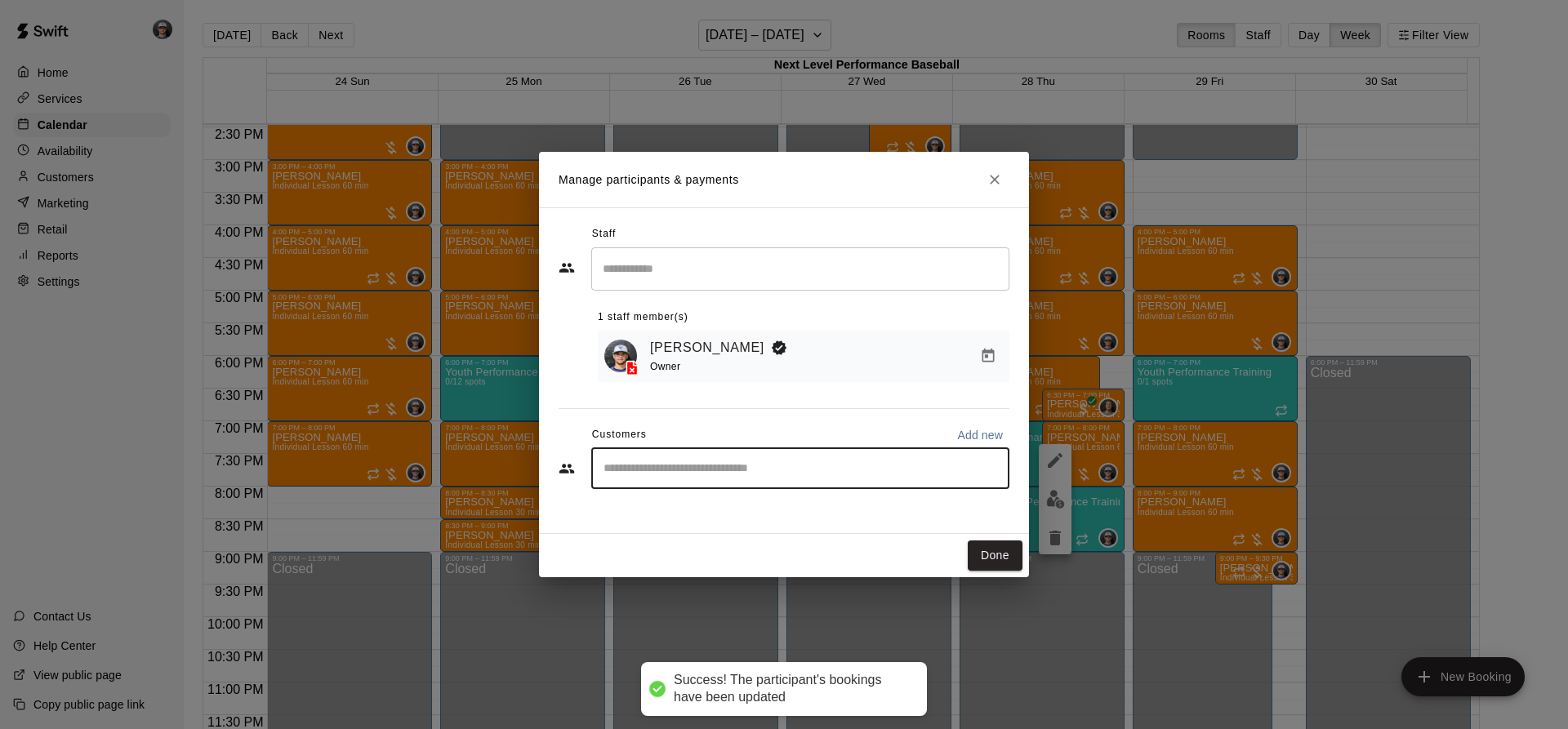
click at [738, 468] on input "Start typing to search customers..." at bounding box center [801, 468] width 404 height 16
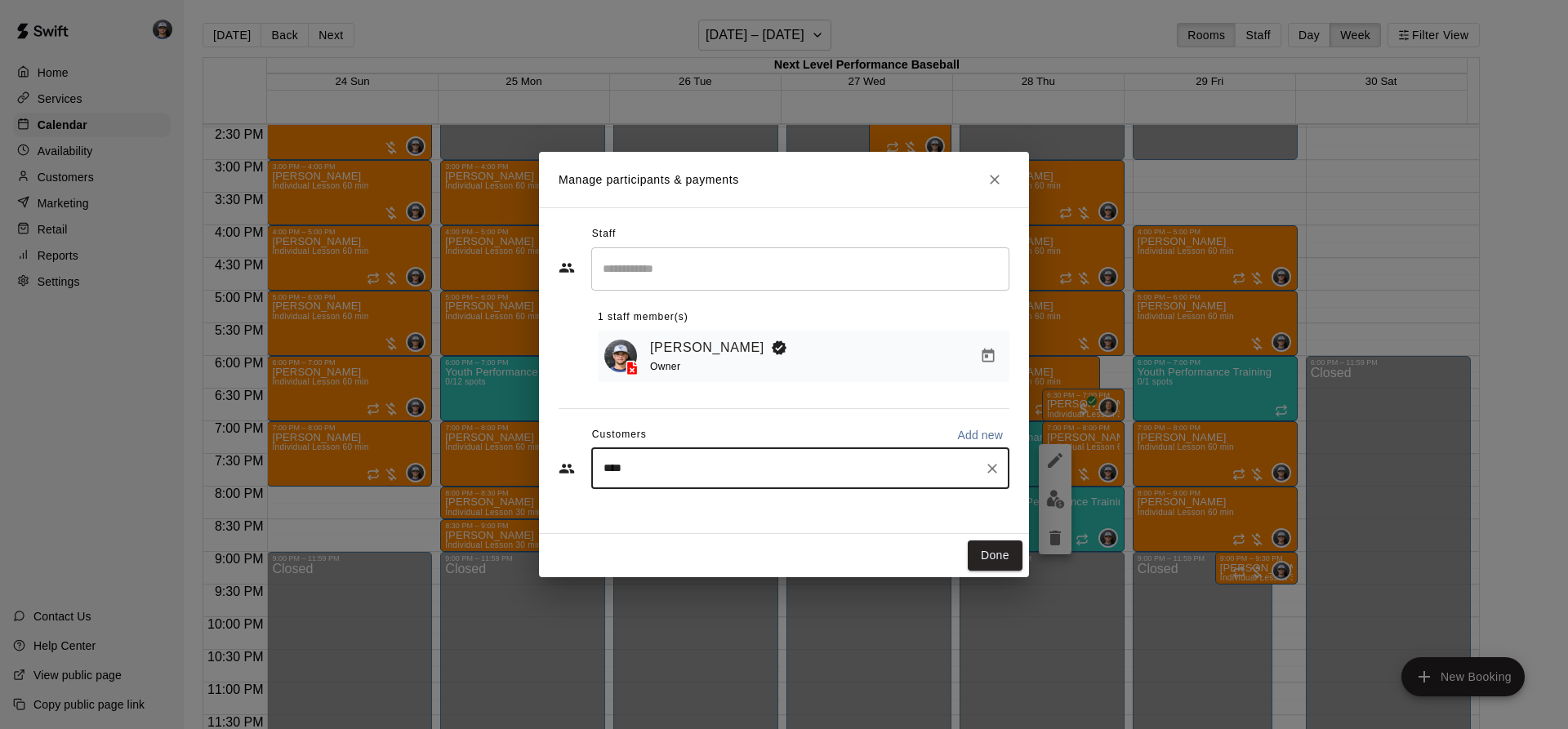
type input "*****"
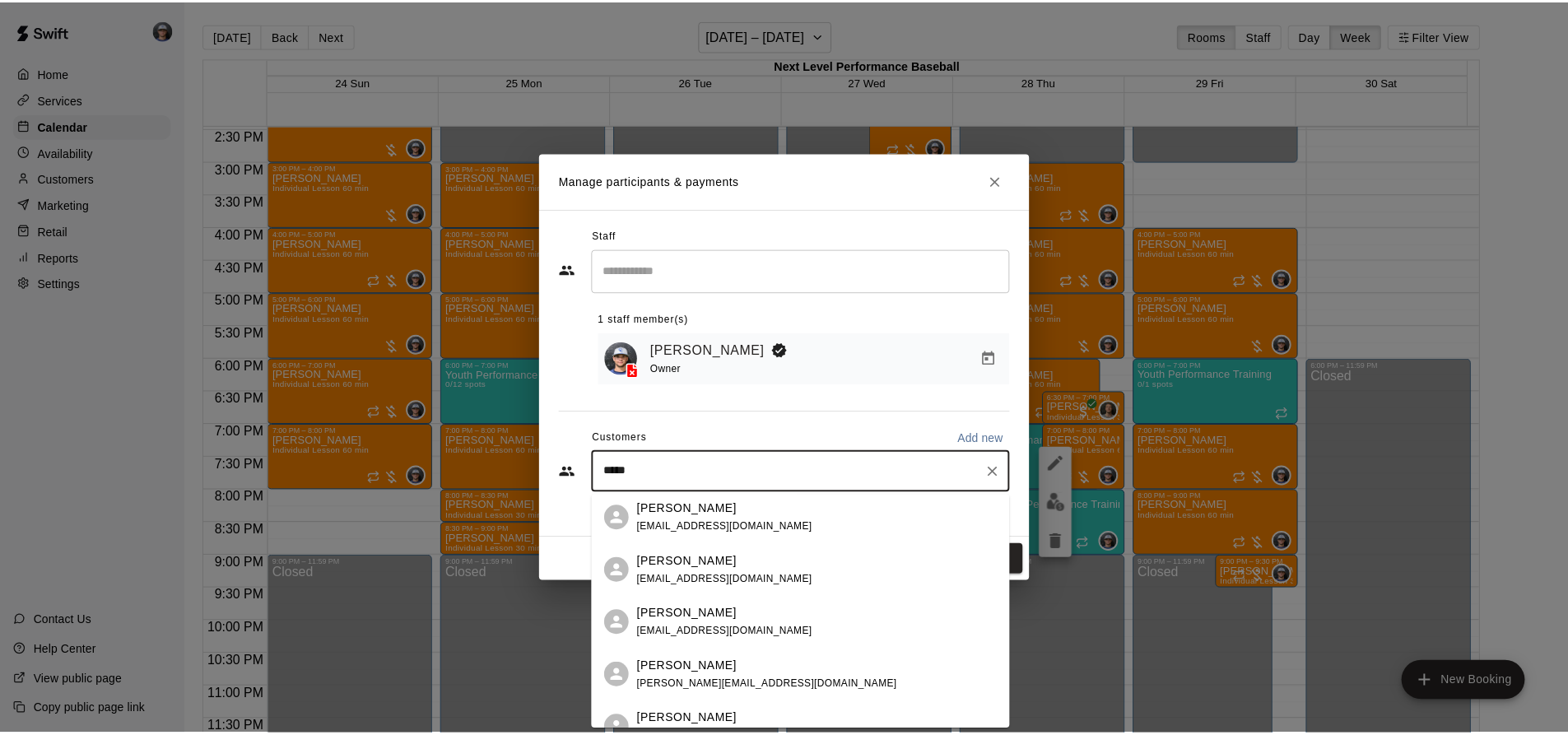
scroll to position [81, 0]
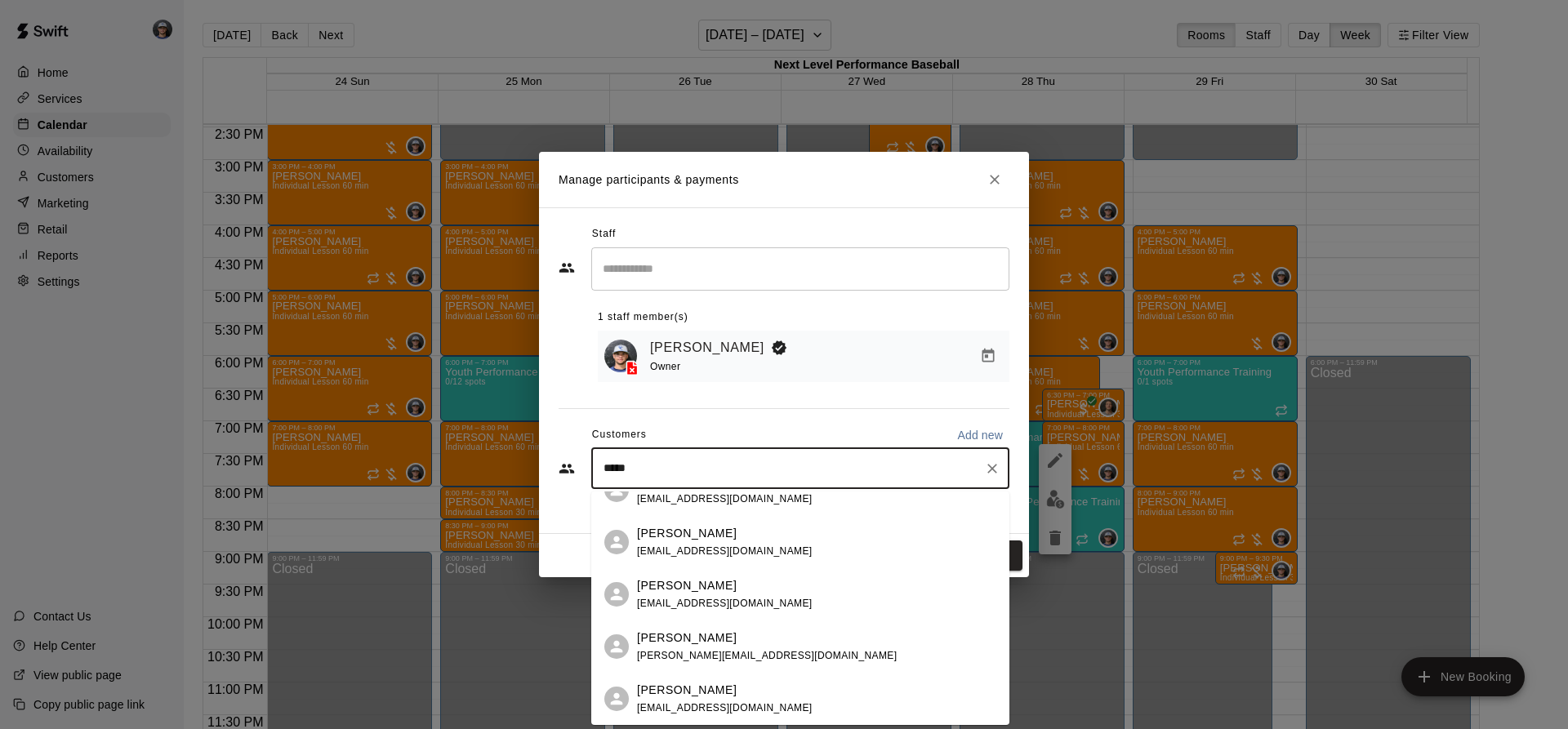
click at [723, 689] on p "[PERSON_NAME]" at bounding box center [686, 690] width 99 height 17
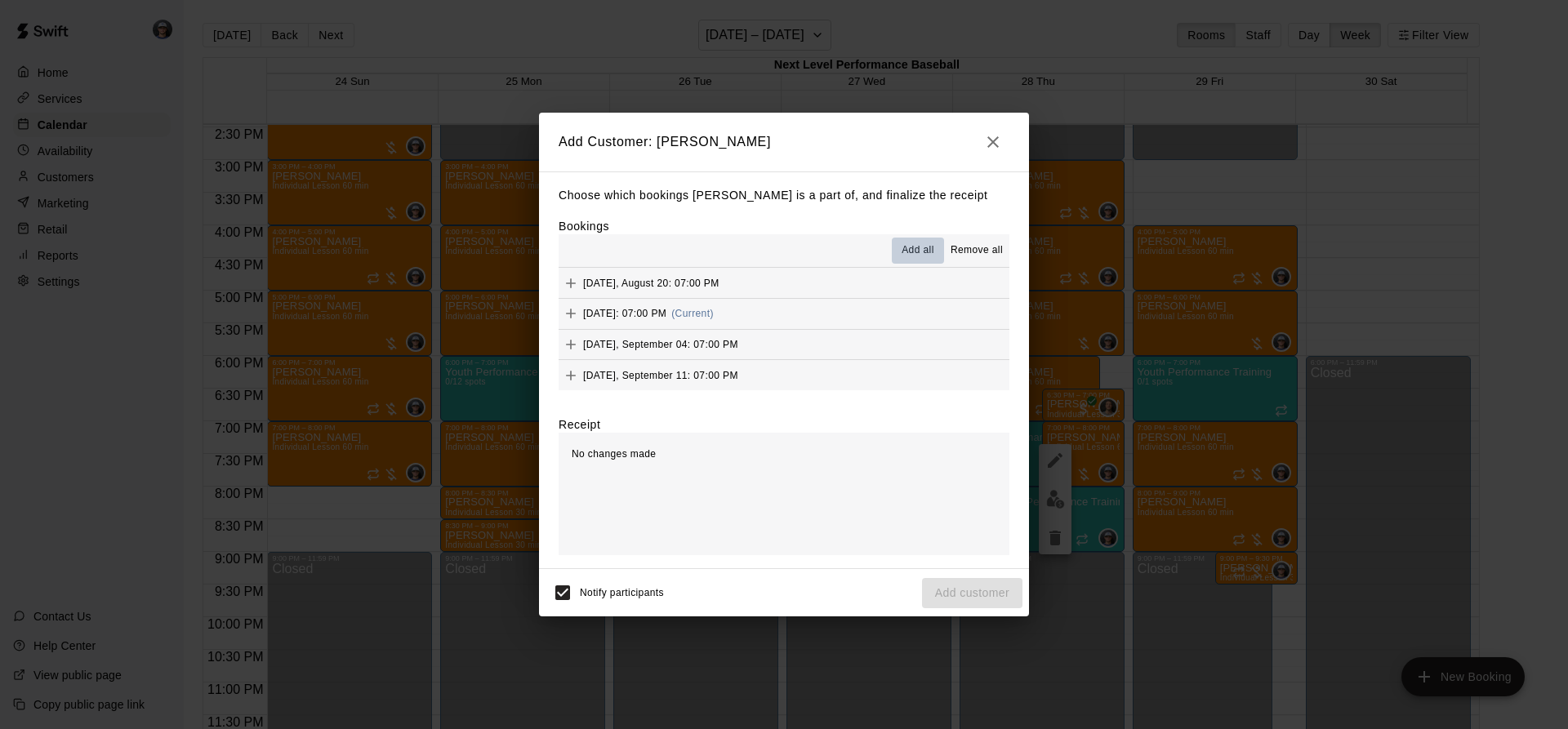
click at [927, 251] on span "Add all" at bounding box center [918, 250] width 33 height 16
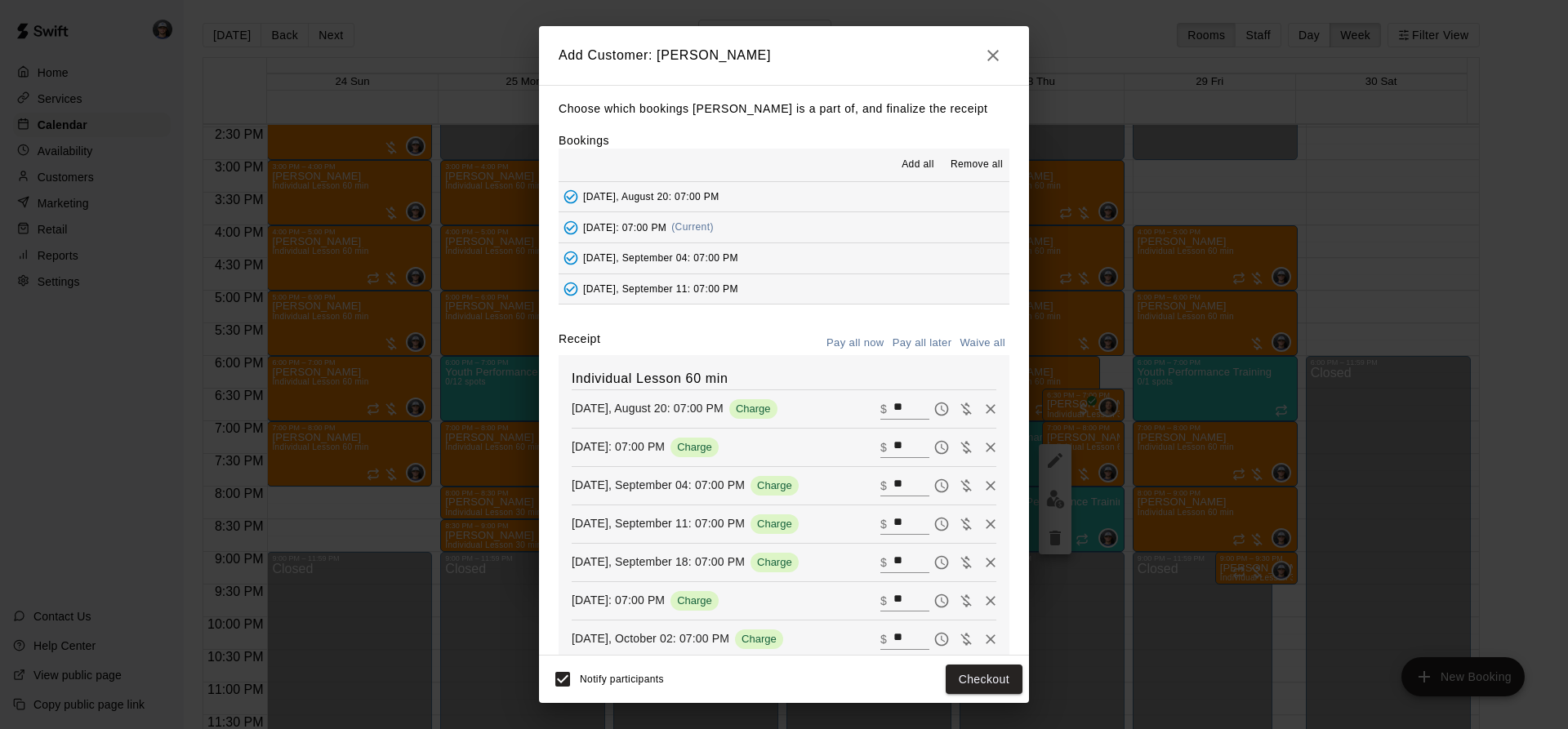
click at [917, 346] on button "Pay all later" at bounding box center [922, 343] width 68 height 25
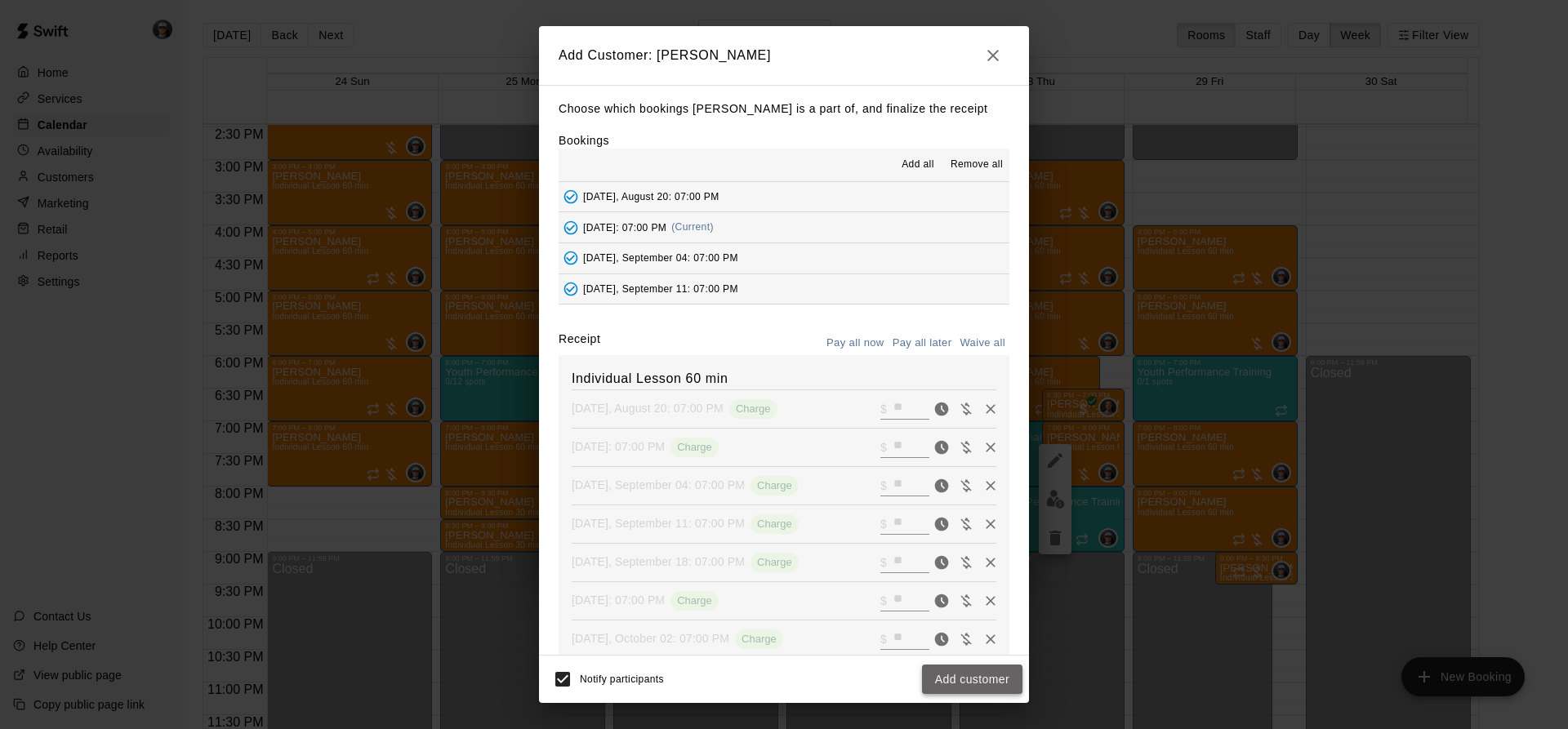
click at [985, 678] on button "Add customer" at bounding box center [972, 679] width 100 height 30
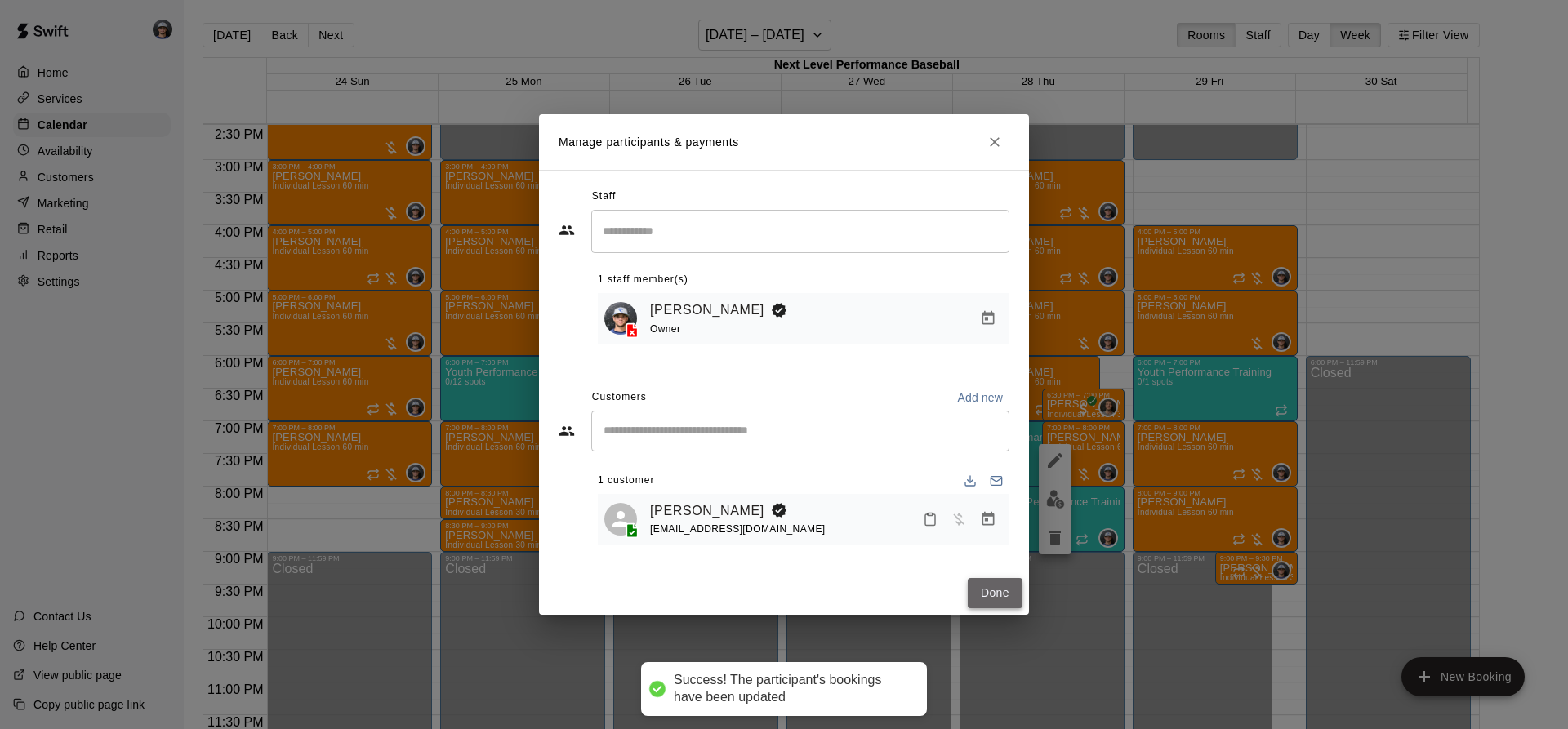
click at [999, 585] on button "Done" at bounding box center [994, 593] width 55 height 30
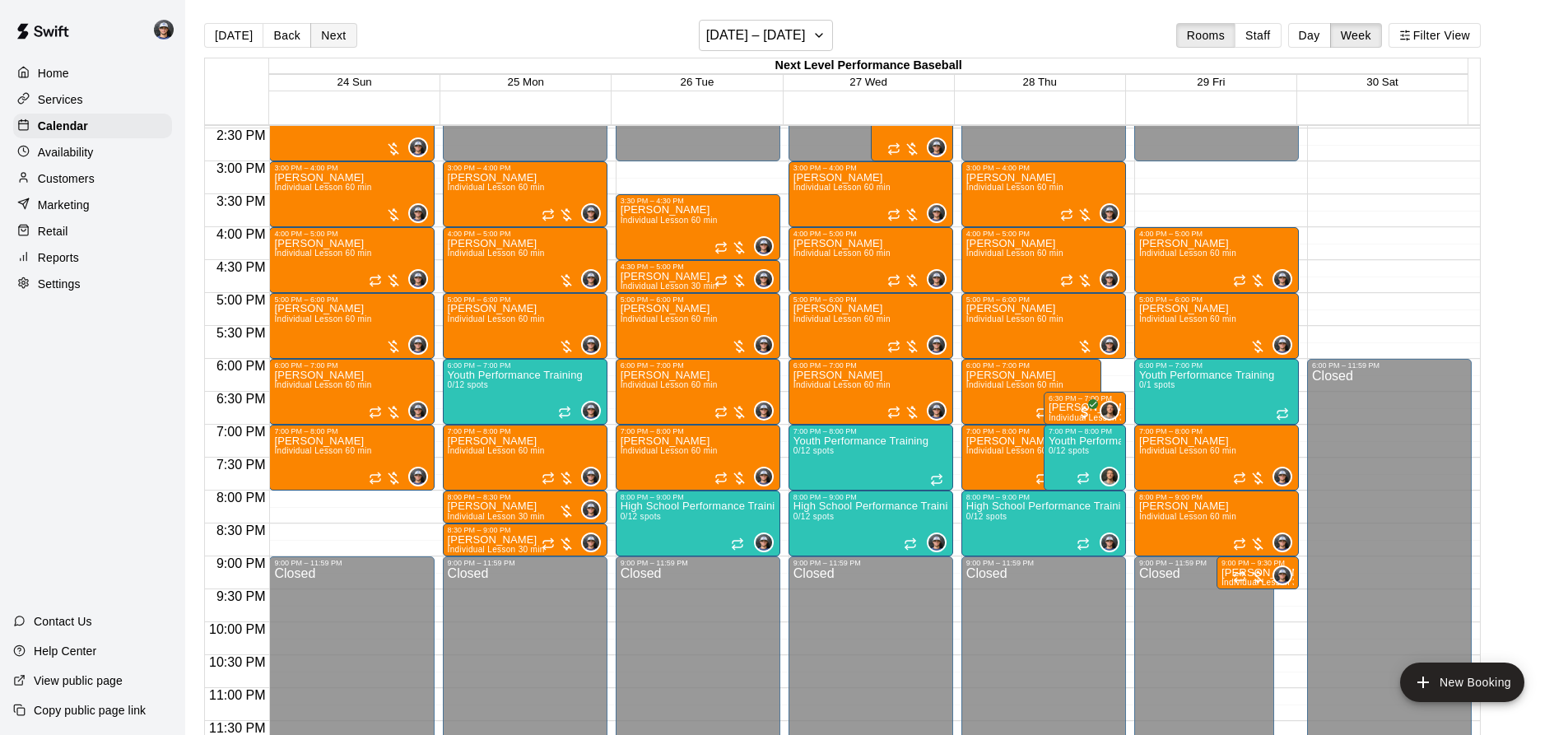
click at [347, 37] on button "Next" at bounding box center [333, 35] width 46 height 25
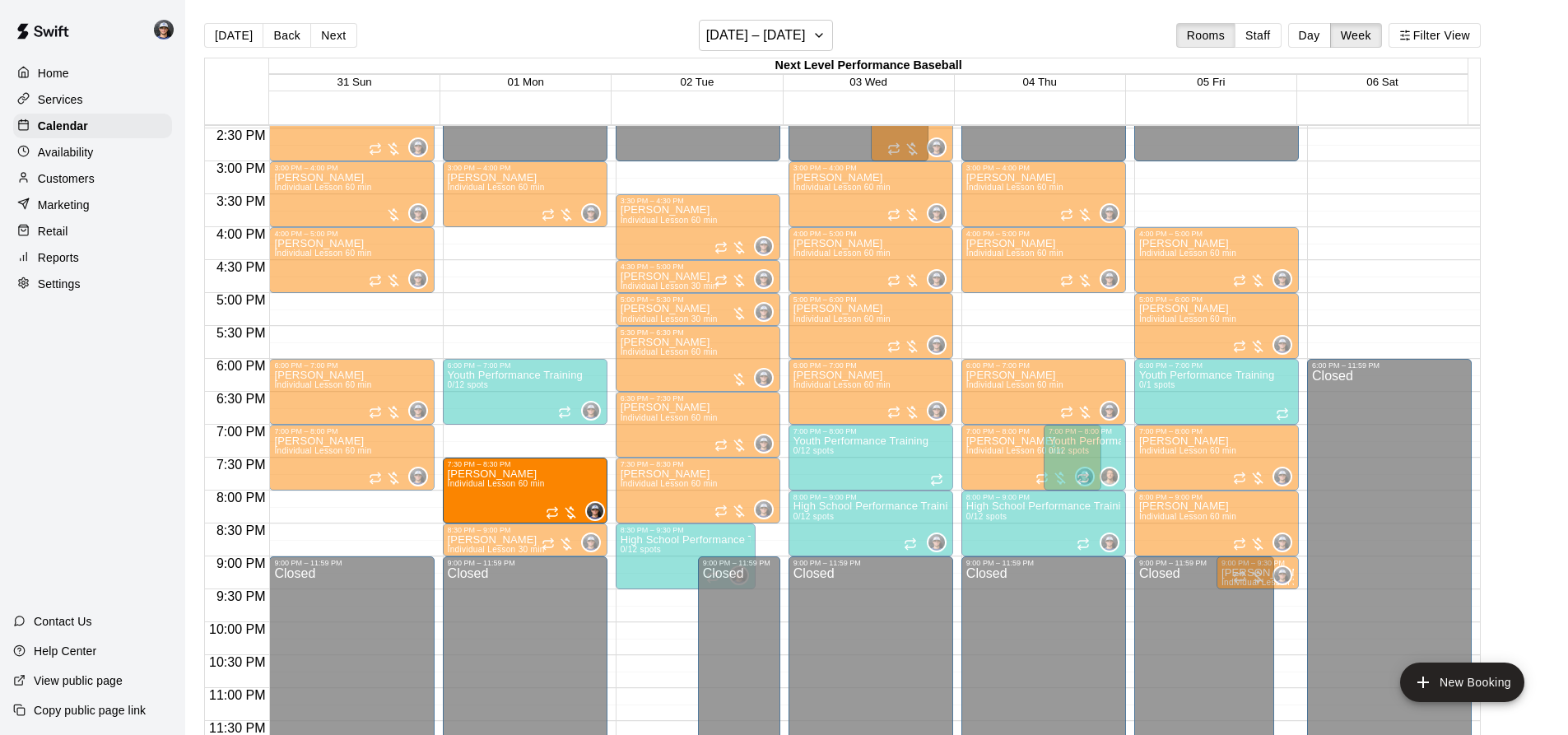
drag, startPoint x: 510, startPoint y: 458, endPoint x: 513, endPoint y: 498, distance: 40.1
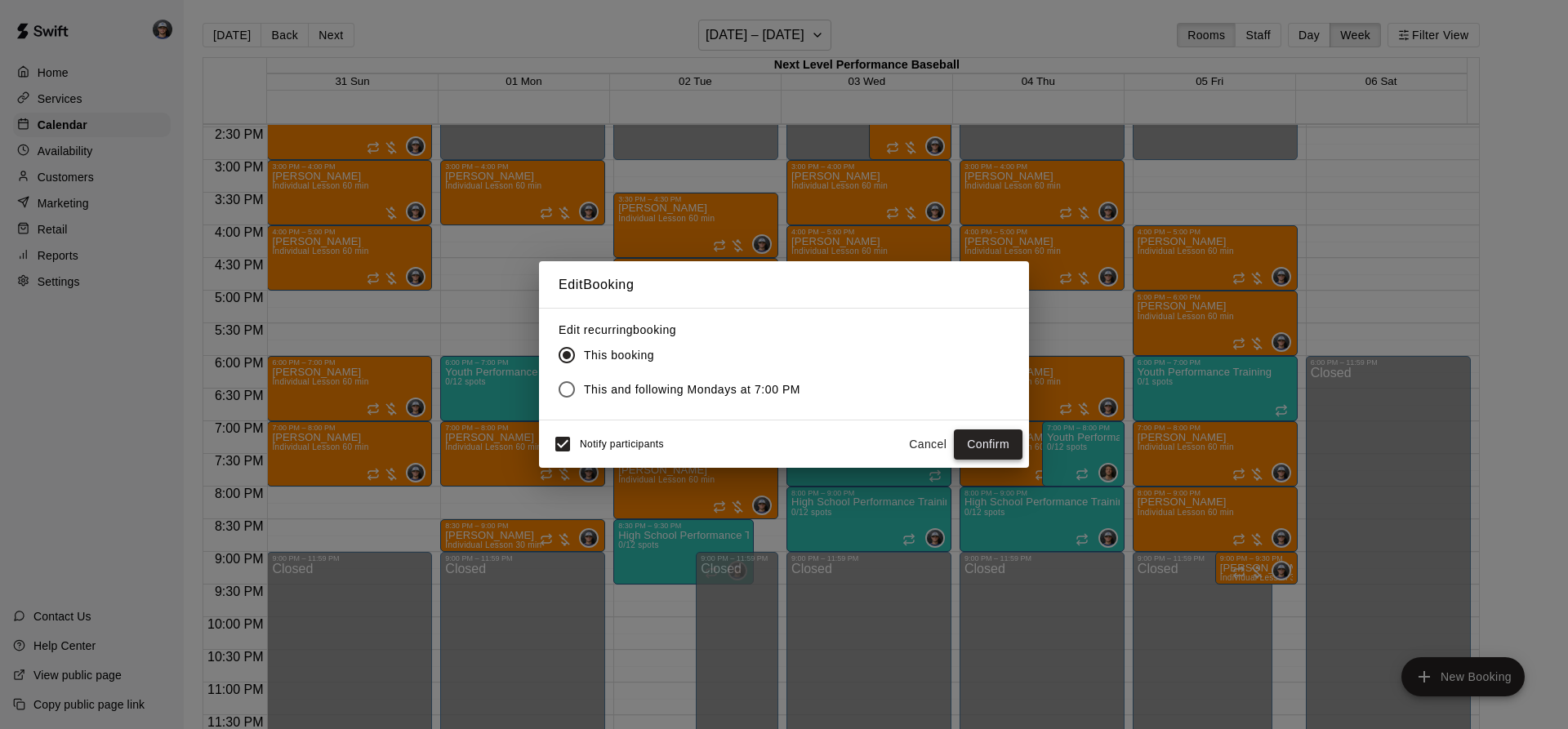
click at [993, 442] on button "Confirm" at bounding box center [988, 445] width 69 height 30
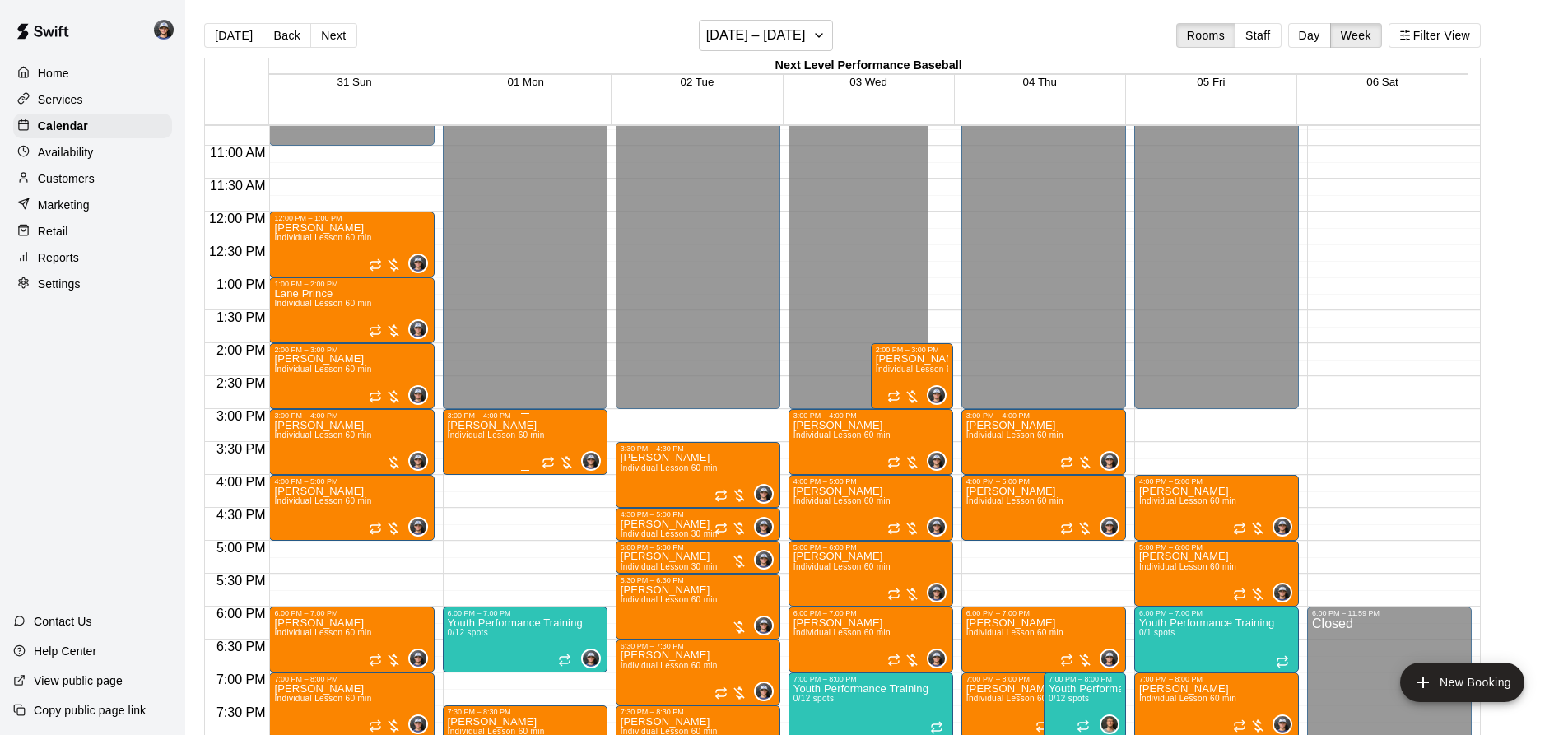
scroll to position [790, 0]
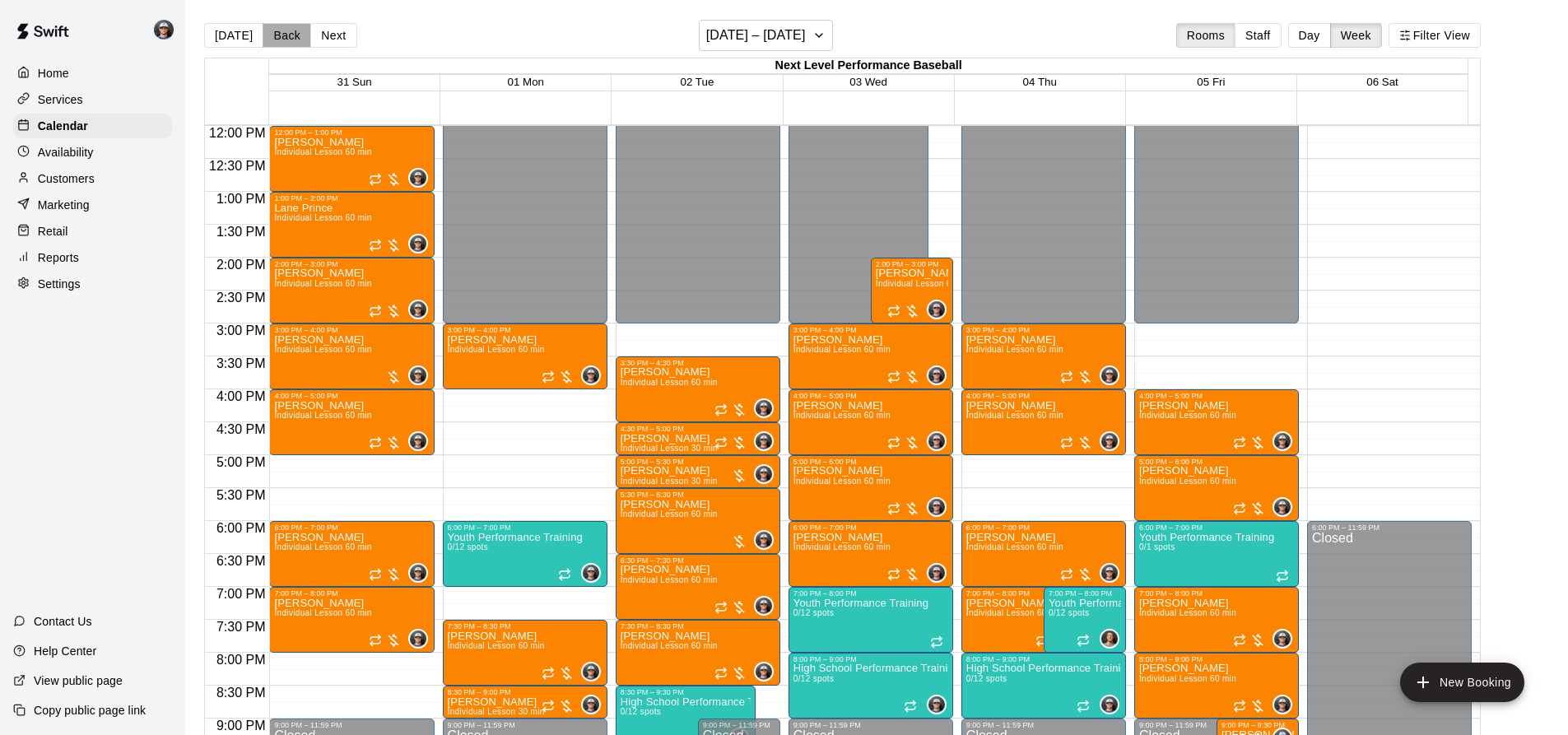
click at [286, 40] on button "Back" at bounding box center [286, 35] width 48 height 25
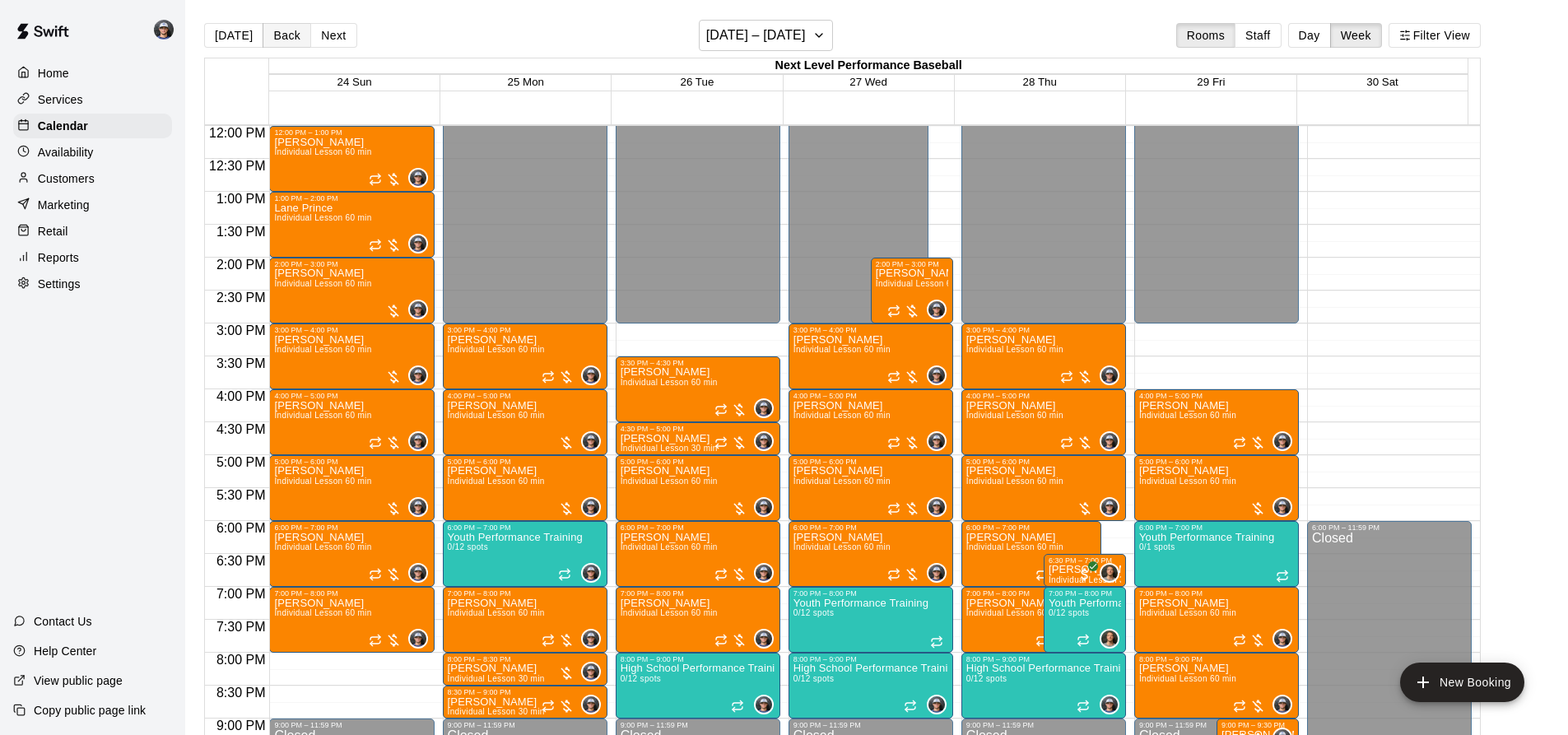
click at [293, 39] on button "Back" at bounding box center [286, 35] width 48 height 25
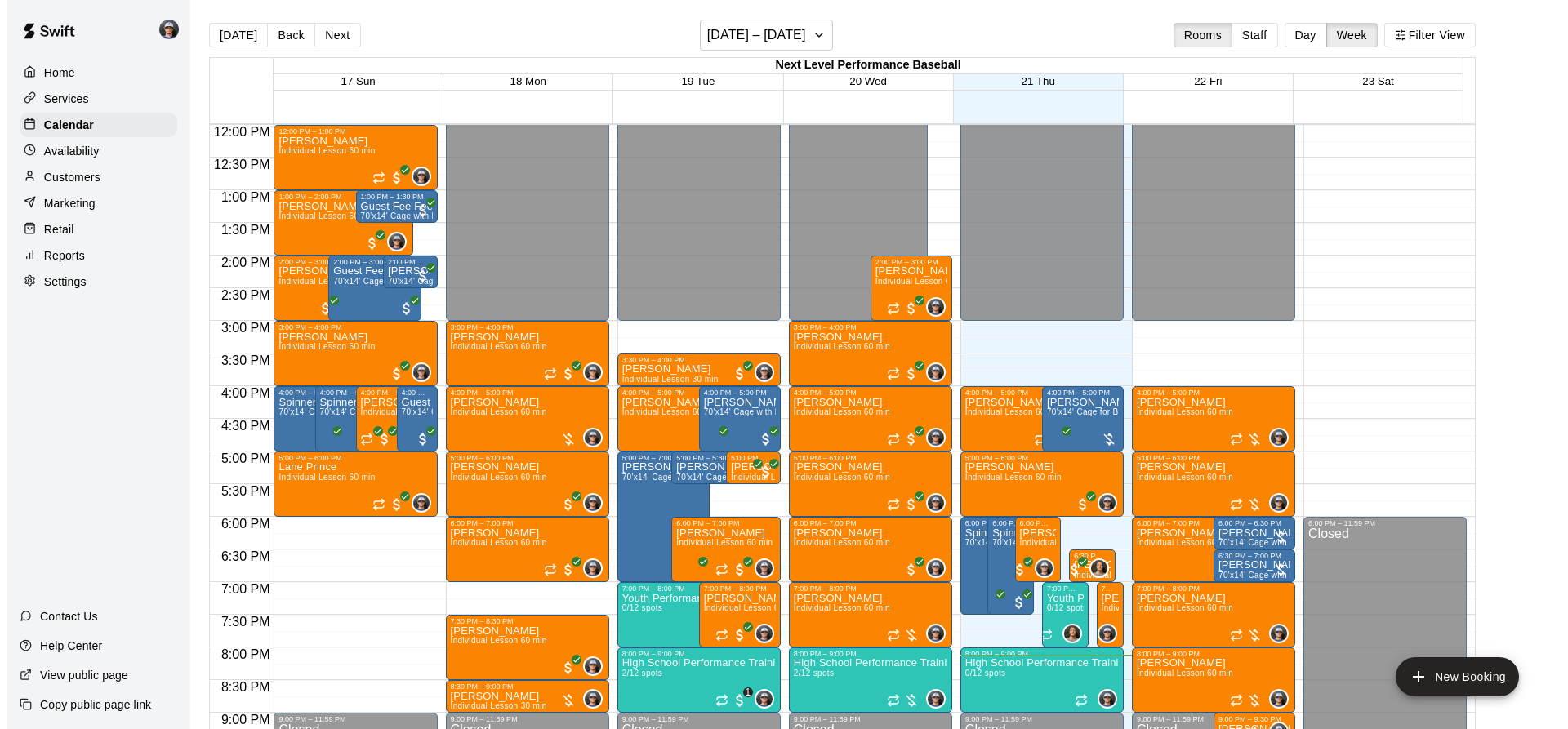
scroll to position [947, 0]
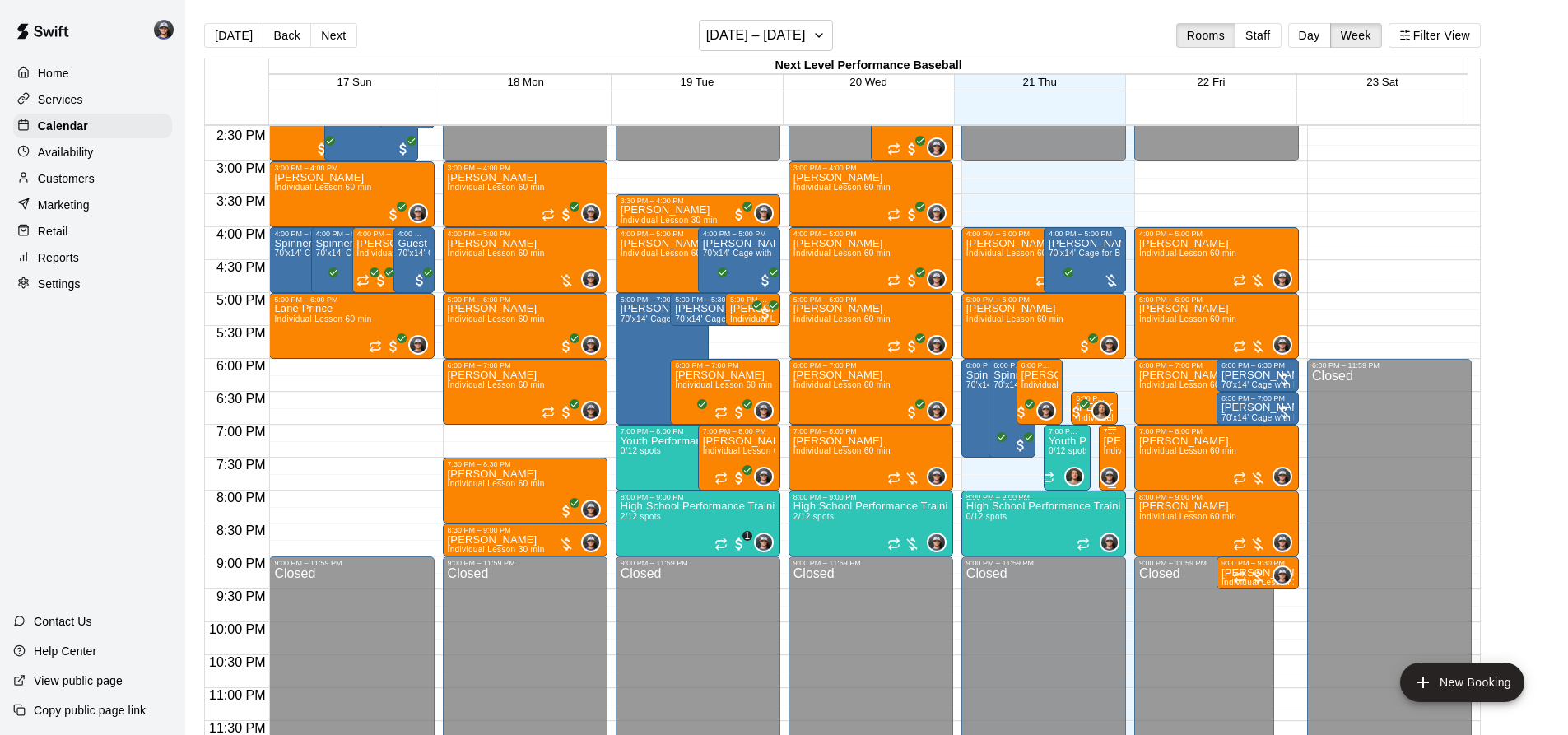
click at [1115, 441] on p "[PERSON_NAME]" at bounding box center [1112, 441] width 17 height 0
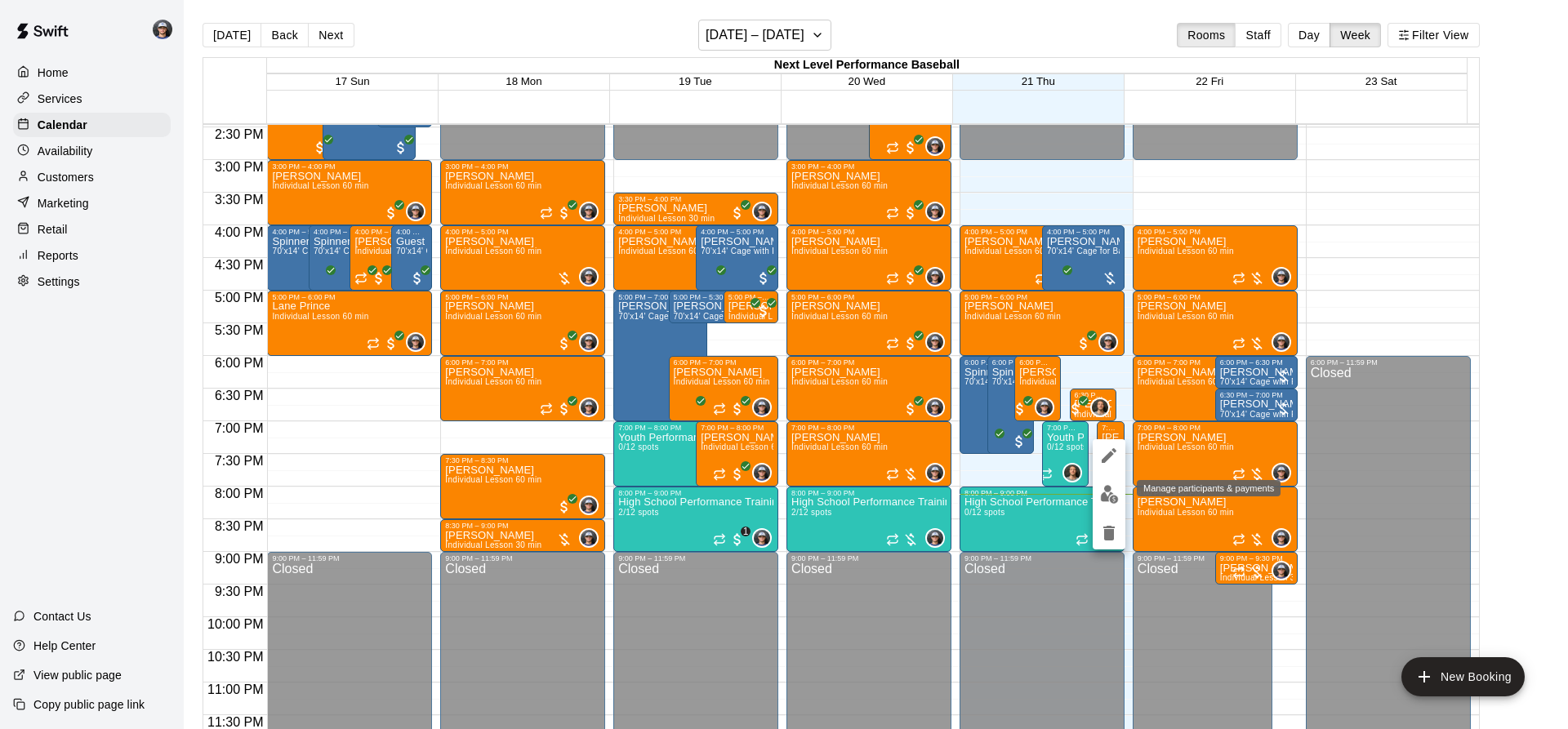
click at [1102, 495] on img "edit" at bounding box center [1110, 494] width 19 height 18
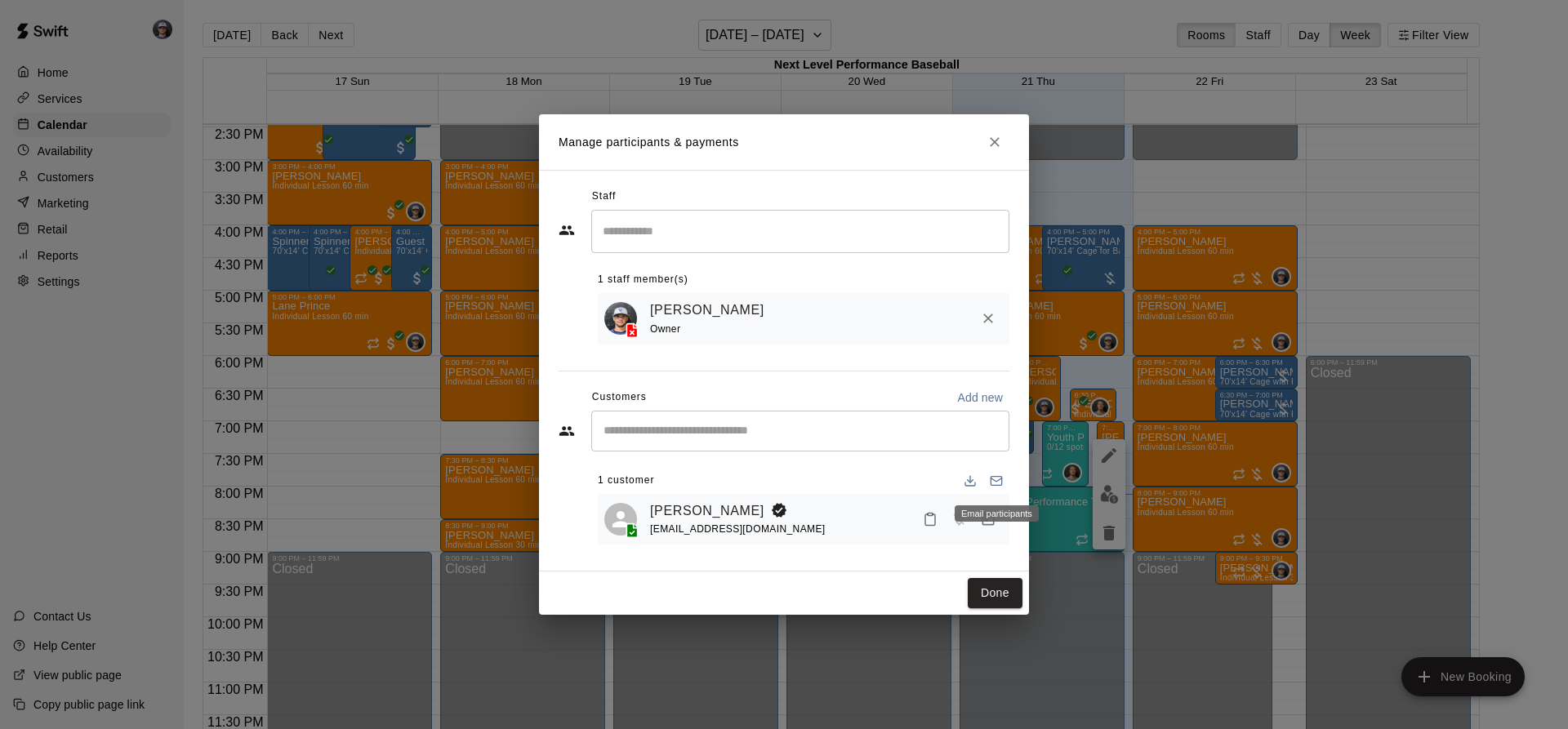
click at [986, 520] on div "Email participants" at bounding box center [997, 513] width 84 height 16
click at [986, 523] on icon "Manage bookings & payment" at bounding box center [988, 519] width 16 height 16
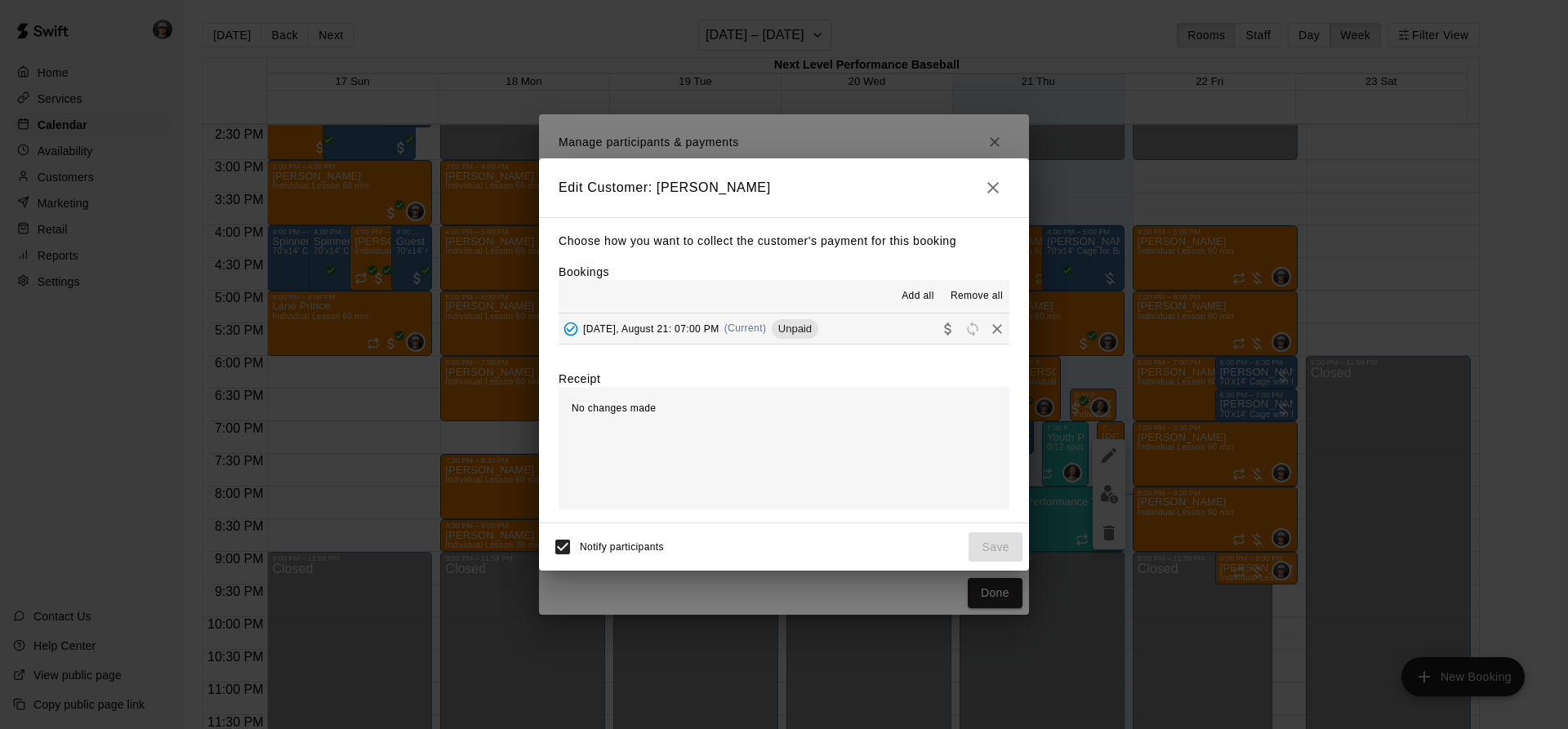
click at [781, 342] on button "[DATE], August 21: 07:00 PM (Current) Unpaid" at bounding box center [784, 329] width 451 height 30
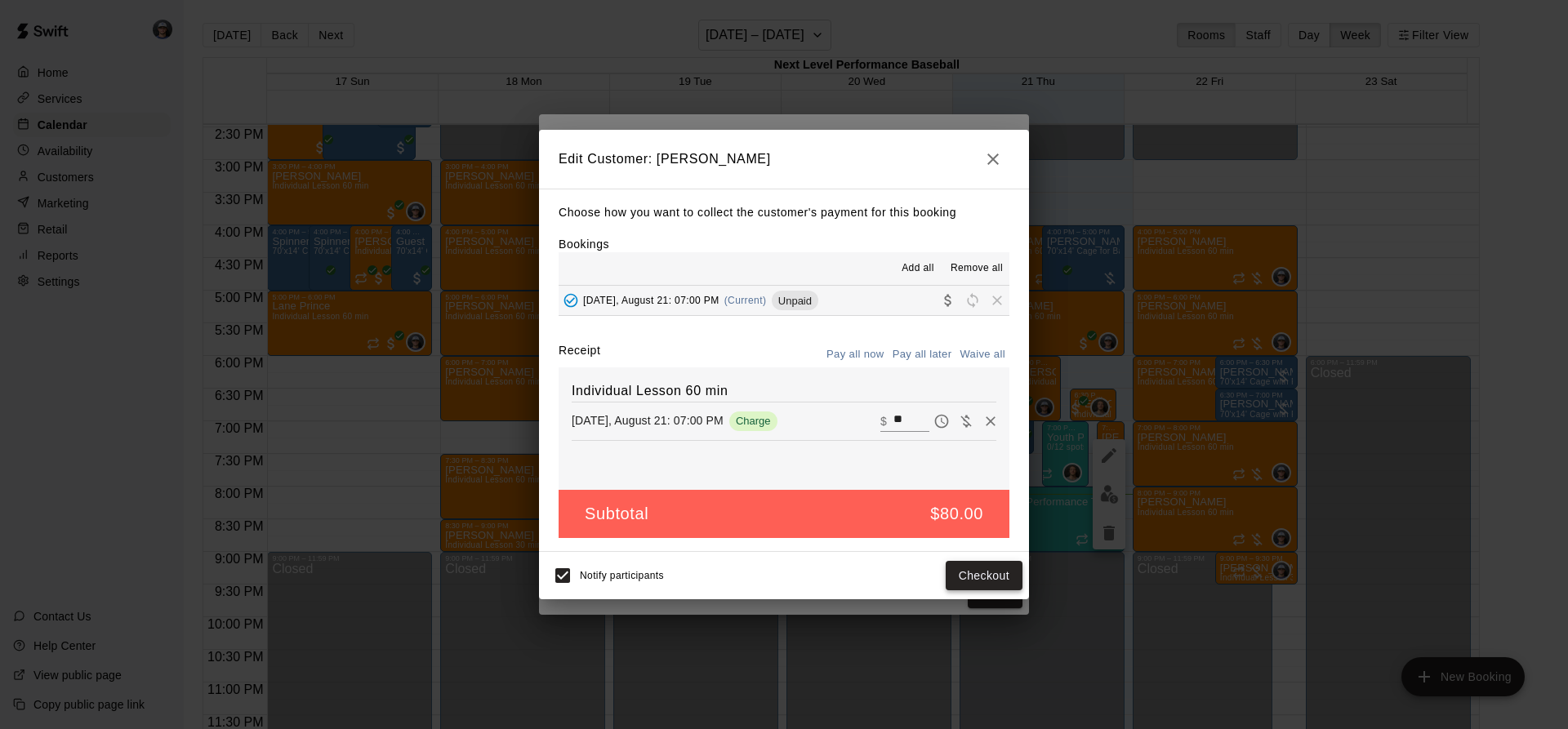
click at [992, 575] on button "Checkout" at bounding box center [983, 576] width 77 height 30
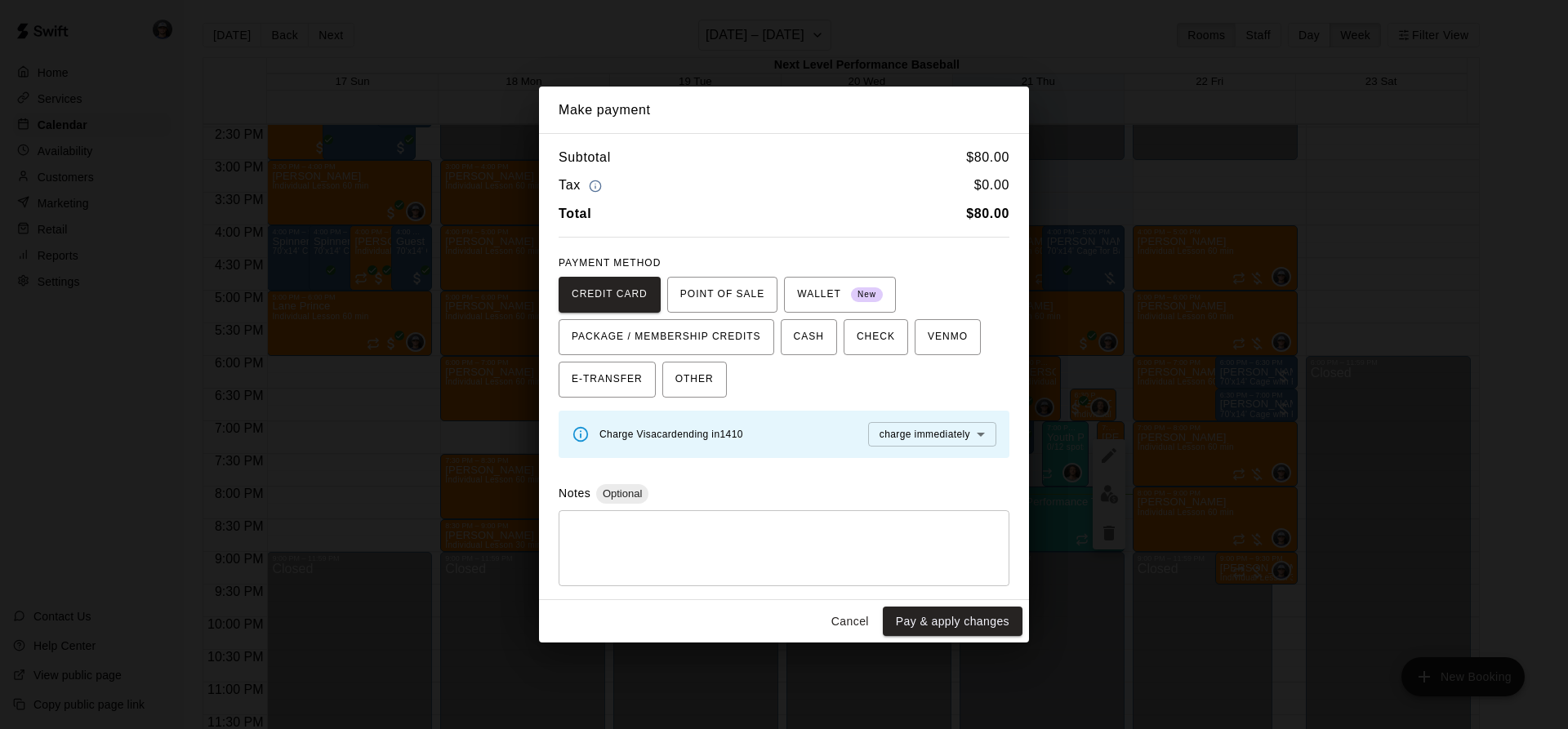
click at [858, 611] on button "Cancel" at bounding box center [850, 621] width 52 height 30
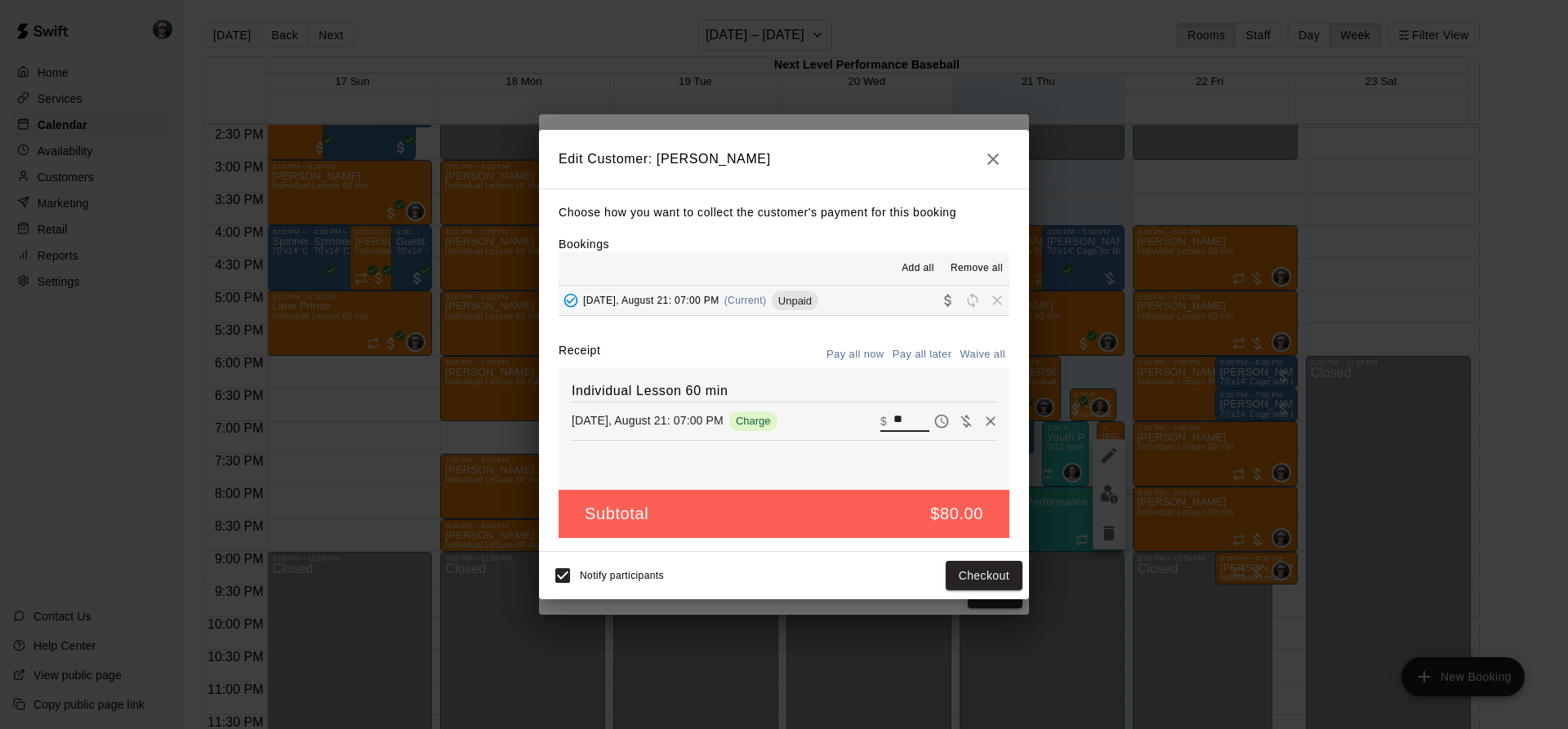
drag, startPoint x: 898, startPoint y: 424, endPoint x: 837, endPoint y: 426, distance: 61.0
click at [844, 426] on div "[DATE], August 21: 07:00 PM Charge ​ $ **" at bounding box center [784, 420] width 425 height 24
type input "**"
click at [983, 570] on button "Checkout" at bounding box center [983, 576] width 77 height 30
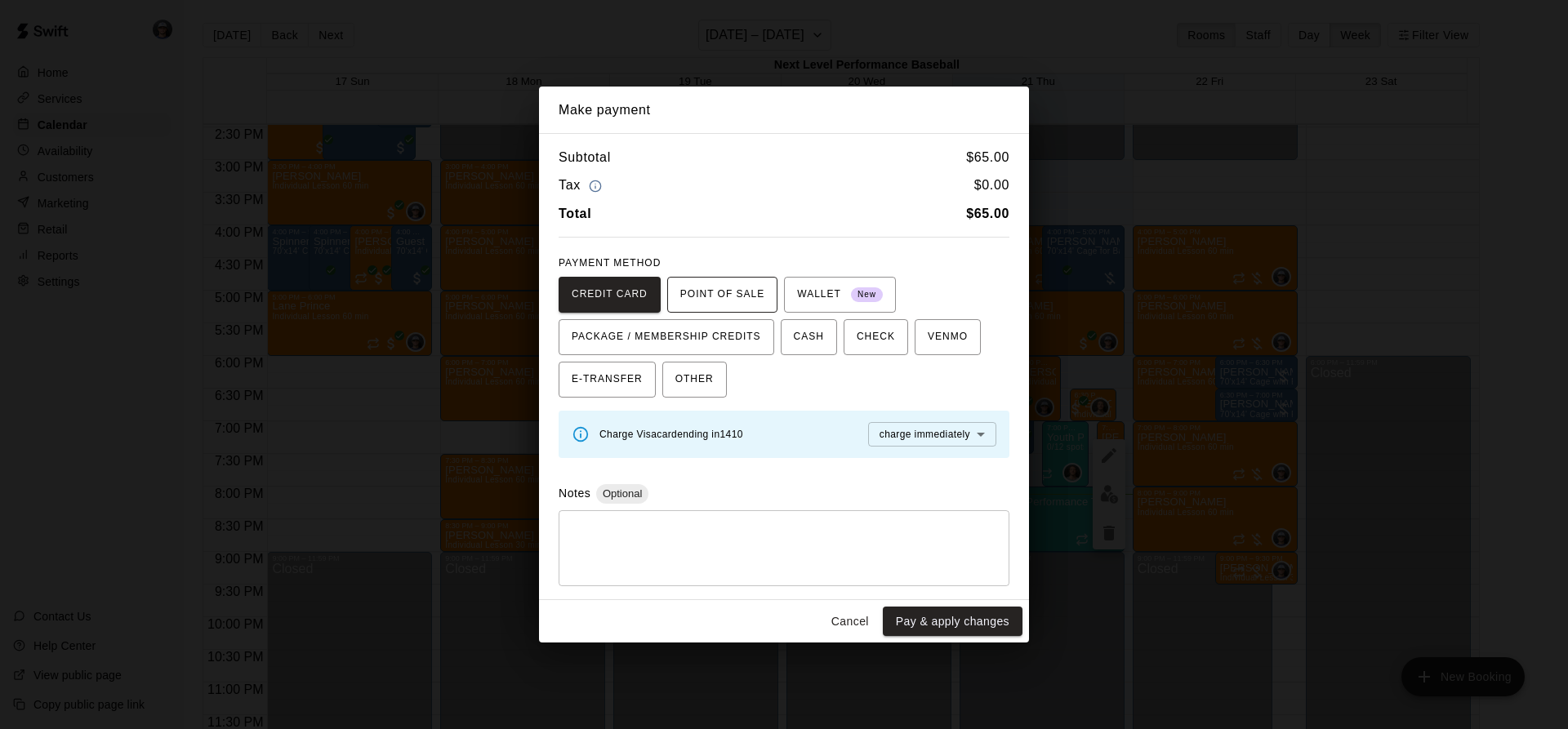
drag, startPoint x: 685, startPoint y: 330, endPoint x: 724, endPoint y: 287, distance: 58.1
click at [724, 287] on div "CREDIT CARD POINT OF SALE WALLET New PACKAGE / MEMBERSHIP CREDITS CASH CHECK VE…" at bounding box center [784, 337] width 451 height 121
click at [724, 287] on span "POINT OF SALE" at bounding box center [723, 294] width 84 height 26
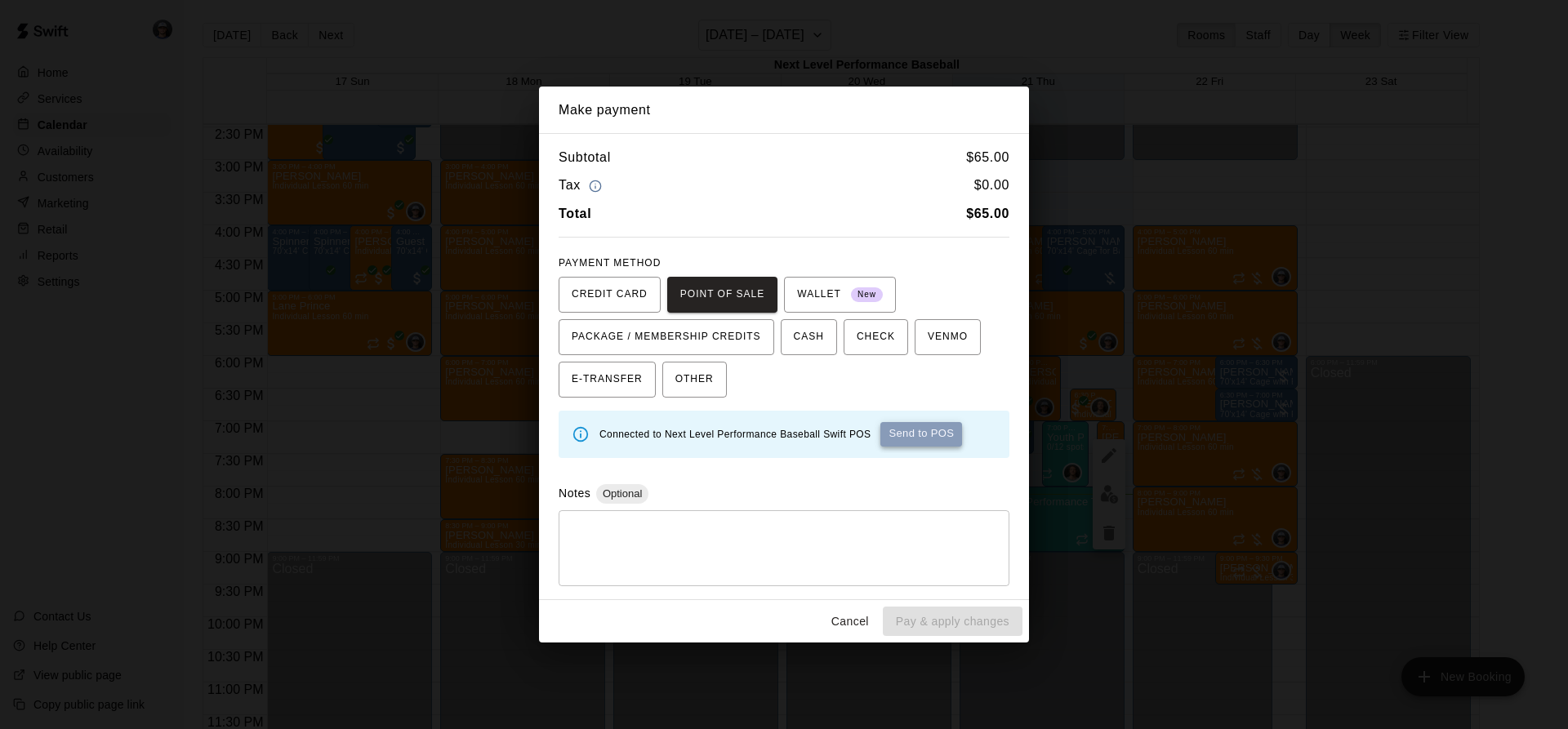
click at [940, 431] on button "Send to POS" at bounding box center [921, 434] width 82 height 24
